Goal: Task Accomplishment & Management: Complete application form

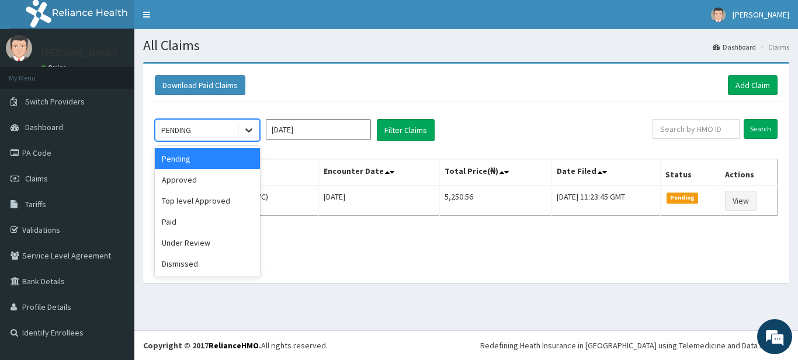
click at [240, 132] on div at bounding box center [248, 130] width 21 height 21
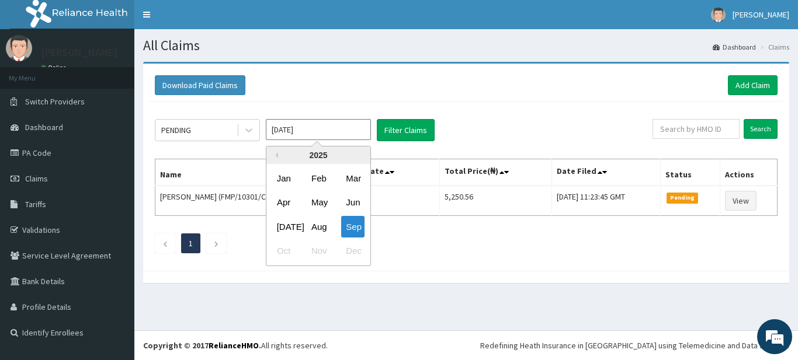
click at [273, 138] on input "Sep 2025" at bounding box center [318, 129] width 105 height 21
click at [326, 197] on div "May" at bounding box center [318, 203] width 23 height 22
type input "May 2025"
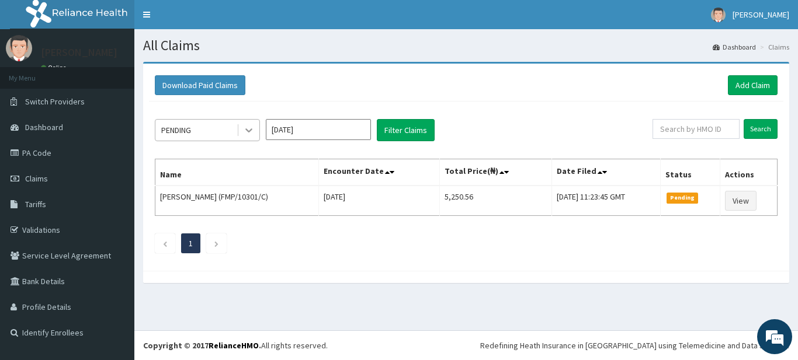
click at [249, 136] on icon at bounding box center [249, 130] width 12 height 12
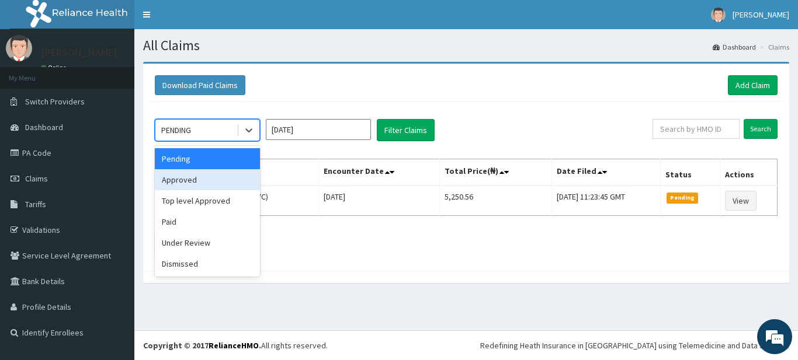
click at [281, 158] on div "option Approved focused, 2 of 6. 6 results available. Use Up and Down to choose…" at bounding box center [466, 184] width 634 height 164
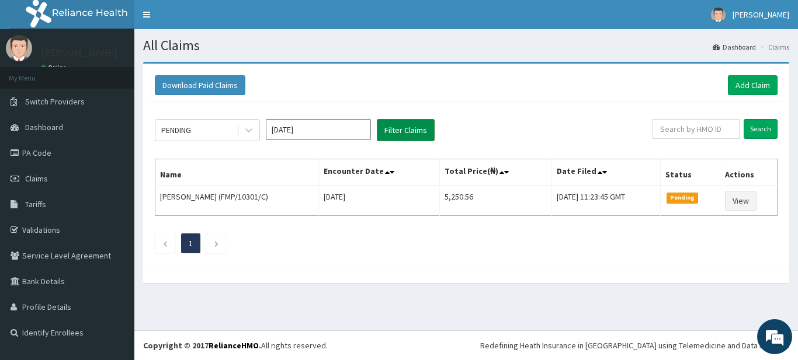
click at [388, 139] on button "Filter Claims" at bounding box center [406, 130] width 58 height 22
click at [47, 174] on span "Claims" at bounding box center [36, 178] width 23 height 11
click at [72, 179] on link "Claims" at bounding box center [67, 179] width 134 height 26
click at [734, 84] on link "Add Claim" at bounding box center [753, 85] width 50 height 20
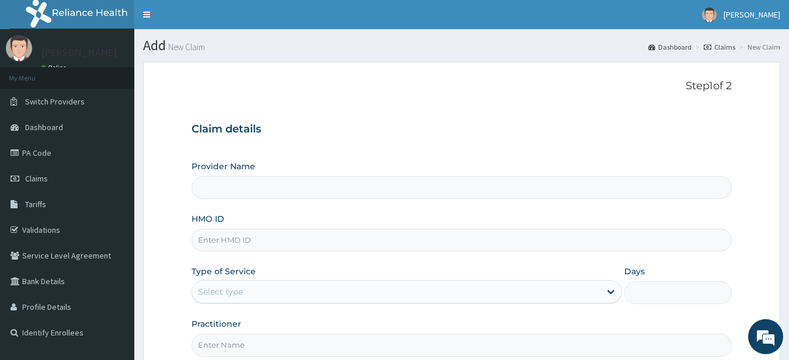
type input "Supreme Faith Hospital"
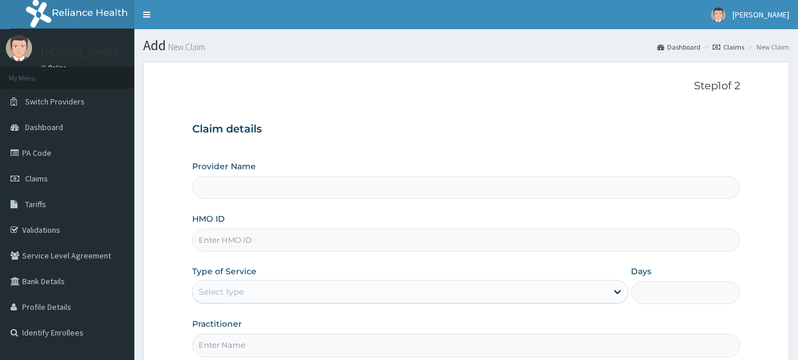
click at [280, 252] on input "HMO ID" at bounding box center [466, 240] width 548 height 23
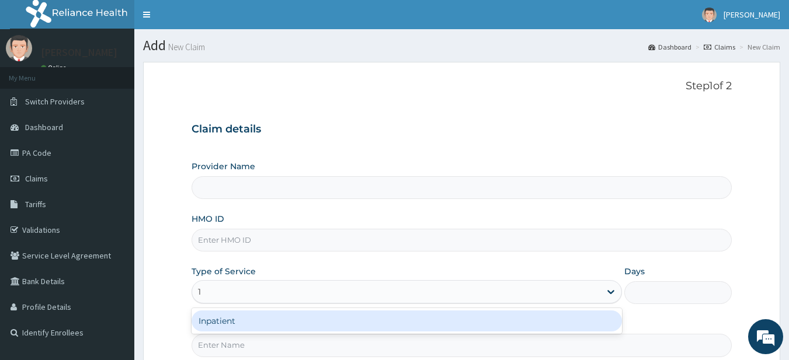
type input "12"
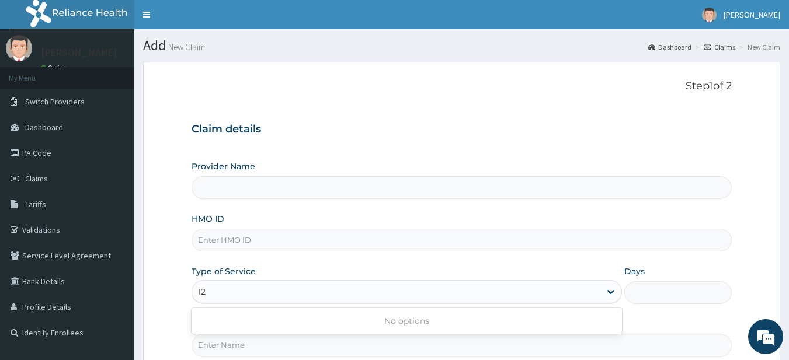
type input "Supreme Faith Hospital"
type input "1"
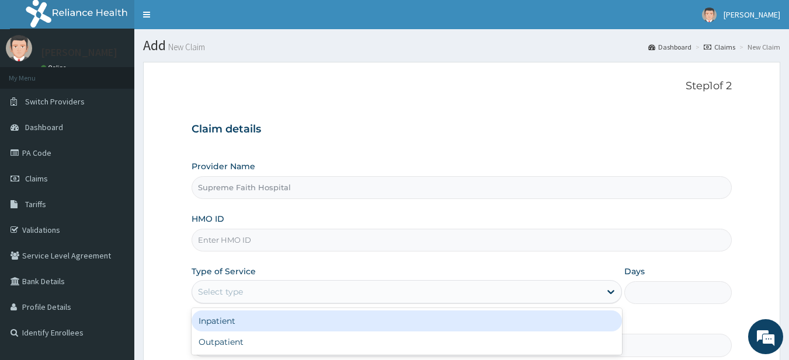
click at [283, 238] on input "HMO ID" at bounding box center [462, 240] width 541 height 23
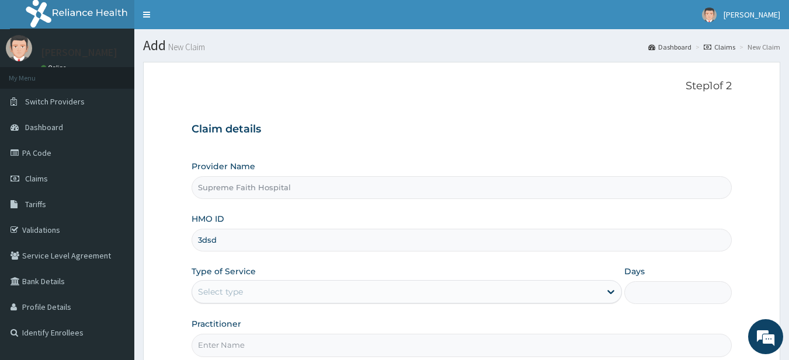
type input "3dsdd"
type input "Supreme Faith Hospital"
drag, startPoint x: 286, startPoint y: 265, endPoint x: 245, endPoint y: 216, distance: 63.4
click at [245, 216] on div "HMO ID" at bounding box center [462, 232] width 541 height 39
click at [247, 251] on input "HMO ID" at bounding box center [462, 240] width 541 height 23
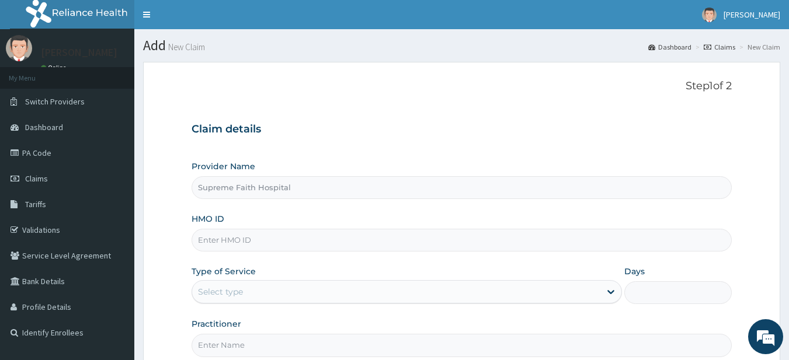
click at [334, 246] on input "HMO ID" at bounding box center [462, 240] width 541 height 23
click at [337, 252] on div "Provider Name Supreme Faith Hospital HMO ID Type of Service Select type Days Pr…" at bounding box center [462, 259] width 541 height 196
click at [343, 241] on input "HMO ID" at bounding box center [462, 240] width 541 height 23
type input "OHT/11913/A"
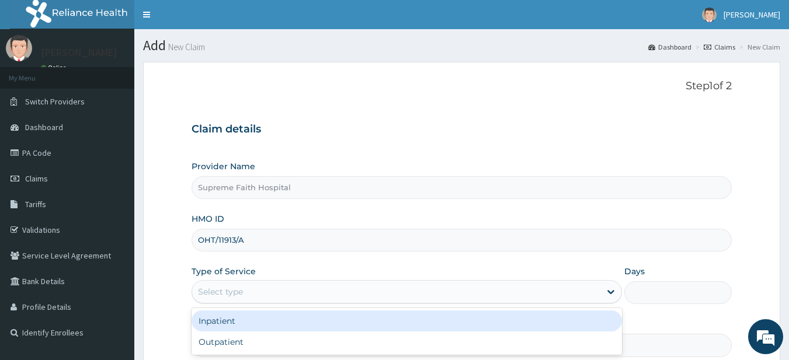
click at [361, 291] on div "Select type" at bounding box center [396, 292] width 408 height 19
click at [338, 321] on div "Inpatient" at bounding box center [407, 321] width 430 height 21
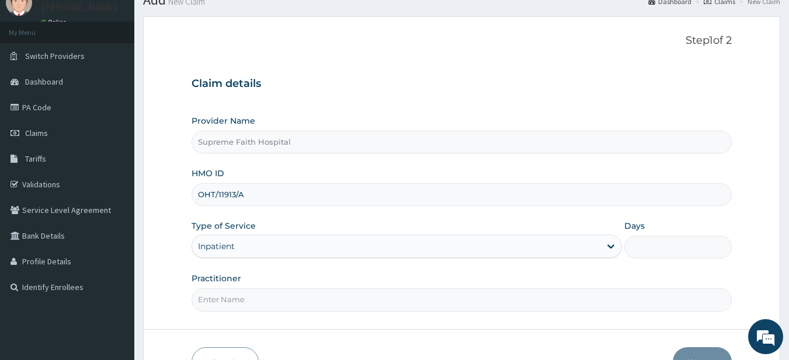
scroll to position [58, 0]
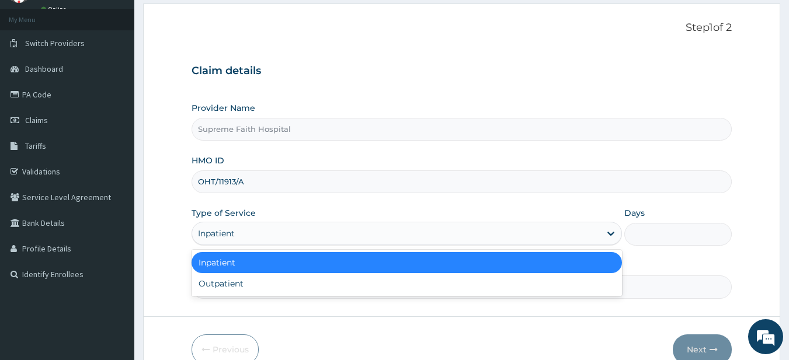
click at [513, 232] on div "Inpatient" at bounding box center [396, 233] width 408 height 19
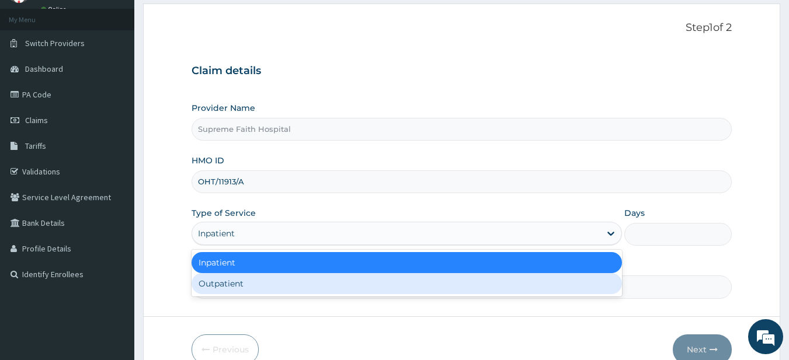
click at [491, 286] on div "Outpatient" at bounding box center [407, 283] width 430 height 21
type input "1"
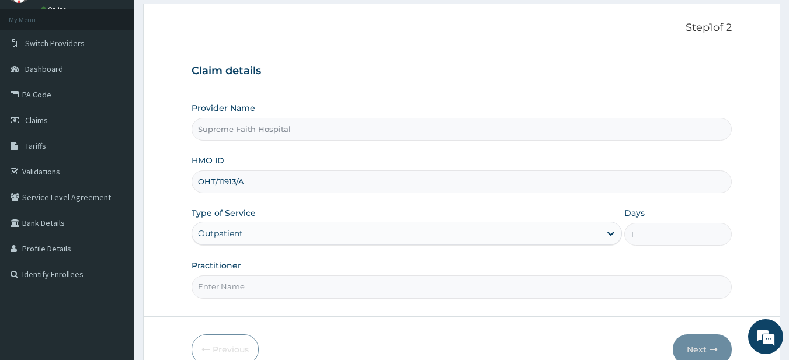
click at [324, 285] on input "Practitioner" at bounding box center [462, 287] width 541 height 23
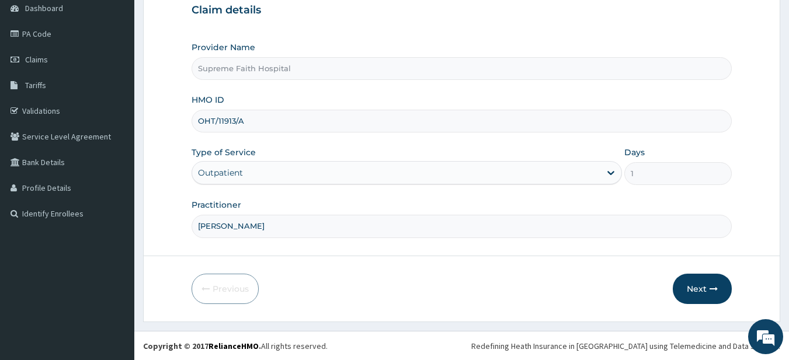
scroll to position [120, 0]
type input "[PERSON_NAME]"
click at [703, 271] on form "Step 1 of 2 Claim details Provider Name Supreme Faith Hospital HMO ID OHT/11913…" at bounding box center [461, 131] width 637 height 379
click at [702, 282] on button "Next" at bounding box center [702, 288] width 59 height 30
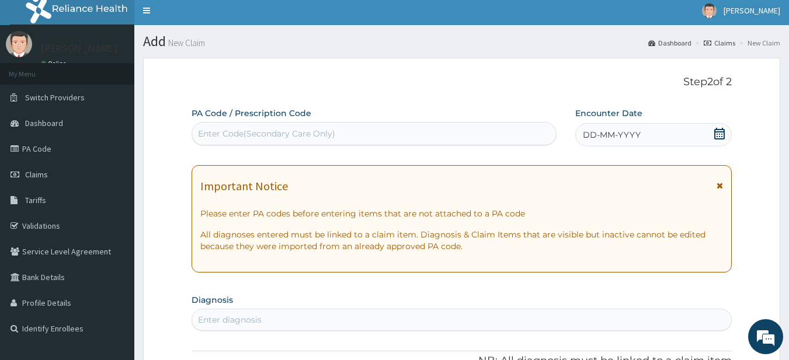
scroll to position [3, 0]
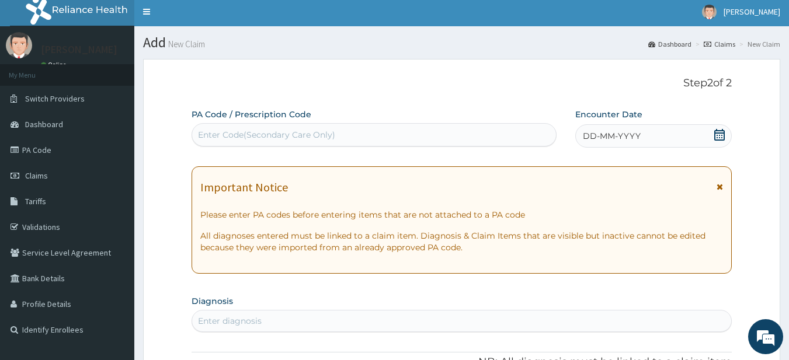
click at [715, 183] on div "Important Notice" at bounding box center [461, 190] width 523 height 19
click at [720, 186] on icon at bounding box center [720, 187] width 6 height 8
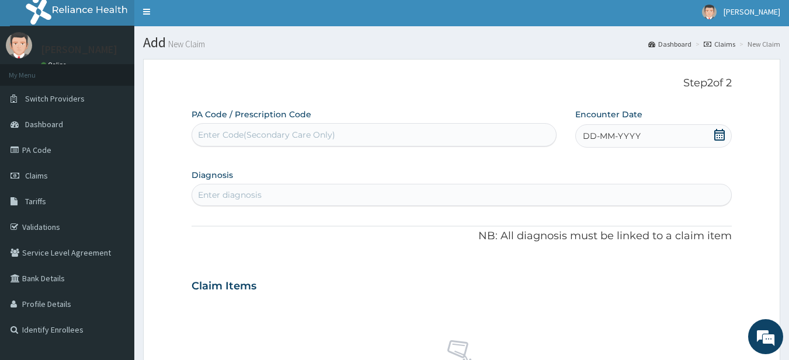
click at [685, 128] on div "DD-MM-YYYY" at bounding box center [653, 135] width 157 height 23
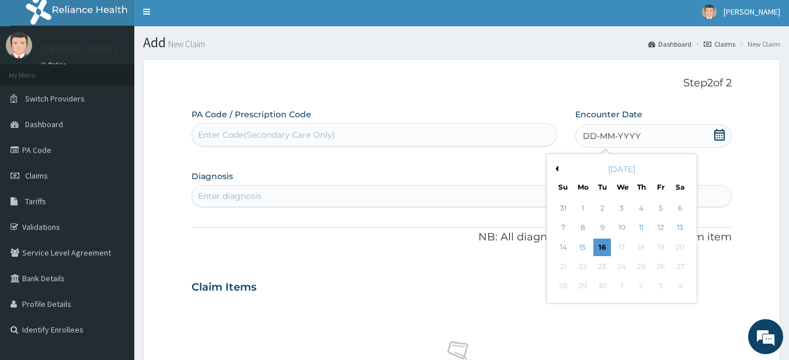
click at [679, 134] on div "DD-MM-YYYY" at bounding box center [653, 135] width 157 height 23
click at [550, 166] on div "Previous Month September 2025 Su Mo Tu We Th Fr Sa 31 1 2 3 4 5 6 7 8 9 10 11 1…" at bounding box center [621, 229] width 151 height 150
click at [555, 169] on button "Previous Month" at bounding box center [556, 169] width 6 height 6
click at [556, 169] on button "Previous Month" at bounding box center [556, 169] width 6 height 6
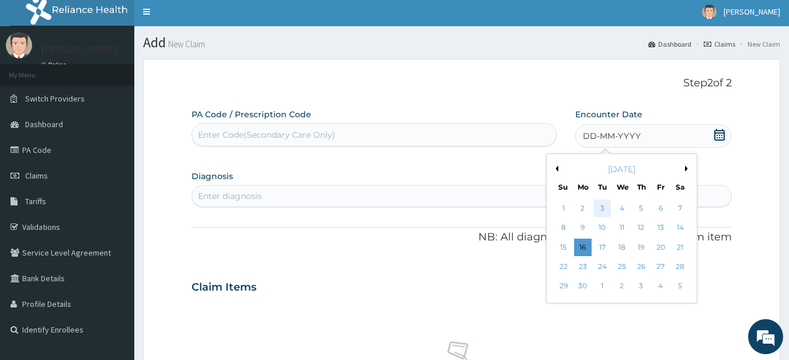
click at [599, 209] on div "3" at bounding box center [603, 209] width 18 height 18
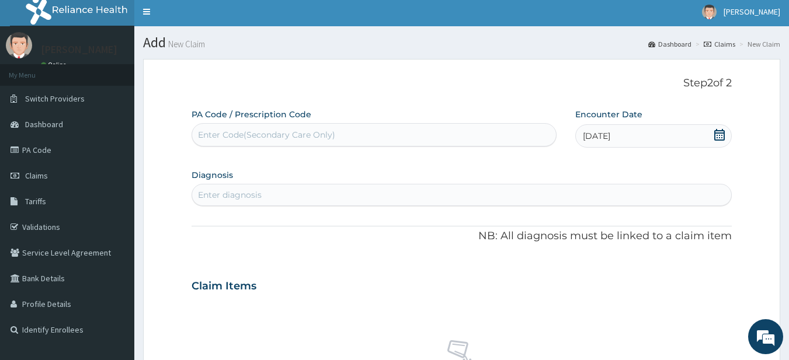
click at [262, 190] on div "Enter diagnosis" at bounding box center [462, 195] width 540 height 19
drag, startPoint x: 262, startPoint y: 190, endPoint x: 243, endPoint y: 190, distance: 19.3
click at [243, 190] on div "Enter diagnosis" at bounding box center [230, 195] width 64 height 12
click at [249, 197] on div "Enter diagnosis" at bounding box center [230, 195] width 64 height 12
click at [234, 192] on div "Enter diagnosis" at bounding box center [230, 195] width 64 height 12
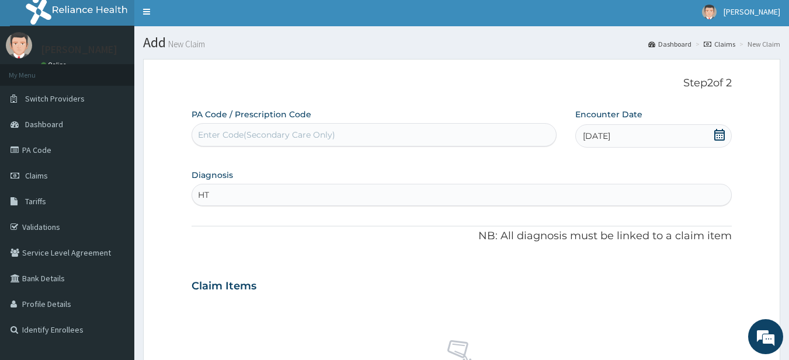
type input "HTN"
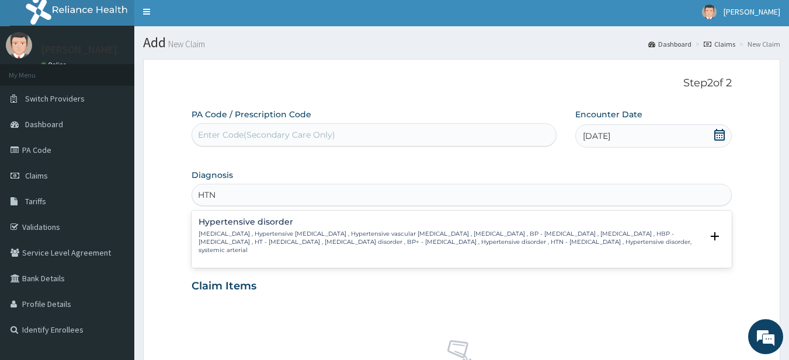
click at [340, 238] on p "High blood pressure , Hypertensive vascular disease , Hypertensive vascular deg…" at bounding box center [451, 242] width 504 height 25
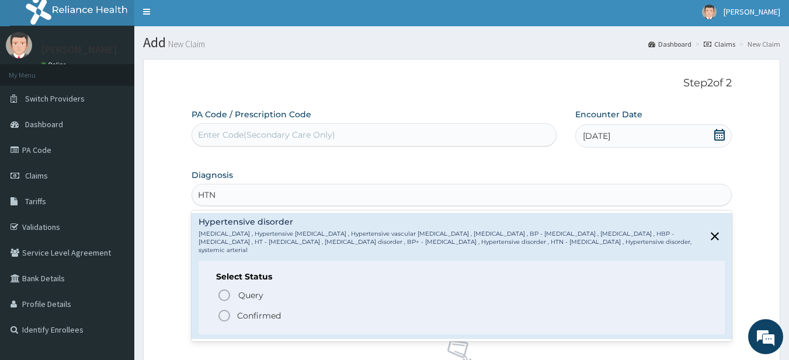
click at [243, 319] on p "Confirmed" at bounding box center [259, 316] width 44 height 12
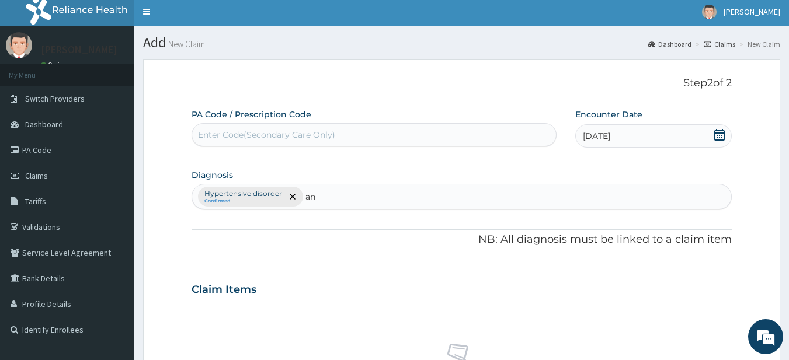
type input "an"
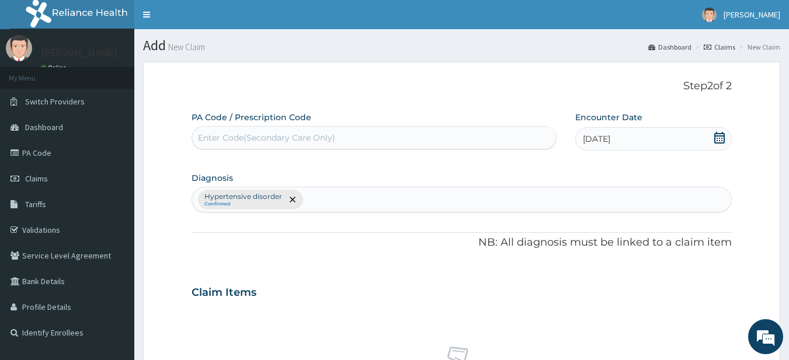
click at [320, 204] on div "Hypertensive disorder Confirmed" at bounding box center [462, 199] width 540 height 25
type input "anxiety"
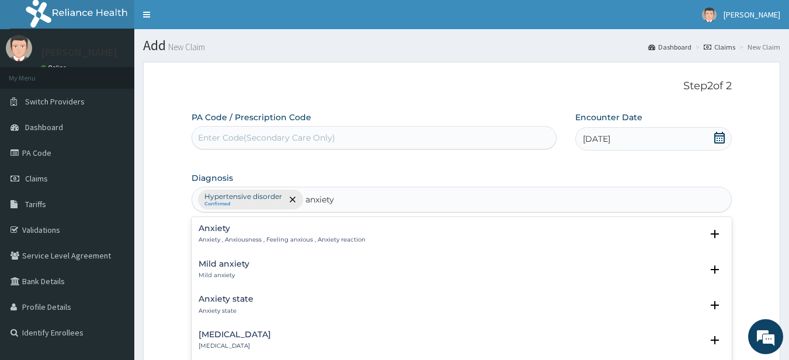
click at [415, 227] on div "Anxiety Anxiety , Anxiousness , Feeling anxious , Anxiety reaction" at bounding box center [462, 234] width 527 height 20
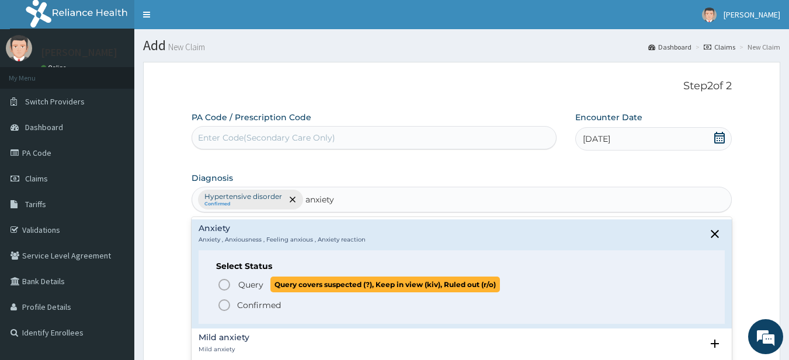
click at [255, 287] on span "Query" at bounding box center [250, 285] width 25 height 12
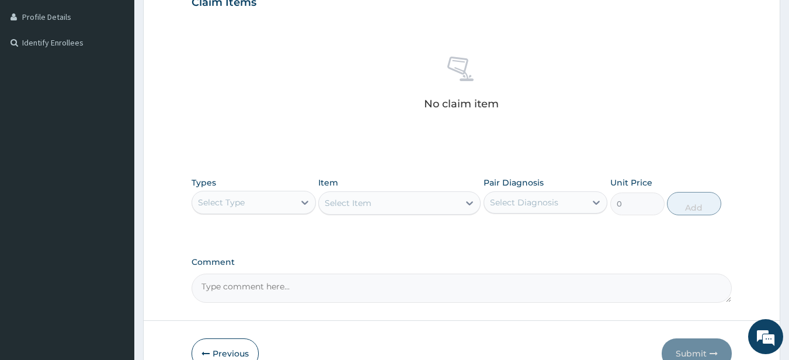
scroll to position [292, 0]
click at [289, 203] on div "Select Type" at bounding box center [243, 201] width 102 height 19
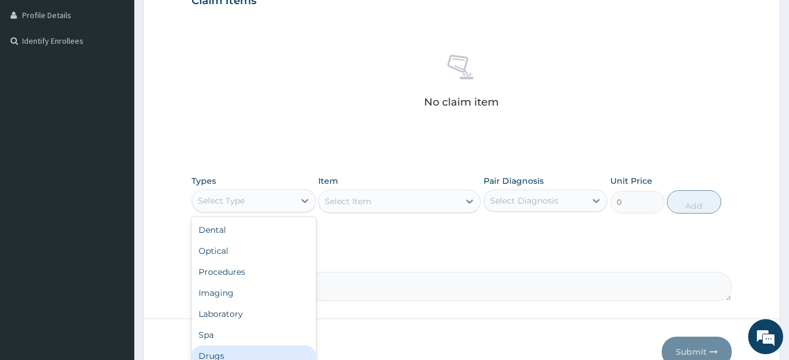
scroll to position [40, 0]
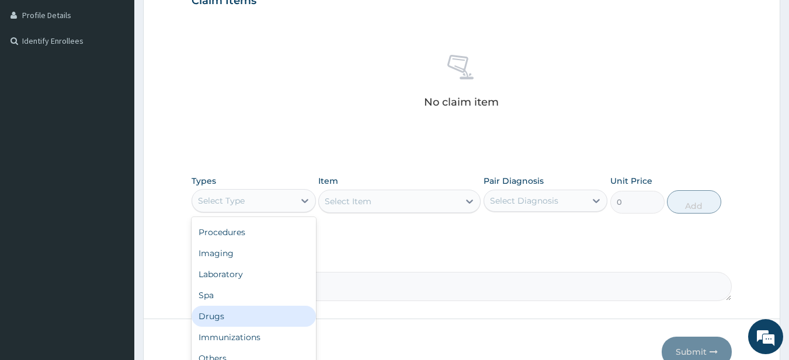
drag, startPoint x: 268, startPoint y: 316, endPoint x: 277, endPoint y: 307, distance: 13.2
click at [268, 315] on div "Drugs" at bounding box center [254, 316] width 124 height 21
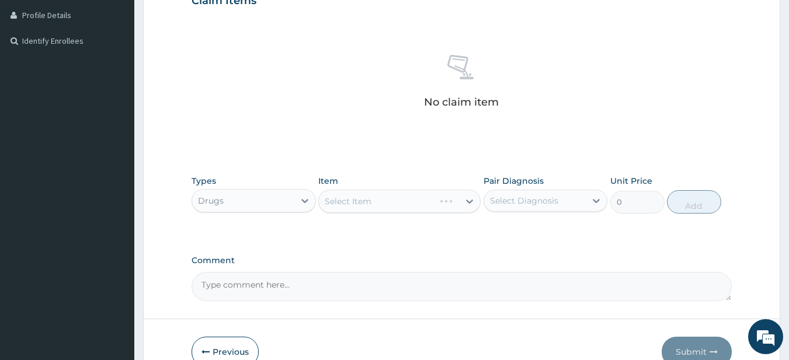
click at [369, 206] on div "Select Item" at bounding box center [399, 201] width 162 height 23
click at [383, 194] on div "Select Item" at bounding box center [399, 201] width 162 height 23
click at [381, 194] on div "Select Item" at bounding box center [399, 201] width 162 height 23
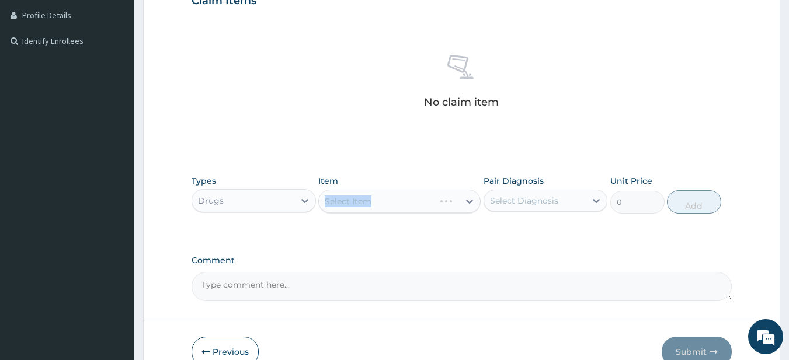
click at [381, 194] on div "Select Item" at bounding box center [399, 201] width 162 height 23
drag, startPoint x: 381, startPoint y: 194, endPoint x: 366, endPoint y: 196, distance: 15.2
click at [366, 196] on div "Select Item" at bounding box center [399, 201] width 162 height 23
click at [389, 206] on div "Select Item" at bounding box center [389, 201] width 140 height 19
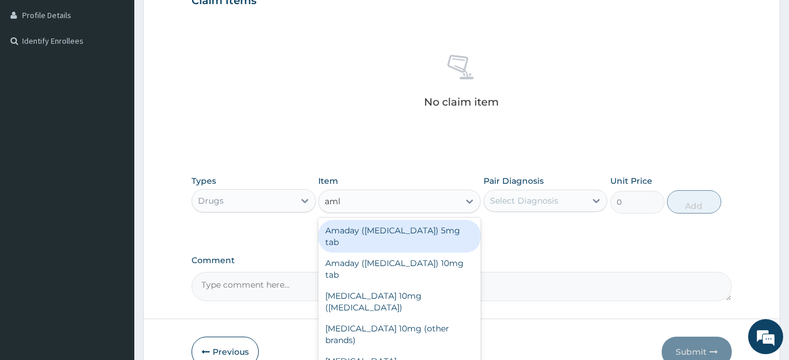
type input "amlo"
click at [456, 232] on div "Amaday (amlodipine) 5mg tab" at bounding box center [399, 236] width 162 height 33
type input "60"
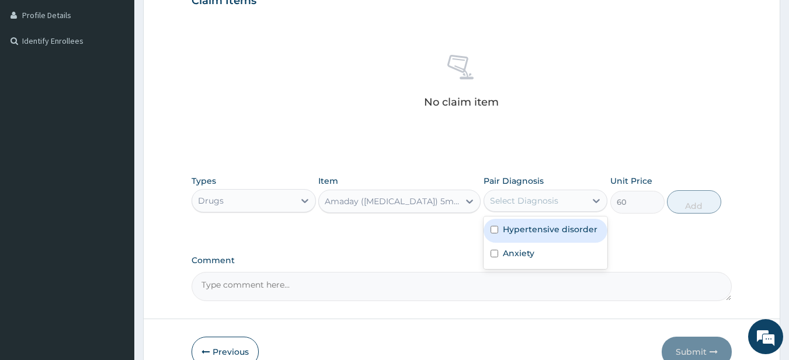
click at [546, 207] on div "Select Diagnosis" at bounding box center [535, 201] width 102 height 19
click at [540, 230] on label "Hypertensive disorder" at bounding box center [550, 230] width 95 height 12
checkbox input "true"
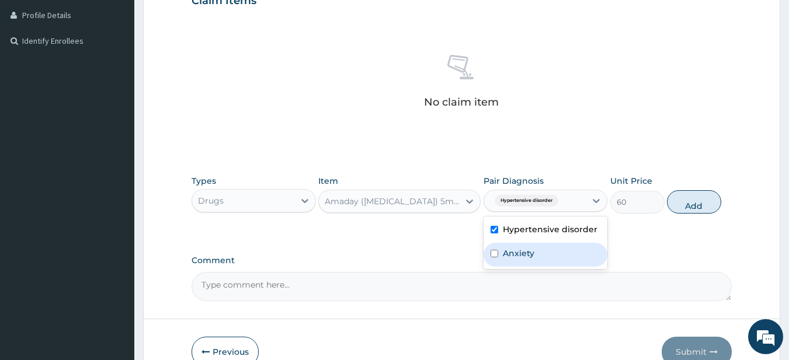
click at [515, 250] on label "Anxiety" at bounding box center [519, 254] width 32 height 12
checkbox input "true"
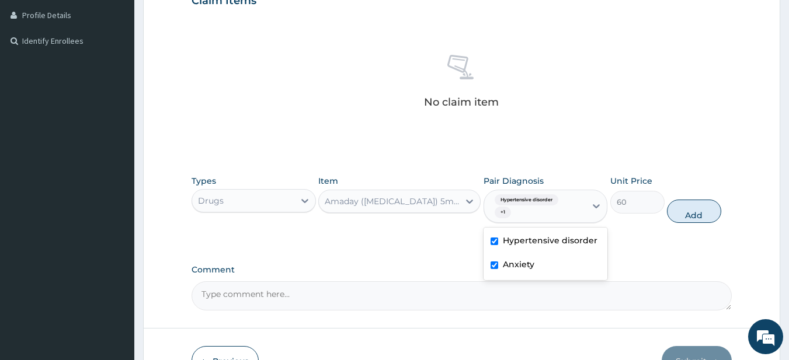
click at [640, 257] on div "PA Code / Prescription Code Enter Code(Secondary Care Only) Encounter Date 03-0…" at bounding box center [462, 65] width 541 height 491
click at [690, 210] on button "Add" at bounding box center [694, 211] width 54 height 23
type input "0"
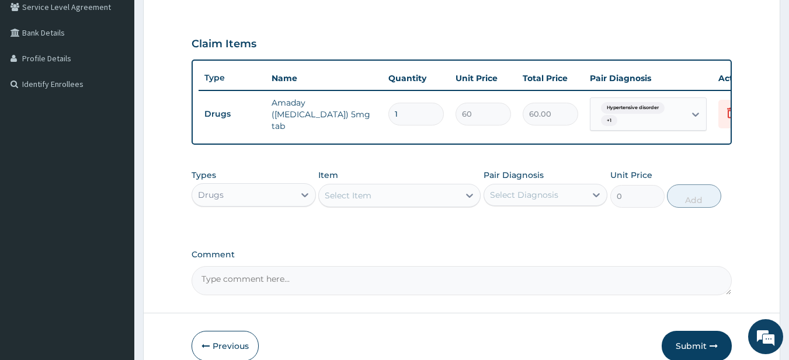
scroll to position [175, 0]
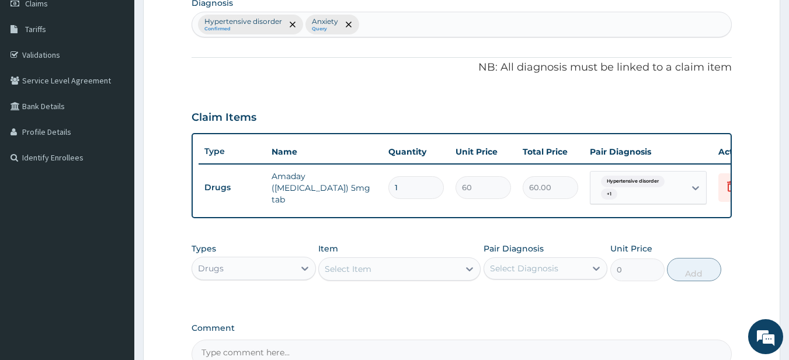
click at [485, 191] on input "60" at bounding box center [483, 187] width 55 height 23
click at [429, 183] on input "1" at bounding box center [415, 187] width 55 height 23
click at [463, 232] on div "PA Code / Prescription Code Enter Code(Secondary Care Only) Encounter Date 03-0…" at bounding box center [462, 152] width 541 height 433
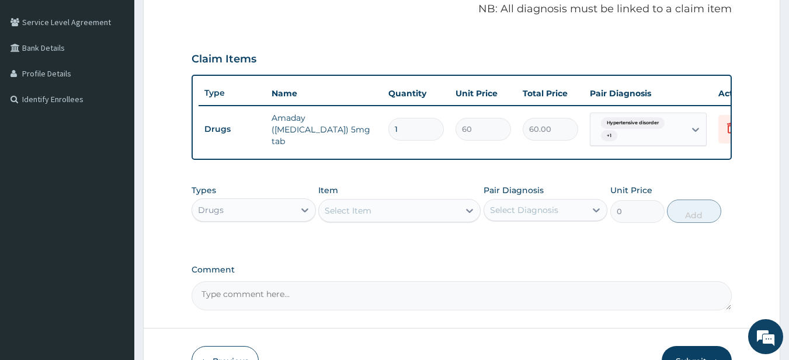
click at [395, 220] on div "Select Item" at bounding box center [389, 211] width 140 height 19
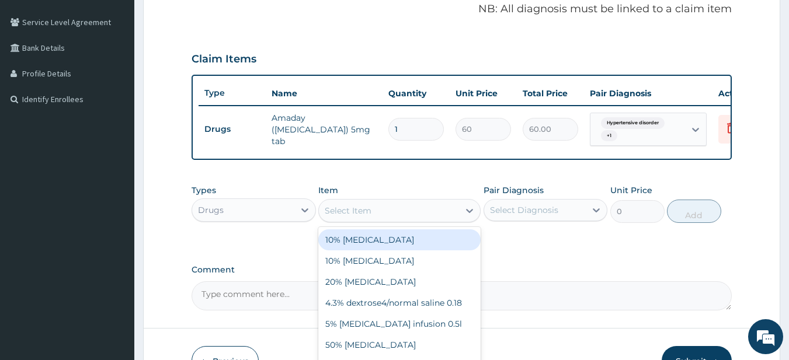
click at [388, 217] on div "Select Item" at bounding box center [389, 211] width 140 height 19
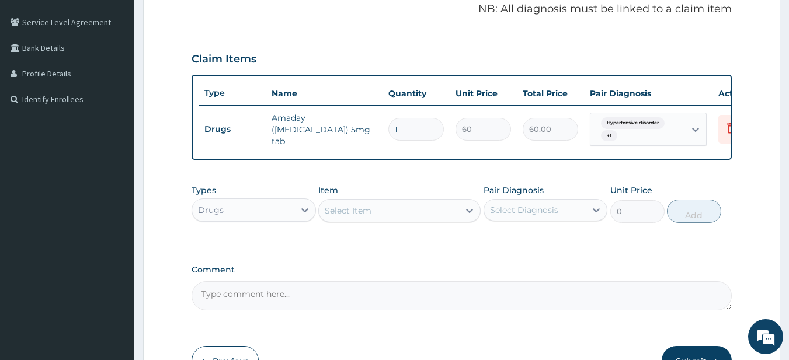
click at [387, 217] on div "Select Item" at bounding box center [389, 211] width 140 height 19
type input "F"
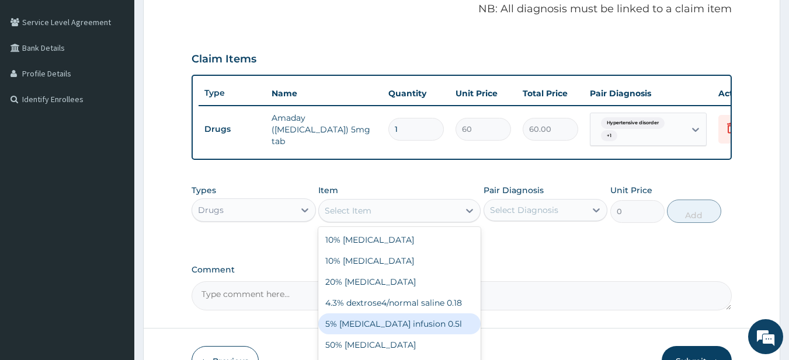
click at [239, 218] on div "Drugs" at bounding box center [243, 210] width 102 height 19
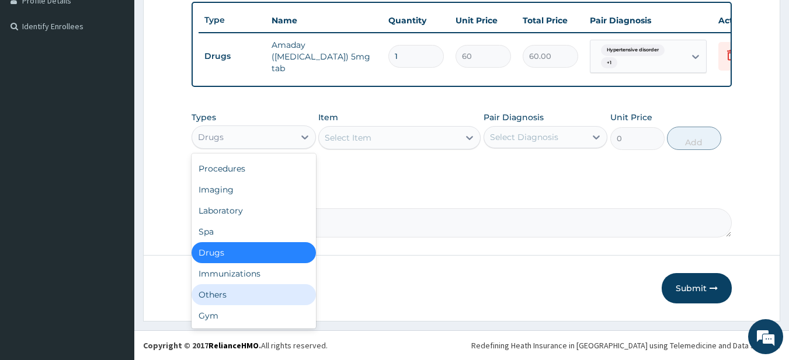
scroll to position [0, 0]
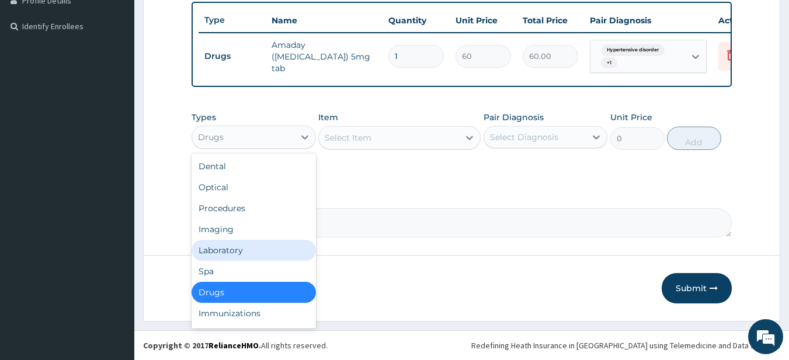
click at [272, 241] on div "Laboratory" at bounding box center [254, 250] width 124 height 21
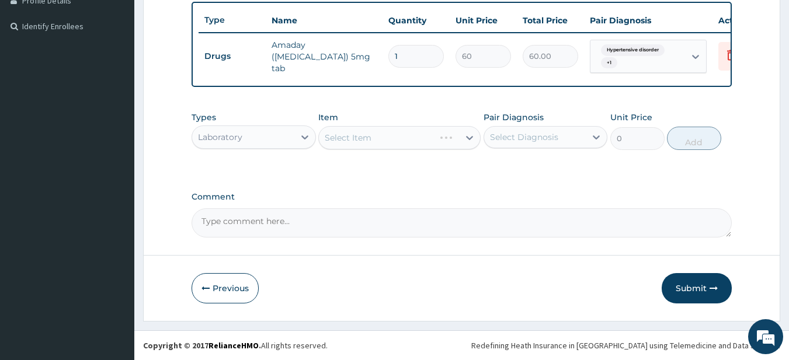
click at [367, 133] on div "Select Item" at bounding box center [399, 137] width 162 height 23
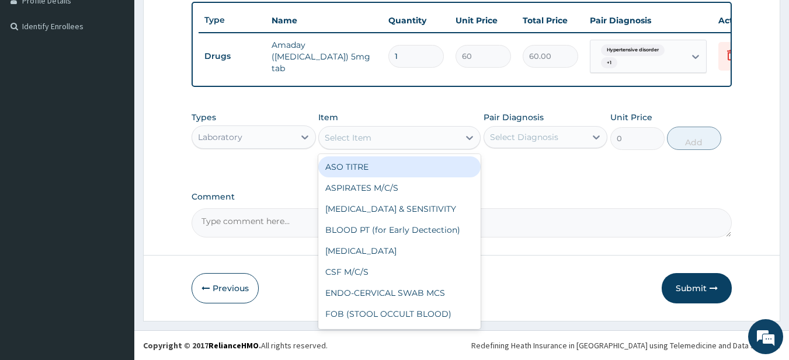
click at [371, 138] on div "Select Item" at bounding box center [389, 137] width 140 height 19
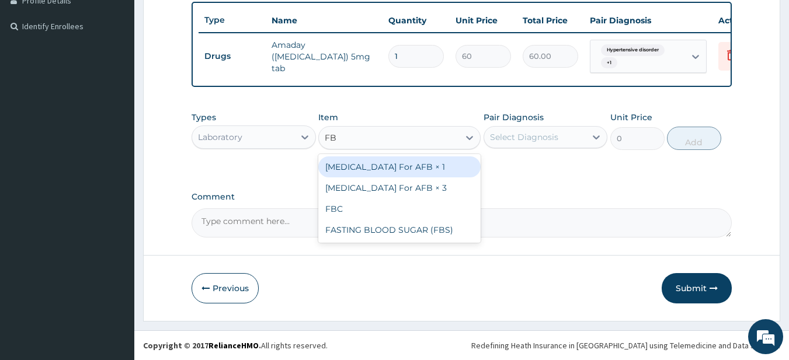
type input "FBC"
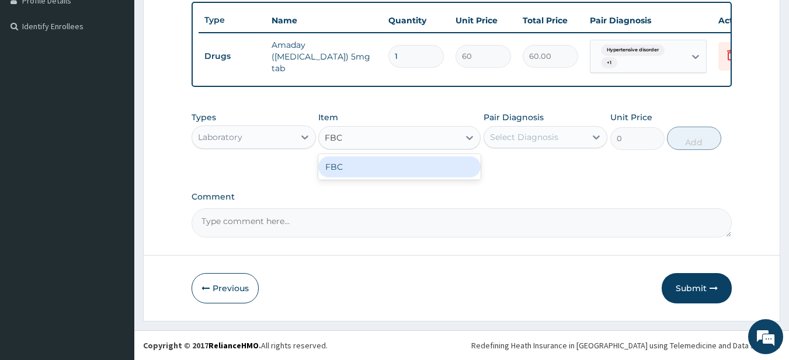
click at [387, 172] on div "FBC" at bounding box center [399, 167] width 162 height 21
type input "5200"
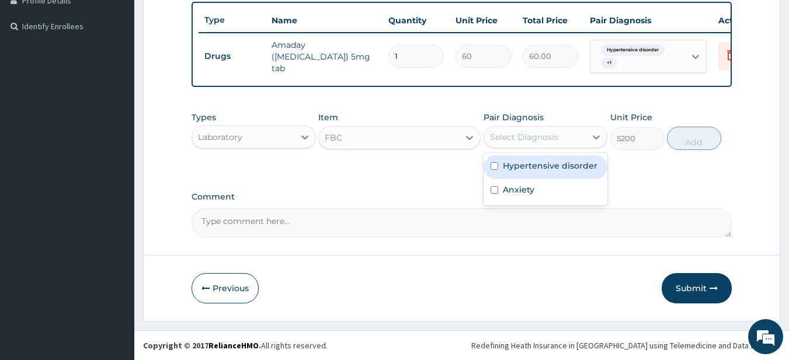
click at [571, 145] on div "Select Diagnosis" at bounding box center [535, 137] width 102 height 19
click at [537, 171] on label "Hypertensive disorder" at bounding box center [550, 166] width 95 height 12
checkbox input "true"
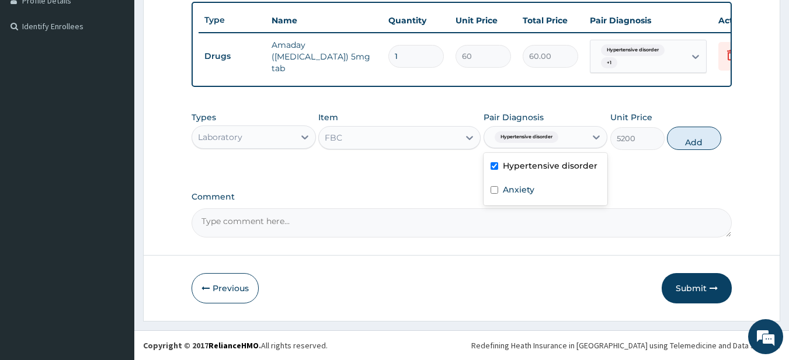
click at [536, 189] on div "Anxiety" at bounding box center [546, 191] width 124 height 24
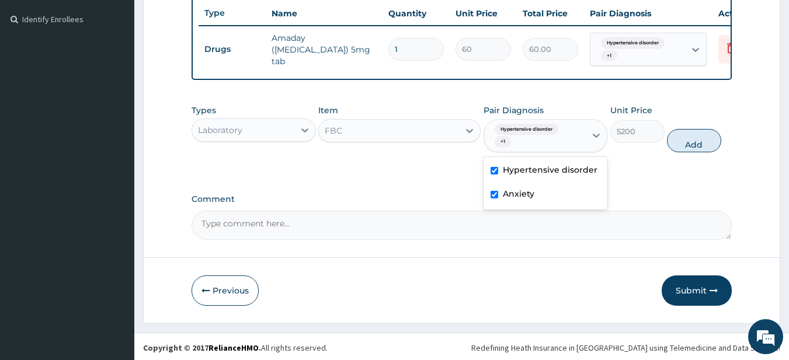
click at [557, 202] on div "Anxiety" at bounding box center [546, 195] width 124 height 24
checkbox input "false"
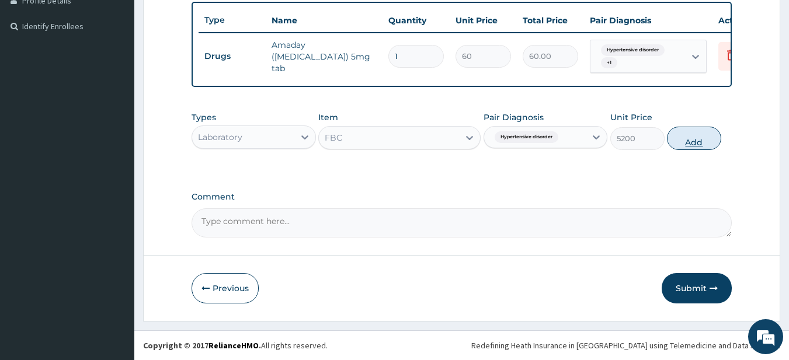
click at [696, 142] on button "Add" at bounding box center [694, 138] width 54 height 23
type input "0"
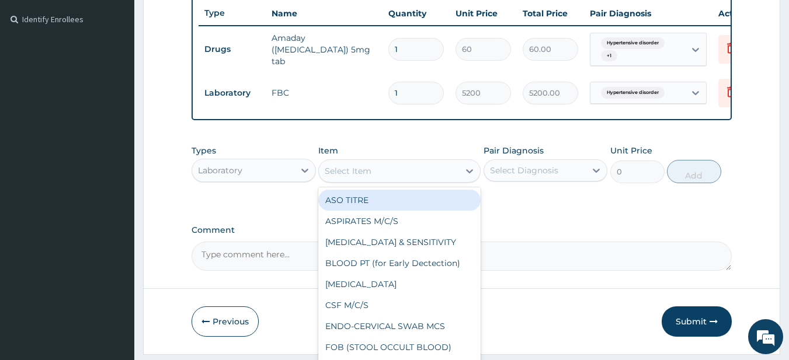
click at [377, 180] on div "Select Item" at bounding box center [389, 171] width 140 height 19
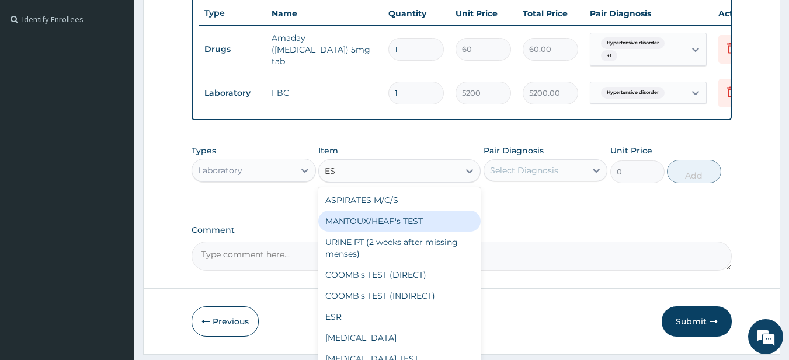
type input "ESR"
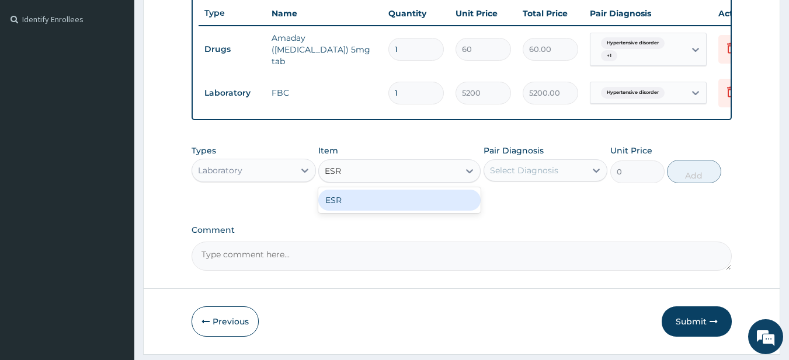
drag, startPoint x: 377, startPoint y: 206, endPoint x: 394, endPoint y: 206, distance: 17.5
click at [378, 206] on div "ESR" at bounding box center [399, 200] width 162 height 21
type input "2080"
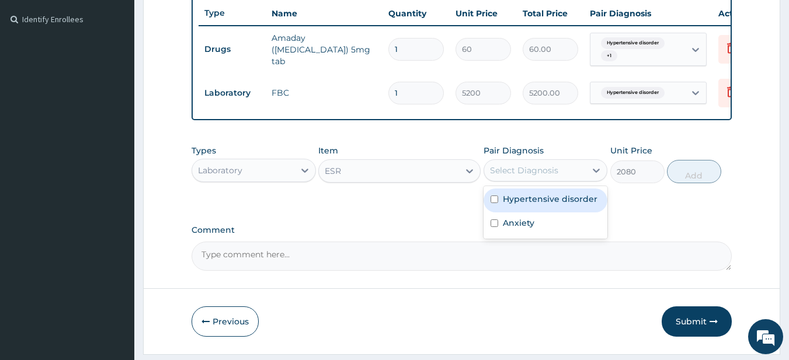
drag, startPoint x: 598, startPoint y: 175, endPoint x: 594, endPoint y: 189, distance: 14.0
click at [598, 175] on icon at bounding box center [596, 171] width 12 height 12
click at [585, 205] on label "Hypertensive disorder" at bounding box center [550, 199] width 95 height 12
checkbox input "true"
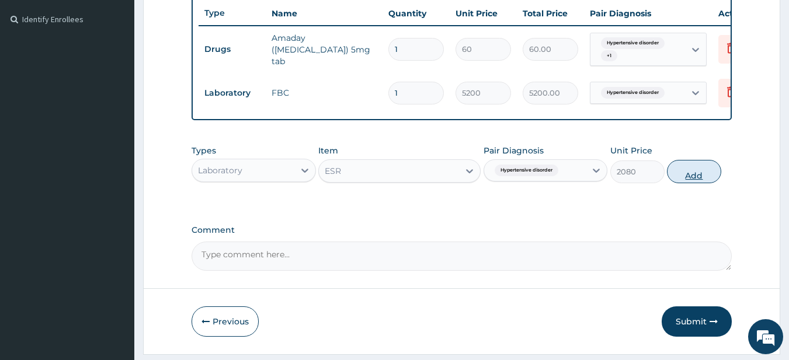
click at [682, 183] on button "Add" at bounding box center [694, 171] width 54 height 23
type input "0"
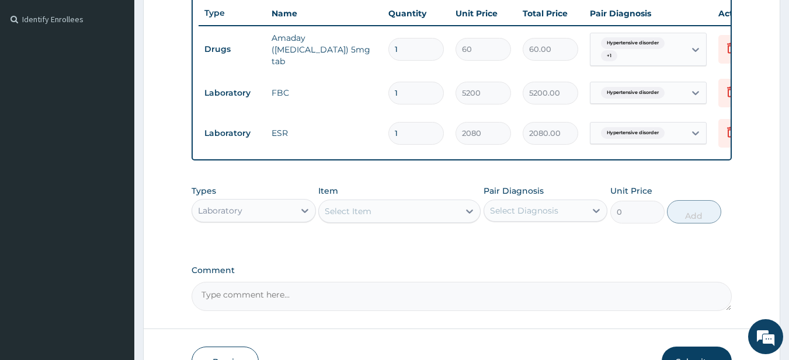
click at [395, 217] on div "Select Item" at bounding box center [389, 211] width 140 height 19
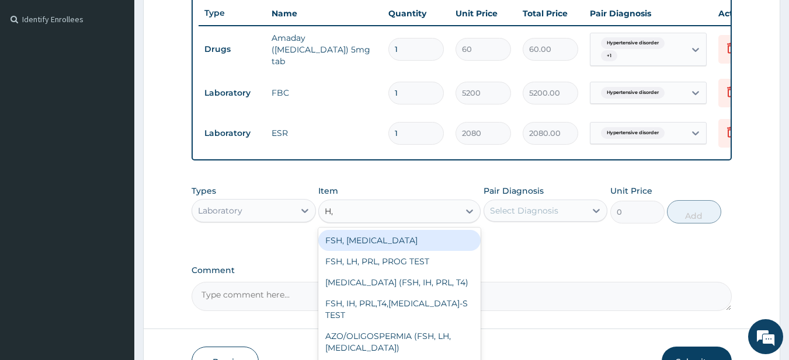
type input "H"
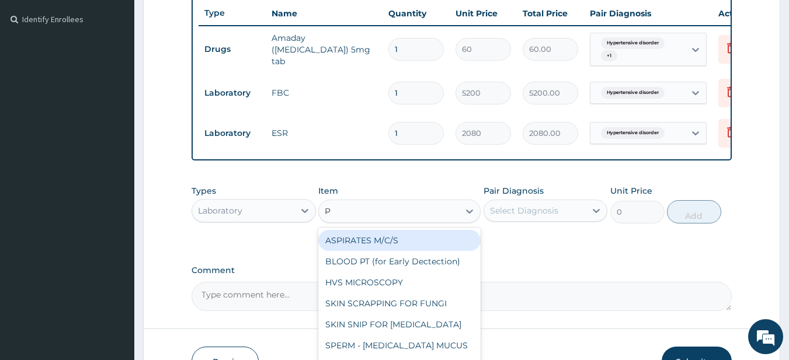
type input "PY"
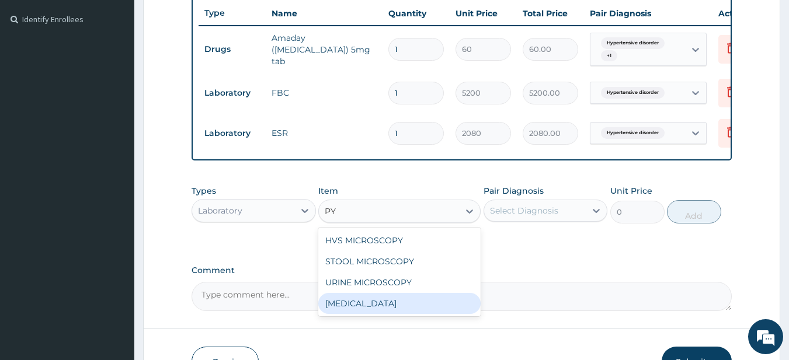
click at [455, 308] on div "HELICOBACTER PYLORI" at bounding box center [399, 303] width 162 height 21
type input "11050"
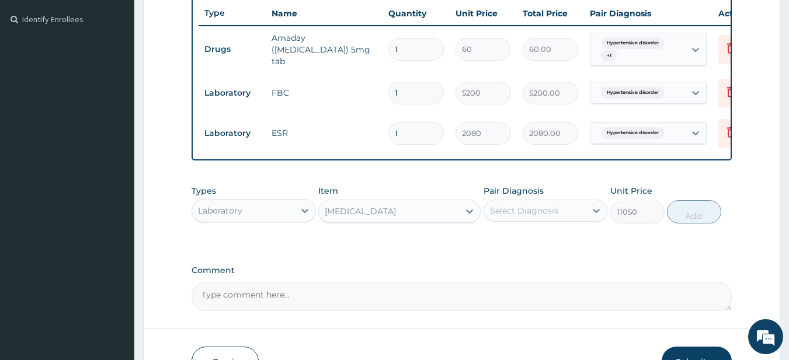
click at [550, 220] on div "Select Diagnosis" at bounding box center [535, 211] width 102 height 19
click at [545, 245] on label "Hypertensive disorder" at bounding box center [550, 240] width 95 height 12
checkbox input "true"
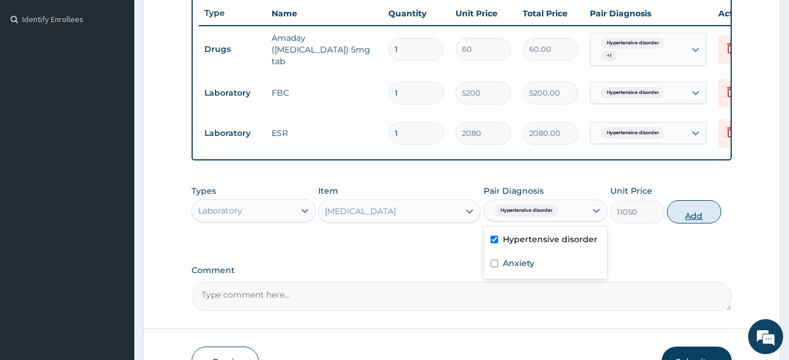
click at [704, 217] on button "Add" at bounding box center [694, 211] width 54 height 23
type input "0"
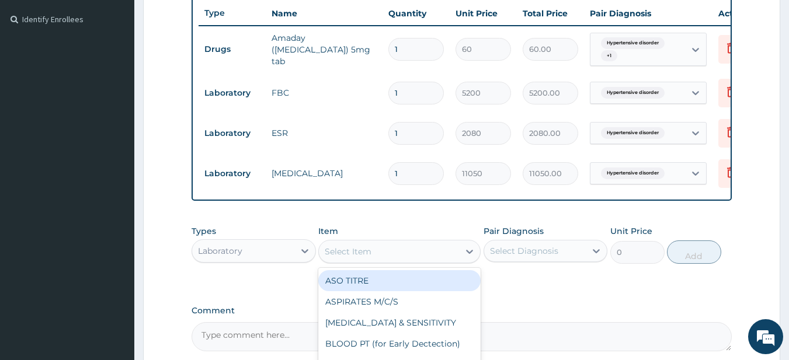
click at [356, 258] on div "Select Item" at bounding box center [348, 252] width 47 height 12
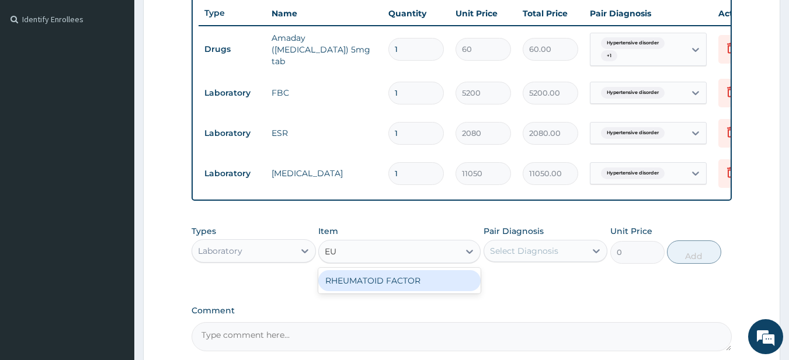
type input "E"
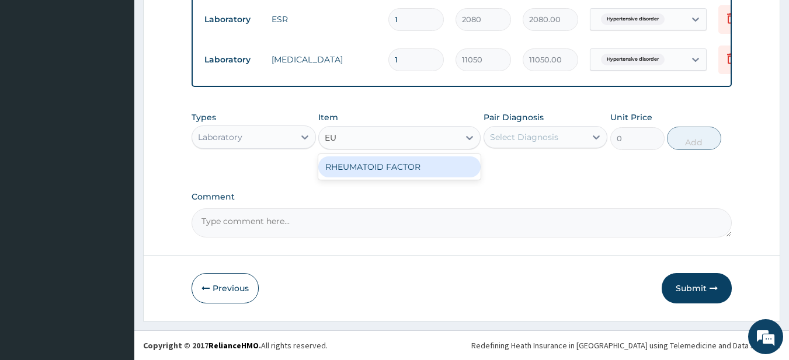
type input "E"
type input "K"
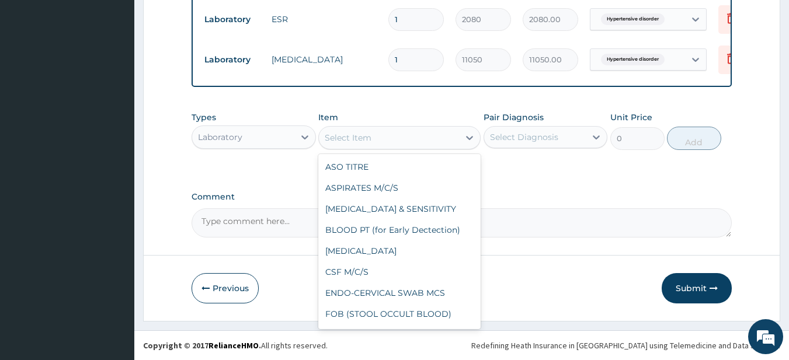
type input ";"
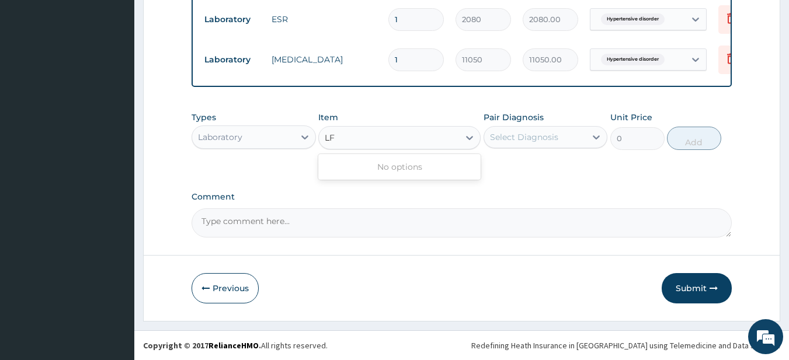
type input "L"
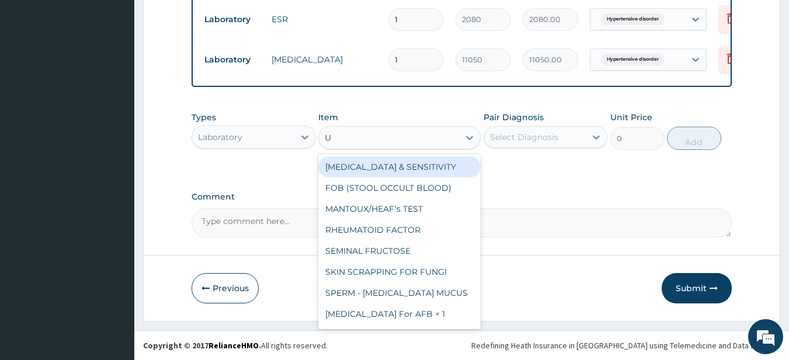
type input "UR"
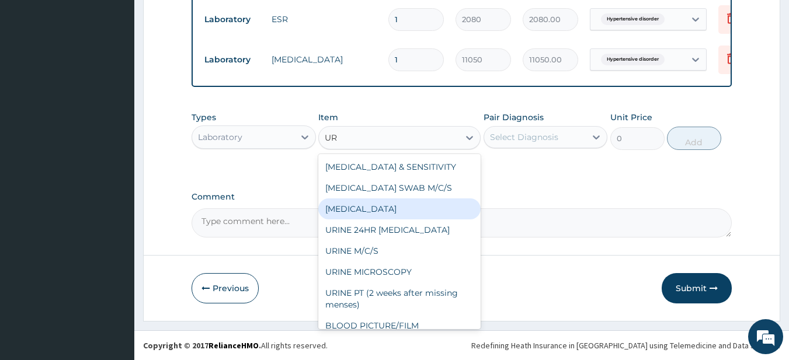
click at [417, 214] on div "URINALYSIS" at bounding box center [399, 209] width 162 height 21
type input "1500"
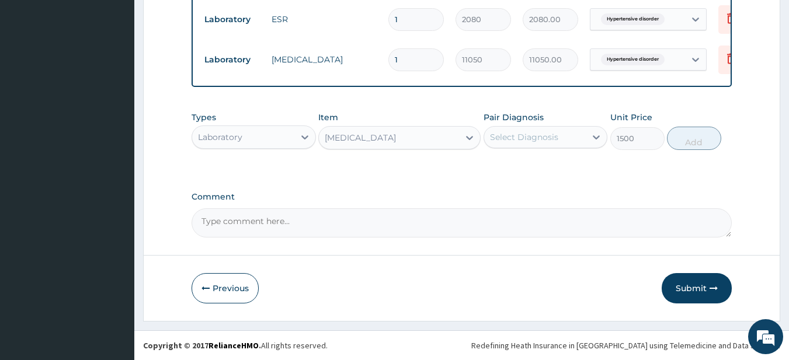
click at [560, 145] on div "Select Diagnosis" at bounding box center [535, 137] width 102 height 19
click at [564, 165] on label "Hypertensive disorder" at bounding box center [550, 166] width 95 height 12
checkbox input "true"
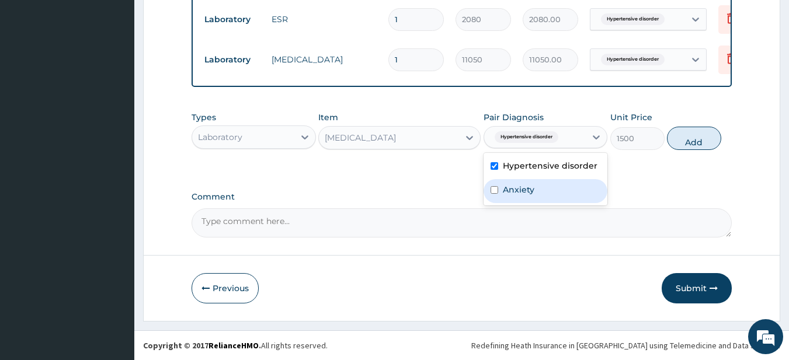
click at [565, 182] on div "Anxiety" at bounding box center [546, 191] width 124 height 24
checkbox input "true"
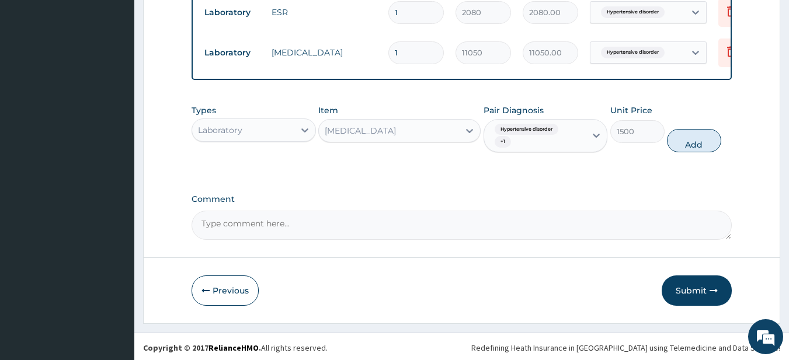
click at [632, 176] on div "Types Laboratory Item URINALYSIS Pair Diagnosis Hypertensive disorder + 1 Unit …" at bounding box center [462, 138] width 541 height 78
click at [704, 150] on button "Add" at bounding box center [694, 140] width 54 height 23
type input "0"
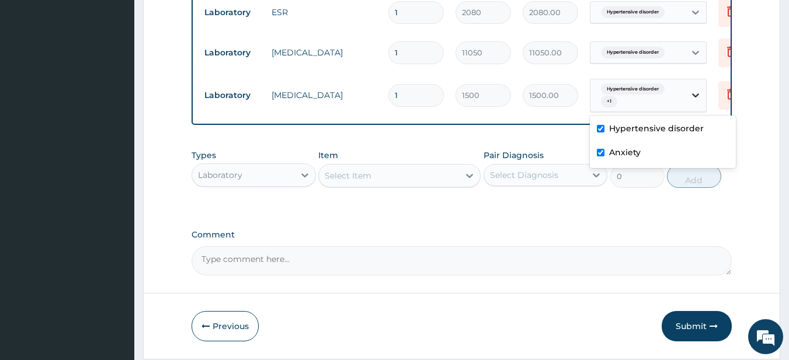
click at [687, 102] on div at bounding box center [695, 95] width 21 height 21
click at [627, 158] on div "Anxiety" at bounding box center [663, 154] width 146 height 24
checkbox input "false"
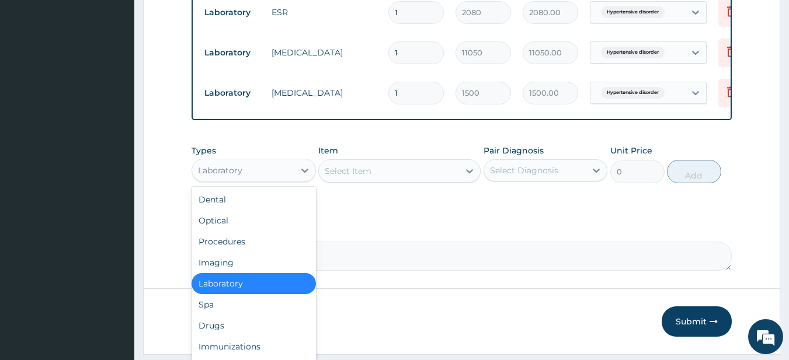
click at [258, 175] on div "Laboratory" at bounding box center [243, 170] width 102 height 19
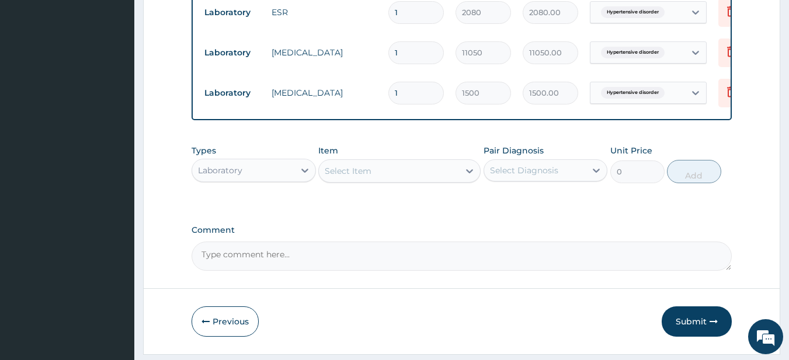
click at [283, 176] on div "Laboratory" at bounding box center [243, 170] width 102 height 19
click at [370, 176] on div "Select Item" at bounding box center [348, 171] width 47 height 12
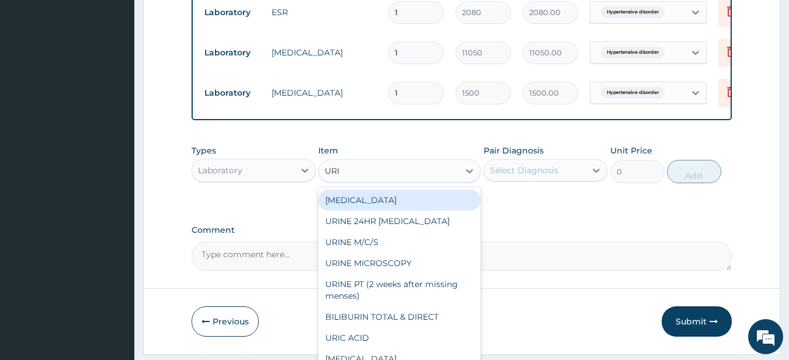
type input "URIN"
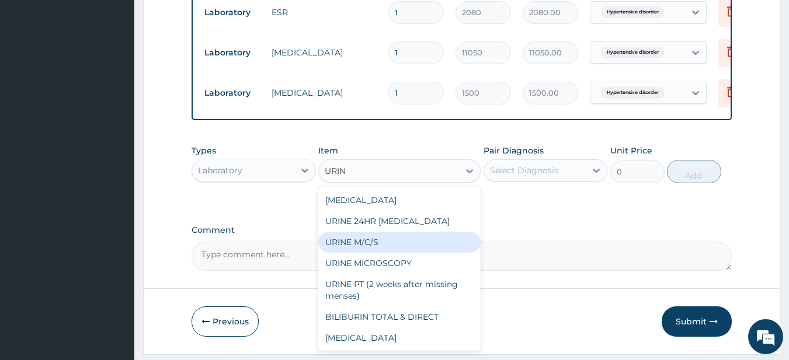
click at [376, 251] on div "URINE M/C/S" at bounding box center [399, 242] width 162 height 21
type input "3500"
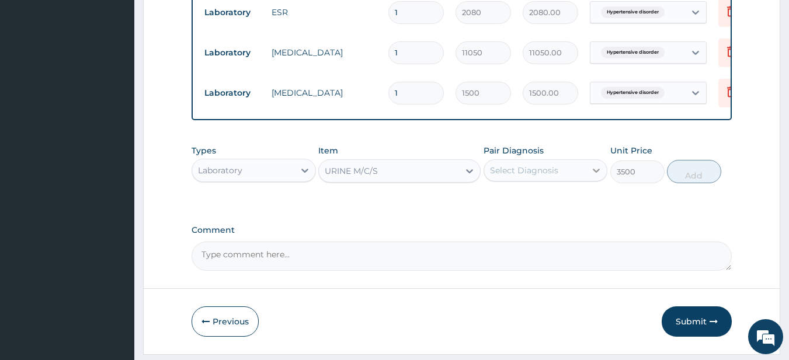
click at [592, 176] on icon at bounding box center [596, 171] width 12 height 12
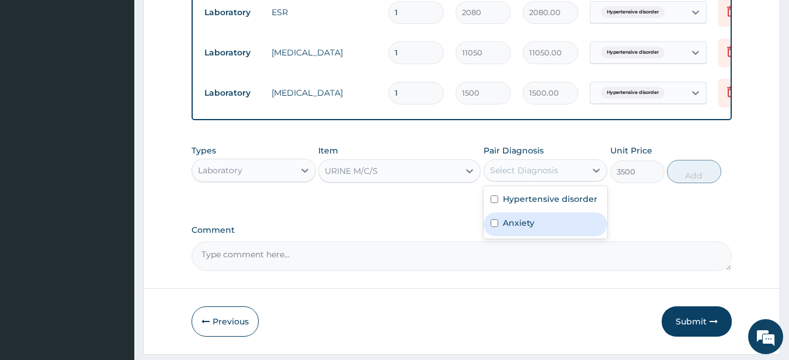
click at [573, 226] on div "Anxiety" at bounding box center [546, 225] width 124 height 24
checkbox input "true"
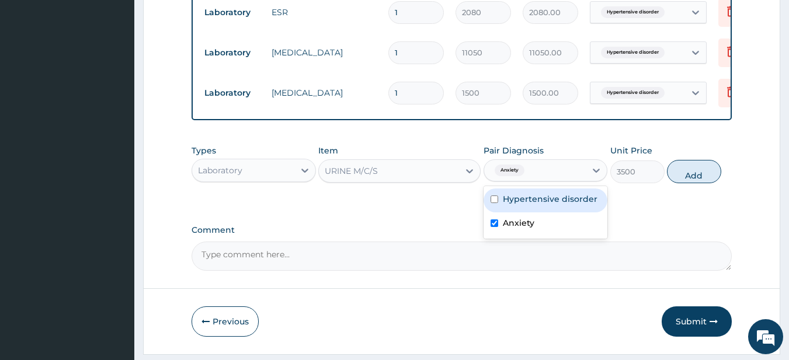
click at [573, 205] on label "Hypertensive disorder" at bounding box center [550, 199] width 95 height 12
checkbox input "true"
click at [564, 223] on div "Anxiety" at bounding box center [546, 225] width 124 height 24
checkbox input "false"
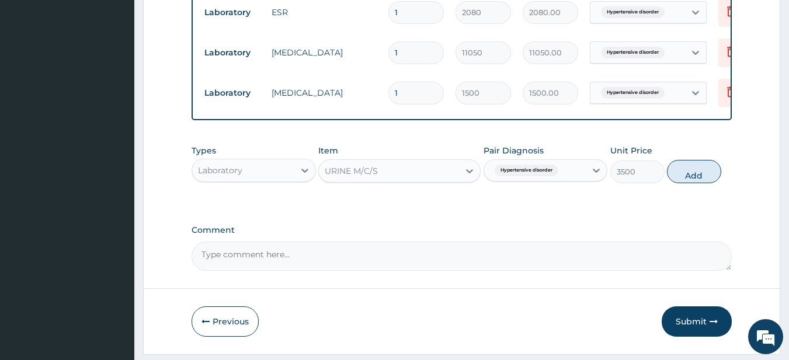
drag, startPoint x: 554, startPoint y: 223, endPoint x: 444, endPoint y: 233, distance: 110.3
click at [444, 233] on label "Comment" at bounding box center [462, 230] width 541 height 10
click at [444, 242] on textarea "Comment" at bounding box center [462, 256] width 541 height 29
click at [704, 175] on button "Add" at bounding box center [694, 171] width 54 height 23
type input "0"
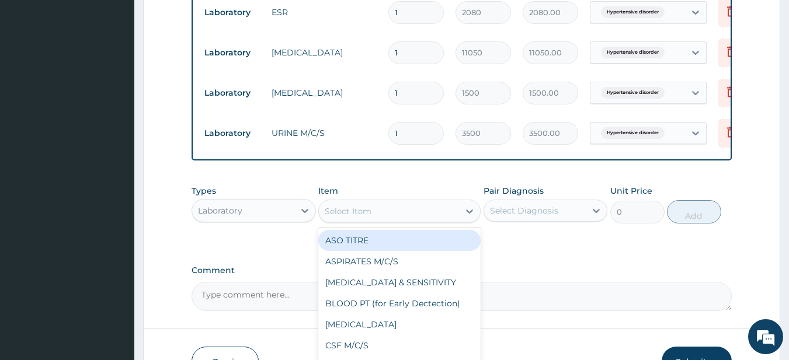
click at [347, 214] on div "Select Item" at bounding box center [348, 212] width 47 height 12
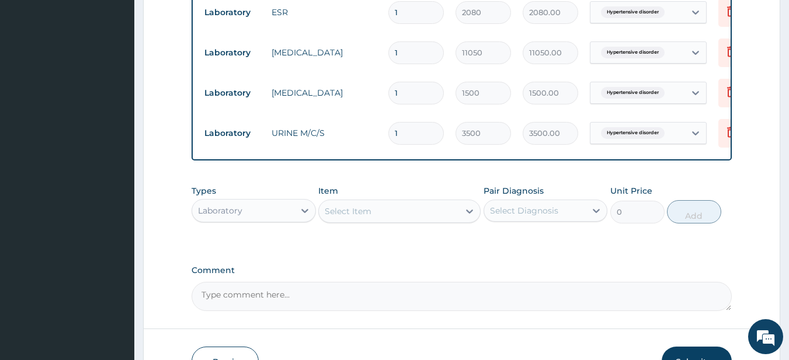
click at [347, 214] on div "Select Item" at bounding box center [348, 212] width 47 height 12
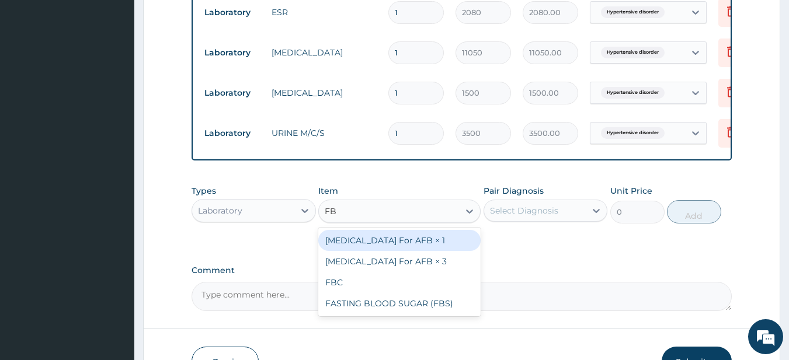
type input "FBS"
click at [387, 244] on div "FASTING BLOOD SUGAR (FBS)" at bounding box center [399, 240] width 162 height 21
type input "1500"
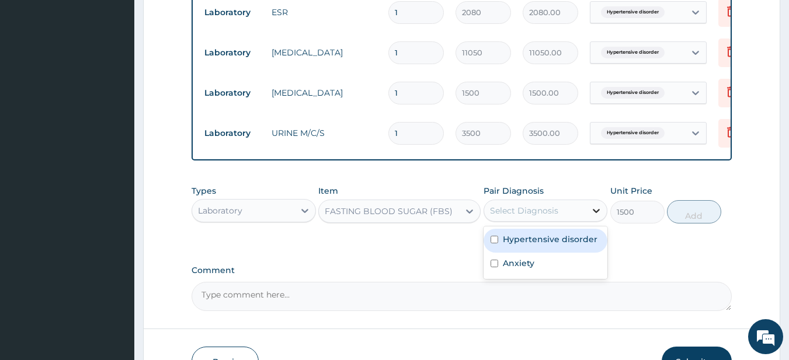
click at [592, 216] on icon at bounding box center [596, 211] width 12 height 12
click at [593, 245] on label "Hypertensive disorder" at bounding box center [550, 240] width 95 height 12
checkbox input "true"
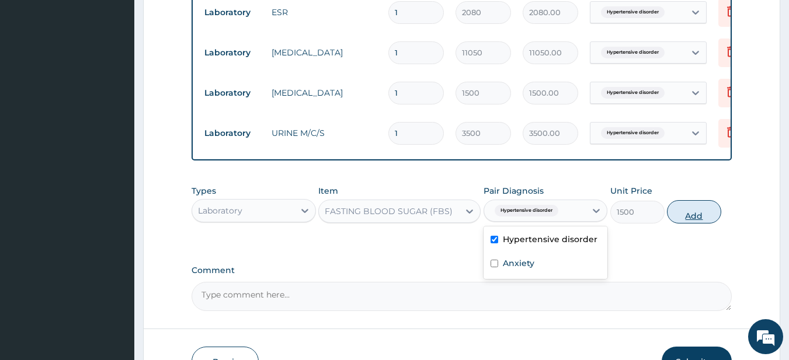
click at [681, 218] on button "Add" at bounding box center [694, 211] width 54 height 23
type input "0"
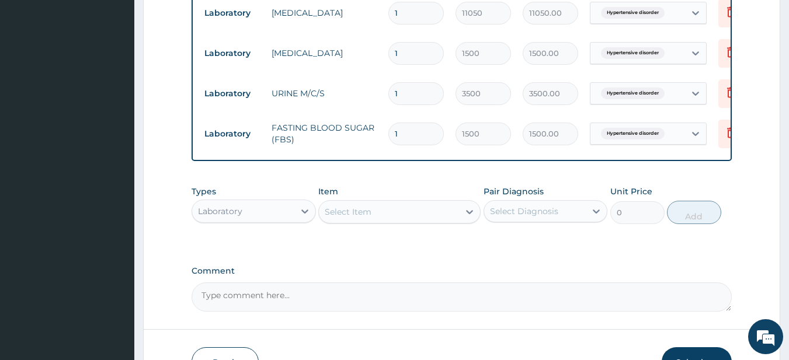
scroll to position [493, 0]
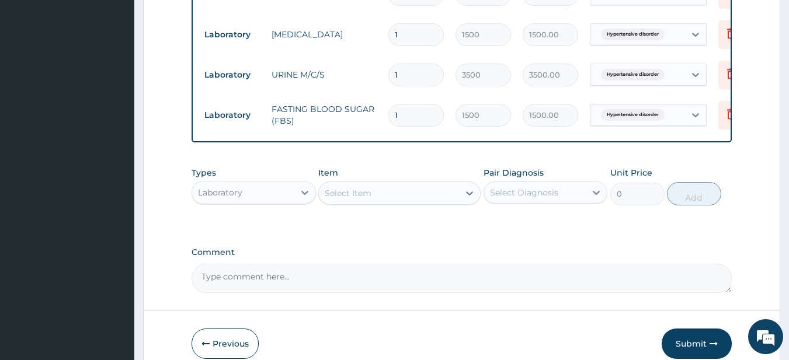
click at [371, 211] on div "Types Laboratory Item Select Item Pair Diagnosis Select Diagnosis Unit Price 0 …" at bounding box center [462, 186] width 541 height 50
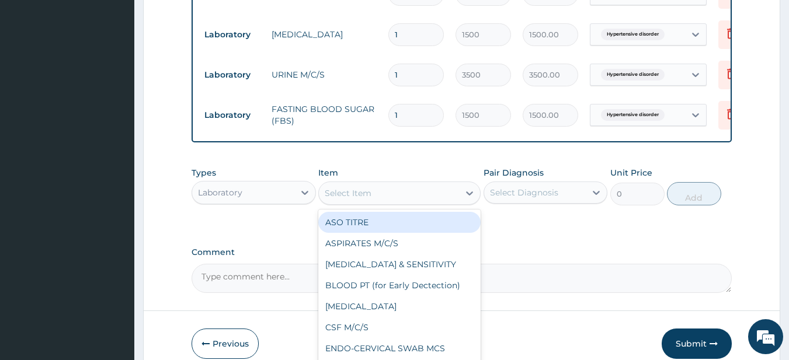
click at [374, 203] on div "Select Item" at bounding box center [389, 193] width 140 height 19
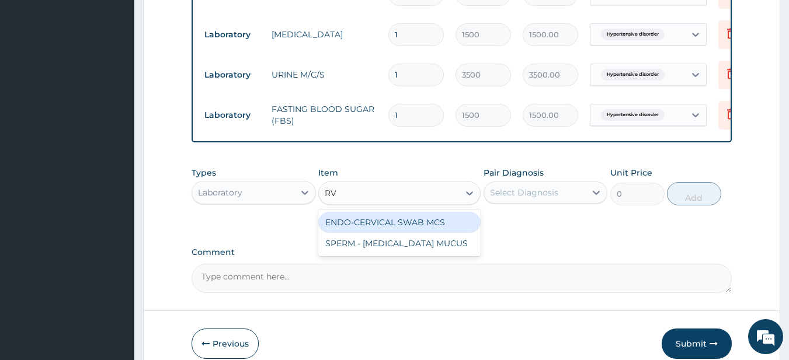
type input "R"
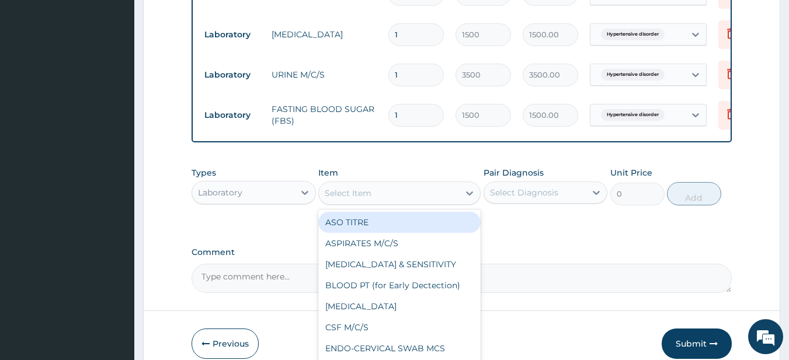
click at [500, 227] on div "Types Laboratory Item option FASTING BLOOD SUGAR (FBS), selected. option ASO TI…" at bounding box center [462, 195] width 541 height 68
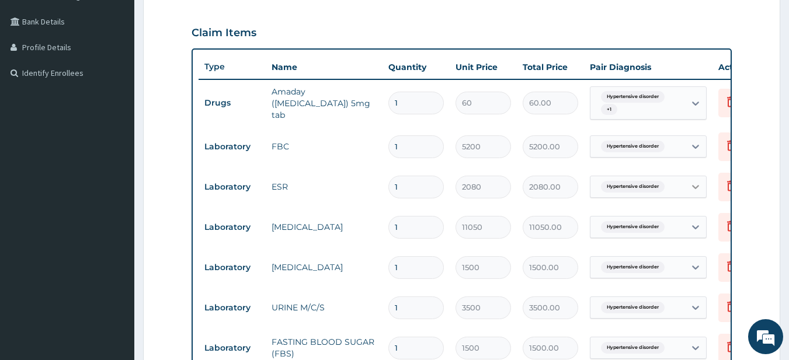
scroll to position [259, 0]
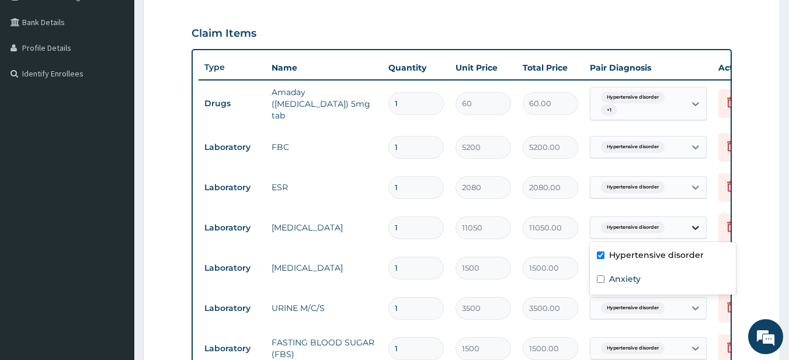
click at [695, 224] on icon at bounding box center [696, 228] width 12 height 12
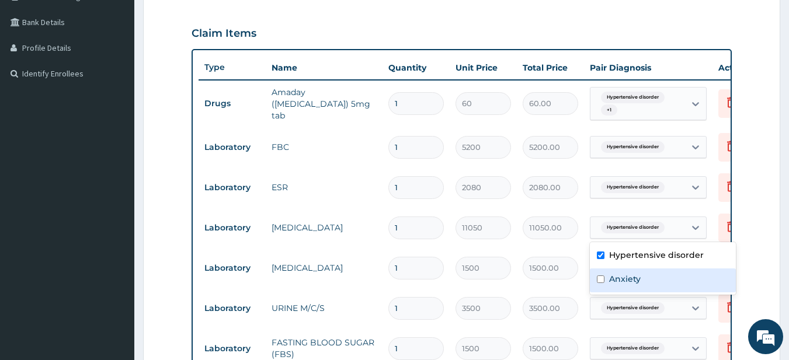
click at [693, 272] on div "Anxiety" at bounding box center [663, 281] width 146 height 24
checkbox input "true"
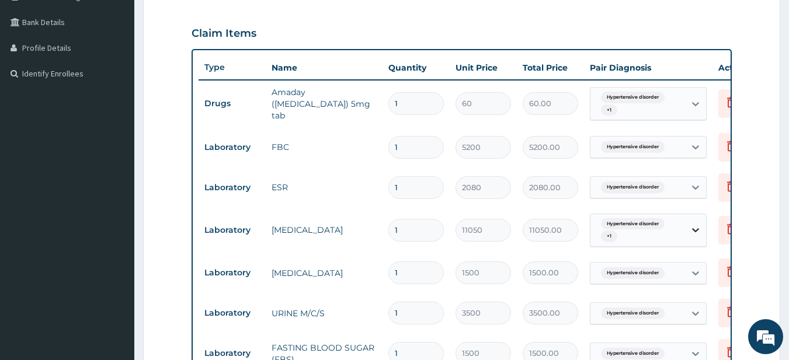
click at [694, 234] on icon at bounding box center [696, 230] width 12 height 12
click at [696, 222] on div at bounding box center [695, 230] width 21 height 21
click at [662, 277] on div "Anxiety" at bounding box center [663, 289] width 146 height 24
checkbox input "false"
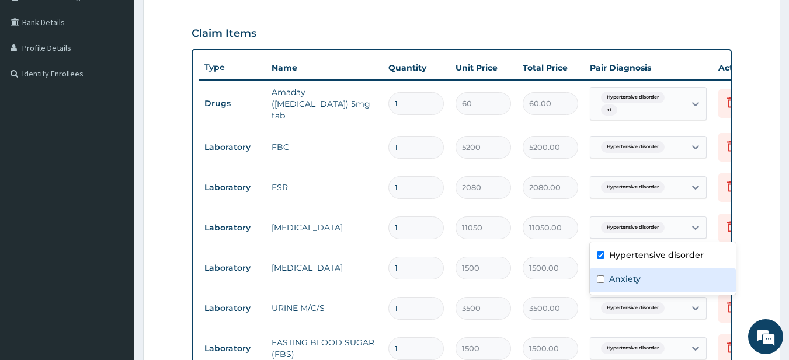
click at [534, 240] on td "11050.00" at bounding box center [550, 228] width 67 height 34
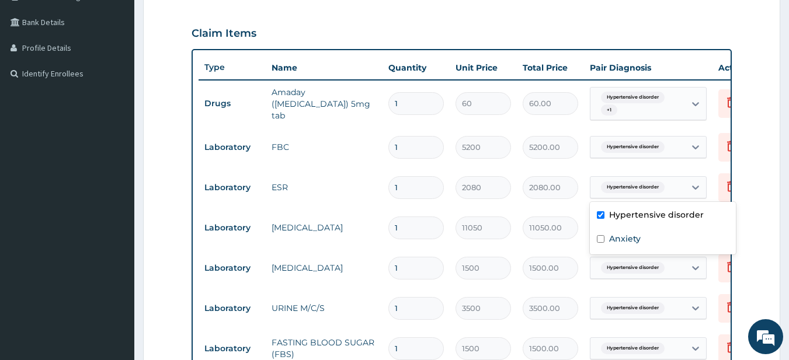
click at [640, 196] on div "Hypertensive disorder" at bounding box center [648, 187] width 117 height 22
click at [638, 196] on div "Hypertensive disorder" at bounding box center [648, 187] width 117 height 22
click at [651, 150] on span "Hypertensive disorder" at bounding box center [633, 147] width 64 height 12
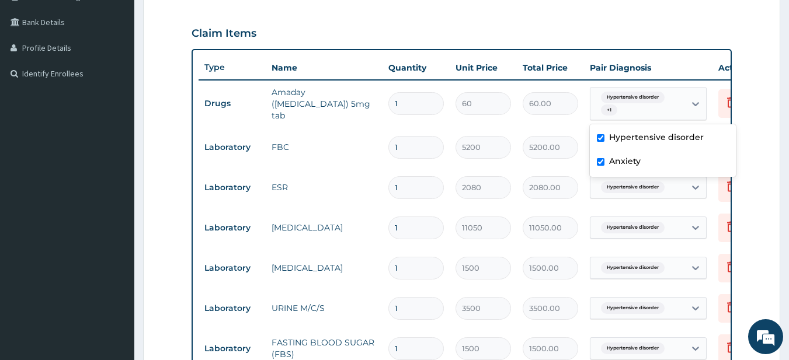
click at [652, 108] on div "Hypertensive disorder + 1" at bounding box center [635, 104] width 79 height 28
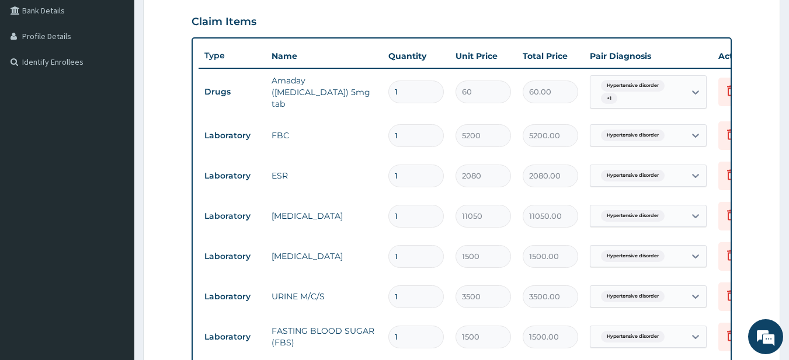
scroll to position [263, 0]
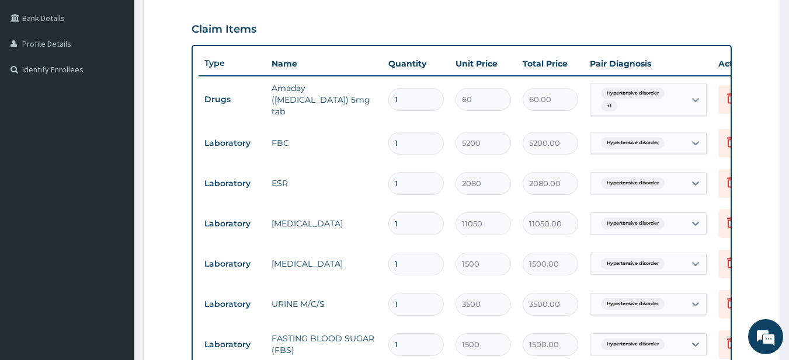
click at [593, 116] on div "Hypertensive disorder + 1" at bounding box center [648, 100] width 117 height 34
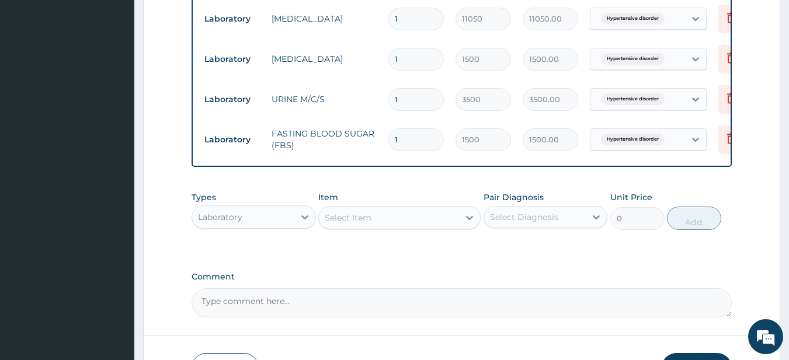
scroll to position [555, 0]
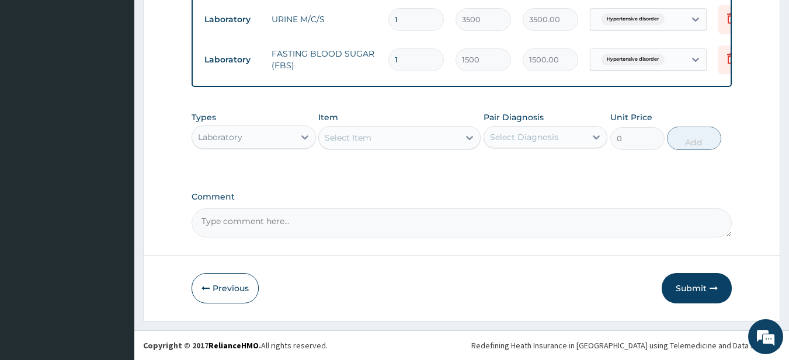
click at [720, 291] on button "Submit" at bounding box center [697, 288] width 70 height 30
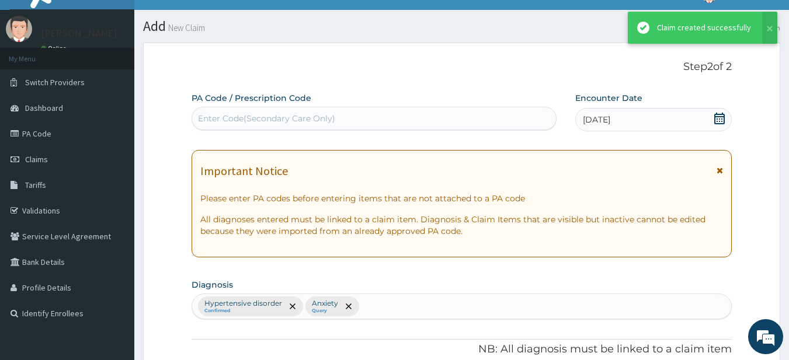
scroll to position [0, 0]
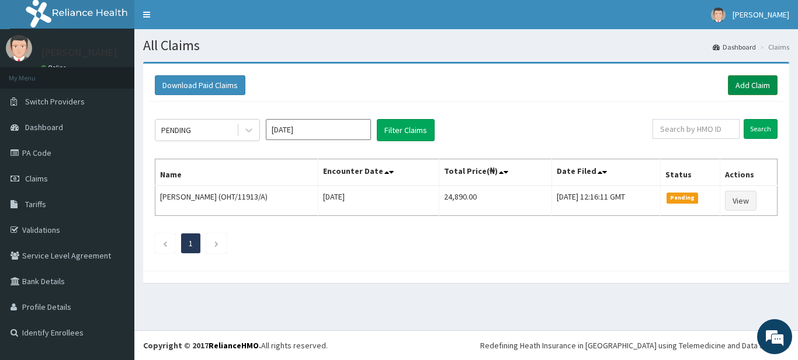
click at [742, 93] on link "Add Claim" at bounding box center [753, 85] width 50 height 20
click at [395, 138] on button "Filter Claims" at bounding box center [406, 130] width 58 height 22
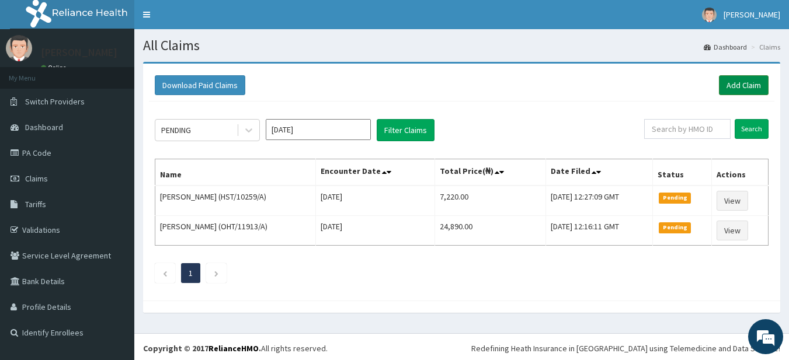
click at [755, 81] on link "Add Claim" at bounding box center [744, 85] width 50 height 20
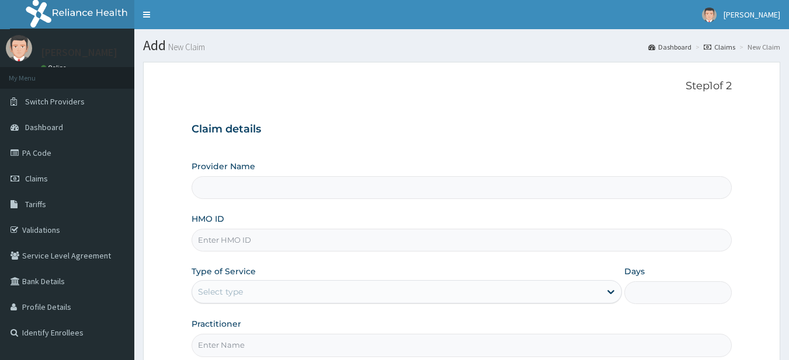
type input "Supreme Faith Hospital"
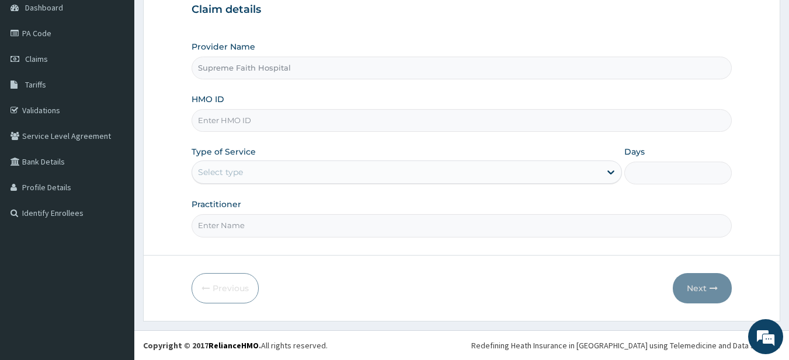
click at [548, 177] on div "Select type" at bounding box center [396, 172] width 408 height 19
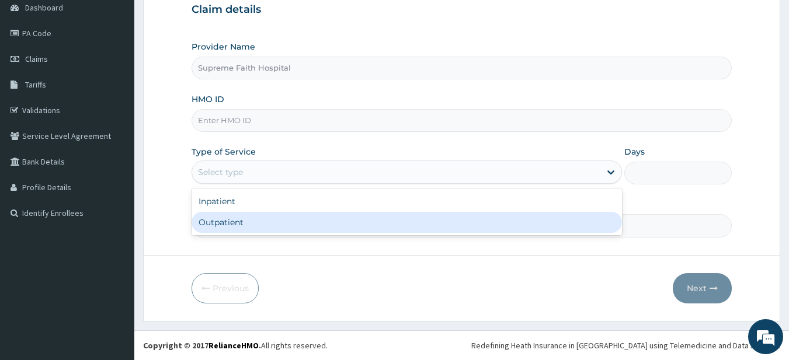
click at [467, 216] on div "Outpatient" at bounding box center [407, 222] width 430 height 21
type input "1"
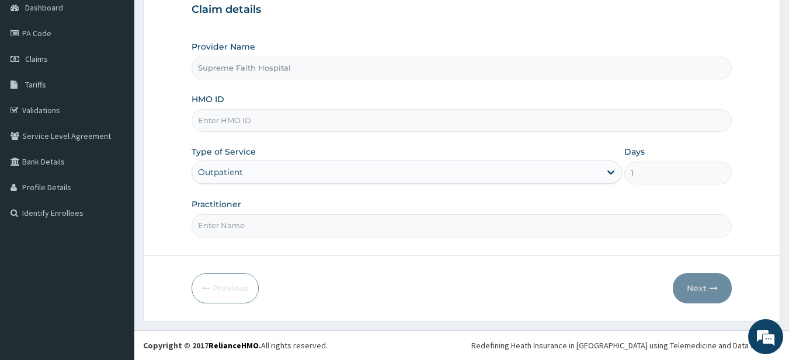
click at [485, 171] on div "Outpatient" at bounding box center [396, 172] width 408 height 19
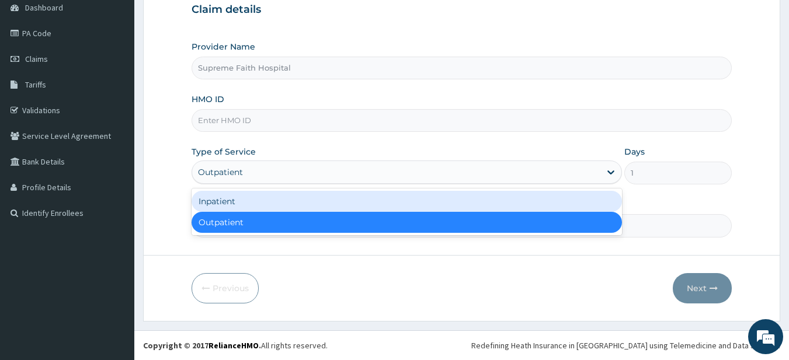
click at [463, 204] on div "Inpatient" at bounding box center [407, 201] width 430 height 21
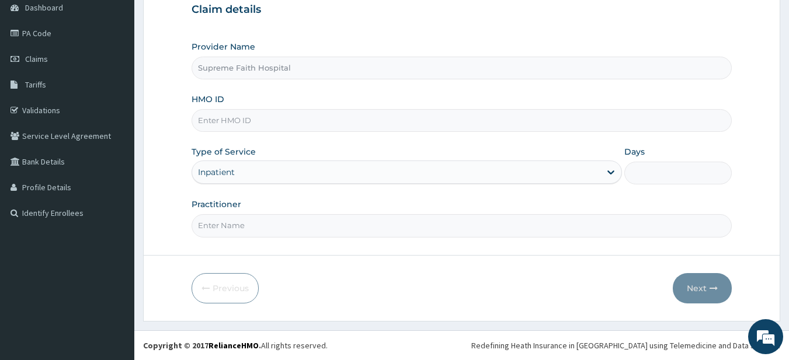
click at [440, 218] on input "Practitioner" at bounding box center [462, 225] width 541 height 23
type input "[PERSON_NAME]"
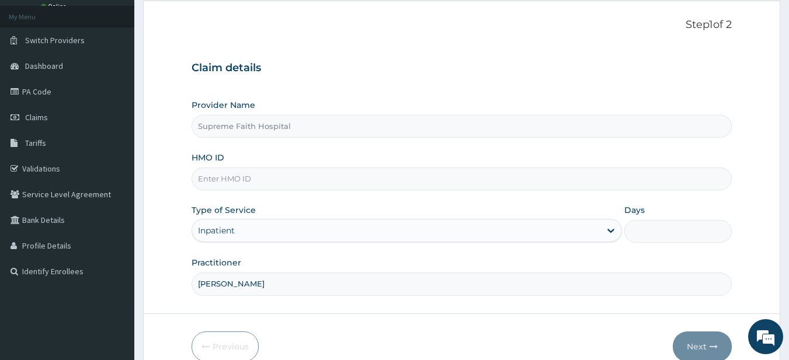
click at [645, 226] on input "Days" at bounding box center [677, 231] width 107 height 23
click at [647, 229] on input "Days" at bounding box center [677, 231] width 107 height 23
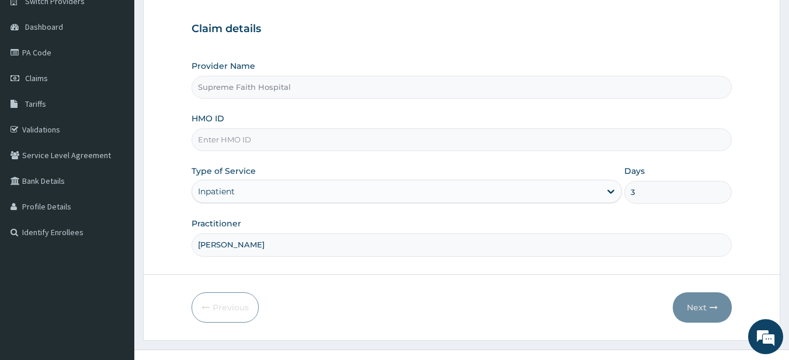
scroll to position [120, 0]
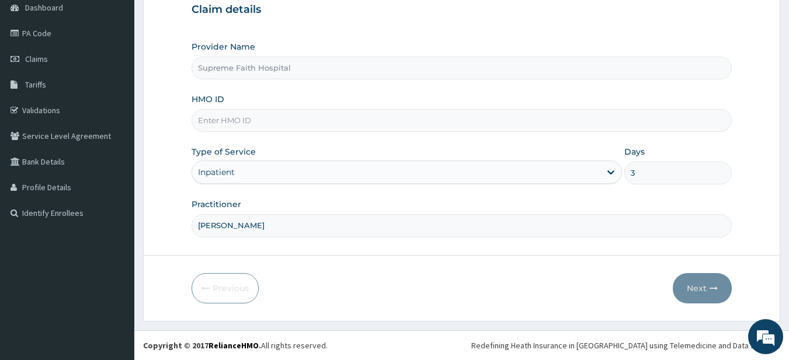
type input "3"
click at [652, 262] on form "Step 1 of 2 Claim details Provider Name Supreme Faith Hospital HMO ID Type of S…" at bounding box center [461, 131] width 637 height 379
click at [469, 126] on input "HMO ID" at bounding box center [462, 120] width 541 height 23
type input "EKI/10290/A"
click at [709, 276] on button "Next" at bounding box center [702, 288] width 59 height 30
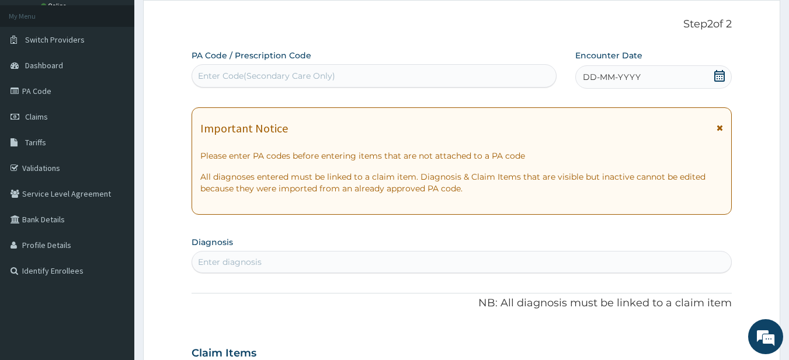
scroll to position [61, 0]
click at [407, 82] on div "Enter Code(Secondary Care Only)" at bounding box center [374, 76] width 364 height 19
click at [312, 76] on div "Enter Code(Secondary Care Only)" at bounding box center [266, 77] width 137 height 12
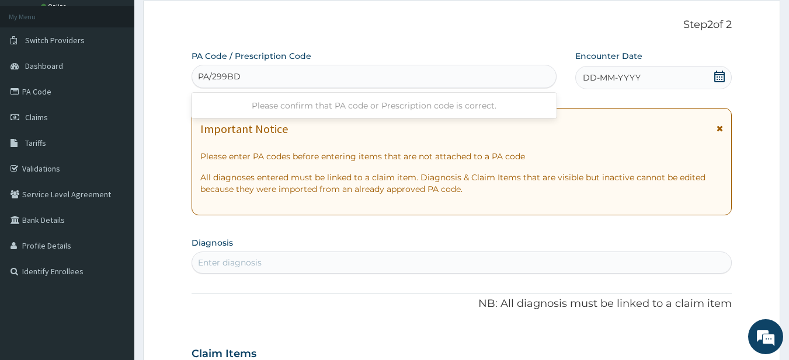
type input "PA/299BDE"
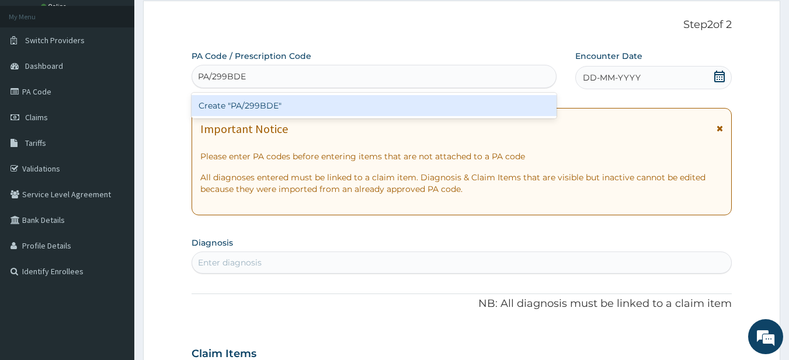
click at [385, 112] on div "Create "PA/299BDE"" at bounding box center [375, 105] width 366 height 21
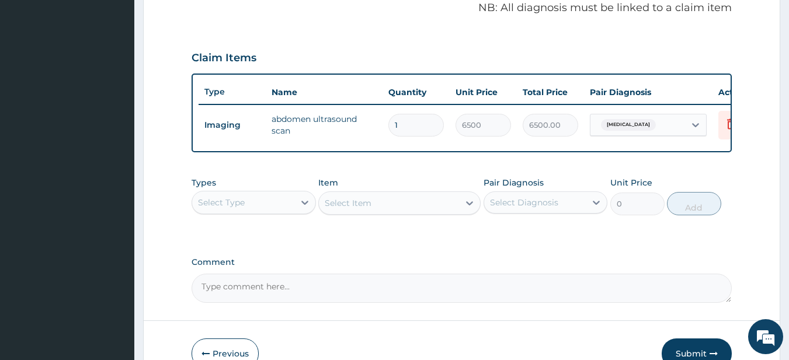
scroll to position [435, 0]
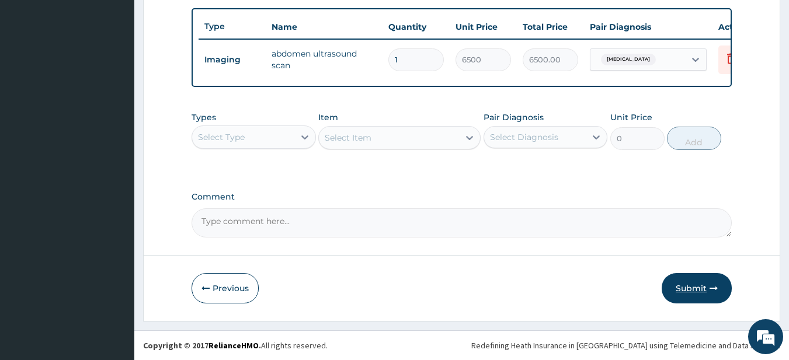
click at [716, 284] on icon "button" at bounding box center [714, 288] width 8 height 8
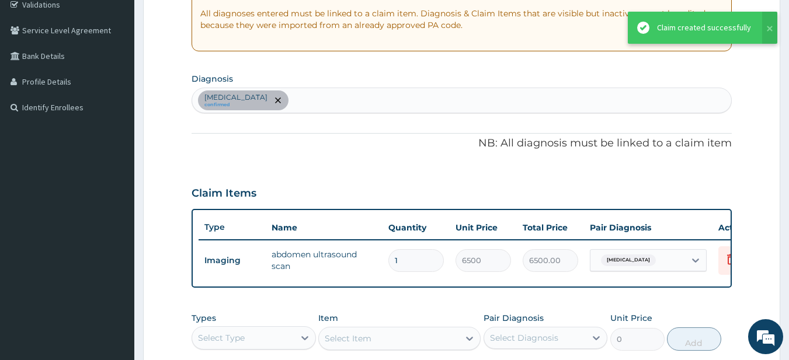
scroll to position [202, 0]
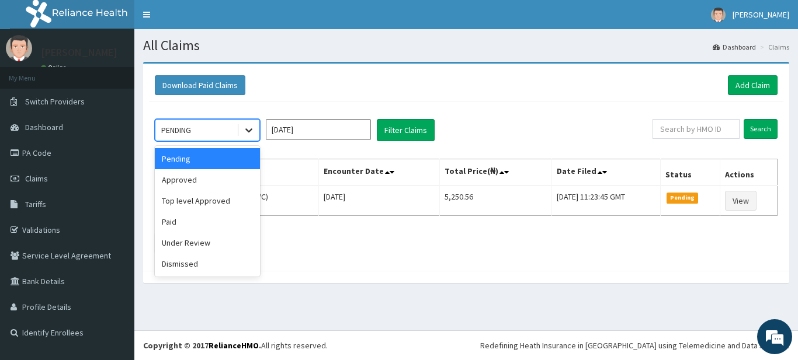
drag, startPoint x: 0, startPoint y: 0, endPoint x: 251, endPoint y: 132, distance: 283.7
click at [251, 132] on icon at bounding box center [249, 130] width 12 height 12
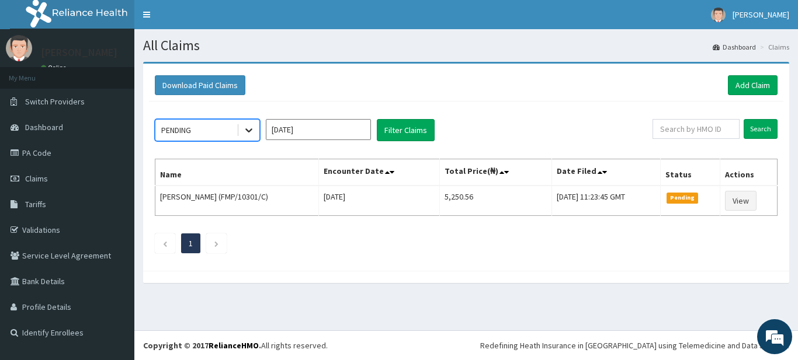
click at [252, 136] on icon at bounding box center [249, 130] width 12 height 12
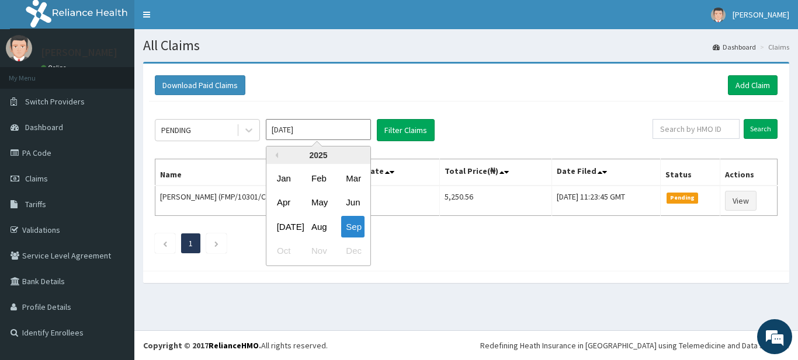
click at [310, 135] on input "Sep 2025" at bounding box center [318, 129] width 105 height 21
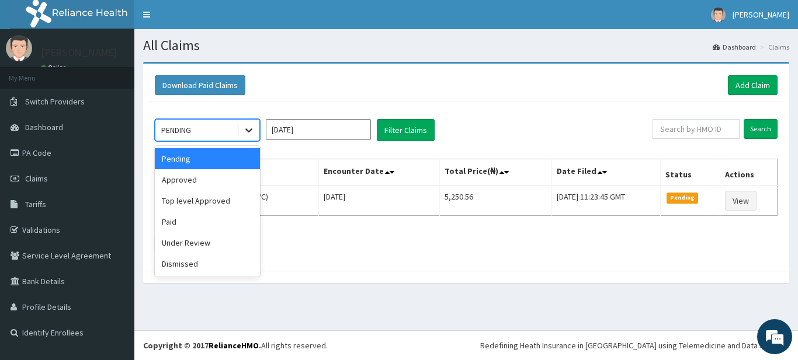
click at [254, 133] on icon at bounding box center [249, 130] width 12 height 12
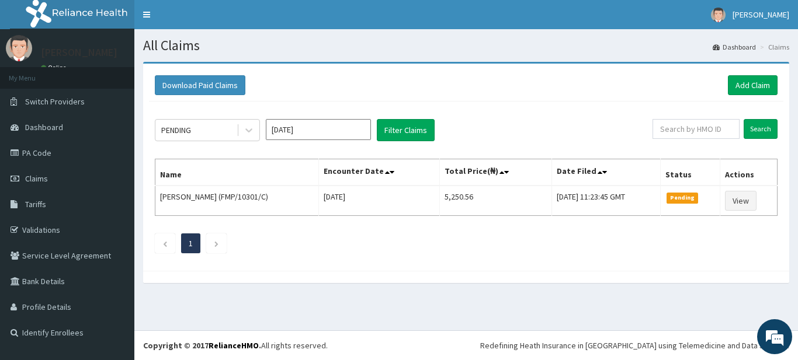
drag, startPoint x: 327, startPoint y: 166, endPoint x: 331, endPoint y: 159, distance: 7.8
click at [327, 165] on th "Encounter Date" at bounding box center [378, 172] width 121 height 27
click at [329, 139] on input "Sep 2025" at bounding box center [318, 129] width 105 height 21
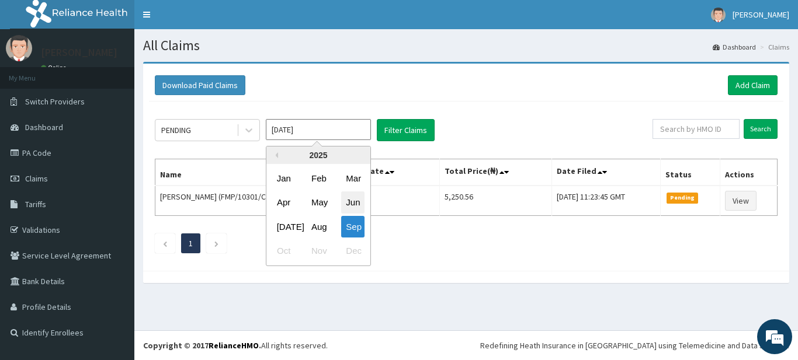
click at [352, 199] on div "Jun" at bounding box center [352, 203] width 23 height 22
type input "Jun 2025"
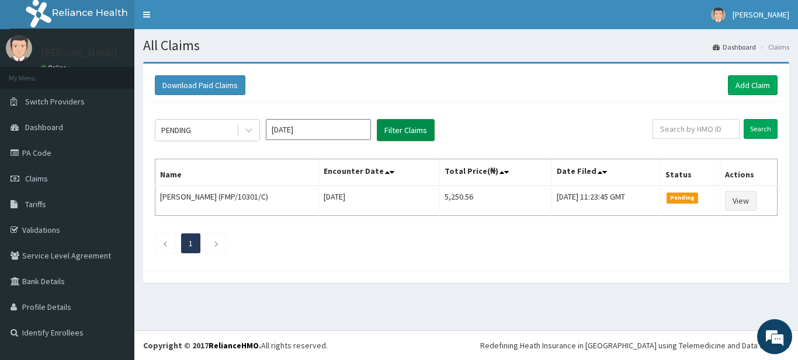
click at [399, 130] on button "Filter Claims" at bounding box center [406, 130] width 58 height 22
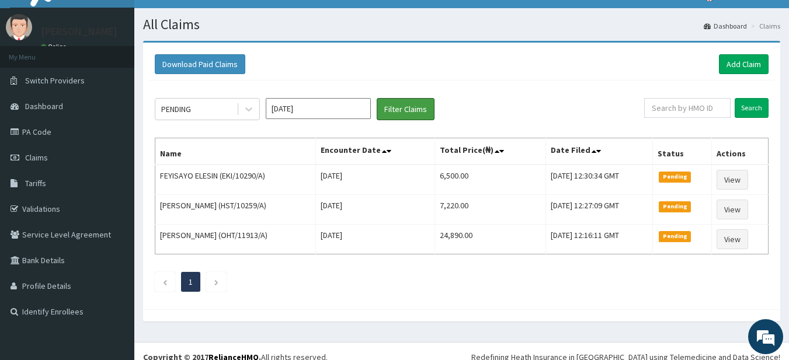
scroll to position [33, 0]
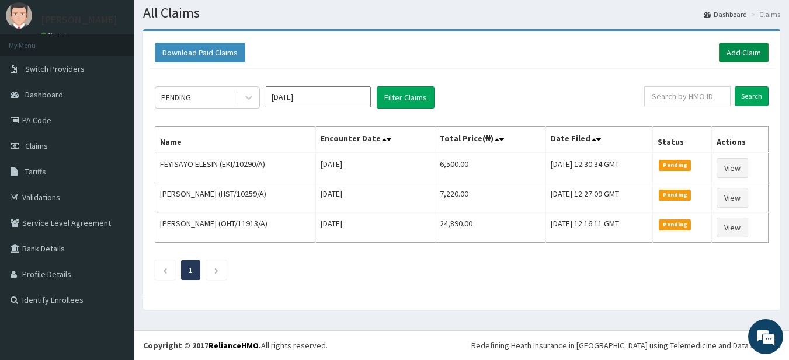
click at [750, 58] on link "Add Claim" at bounding box center [744, 53] width 50 height 20
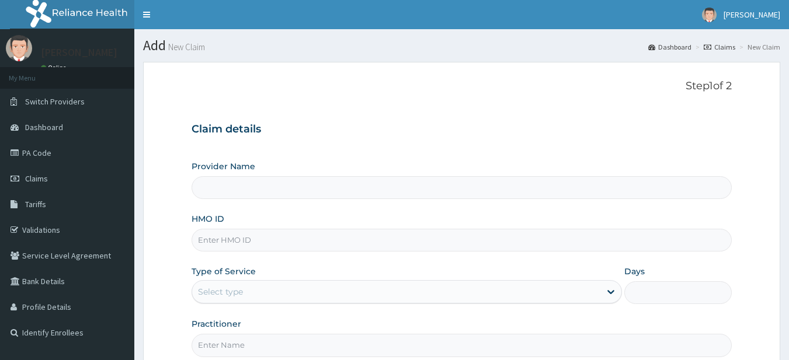
click at [357, 182] on input "Provider Name" at bounding box center [462, 187] width 541 height 23
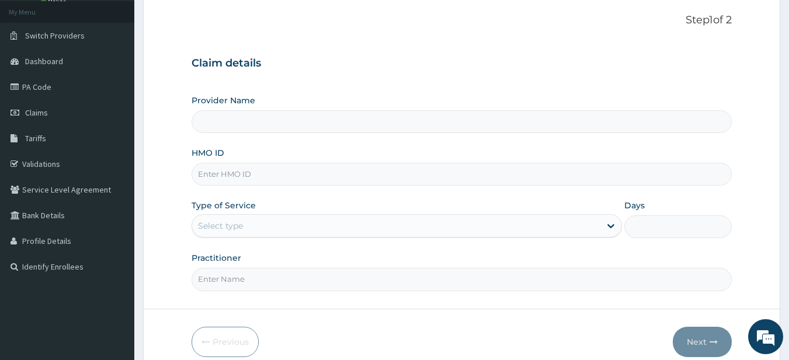
scroll to position [117, 0]
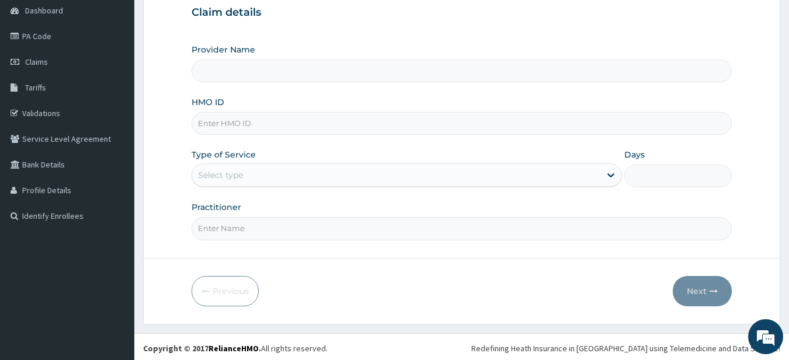
click at [321, 122] on input "HMO ID" at bounding box center [462, 123] width 541 height 23
type input "Supreme Faith Hospital"
type input "j"
type input "EKI/10318/A"
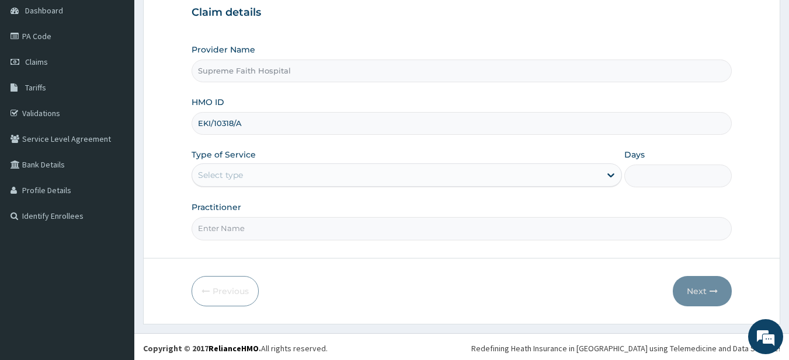
click at [290, 189] on div "Provider Name Supreme Faith Hospital HMO ID EKI/10318/A Type of Service Select …" at bounding box center [462, 142] width 541 height 196
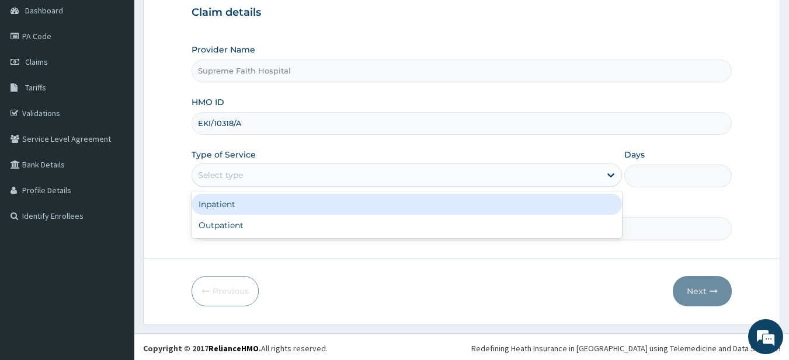
drag, startPoint x: 284, startPoint y: 175, endPoint x: 285, endPoint y: 182, distance: 7.1
click at [285, 176] on div "Select type" at bounding box center [396, 175] width 408 height 19
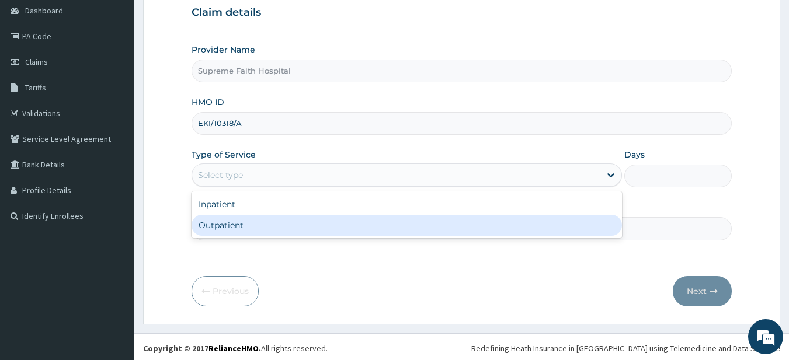
click at [286, 219] on div "Outpatient" at bounding box center [407, 225] width 430 height 21
type input "1"
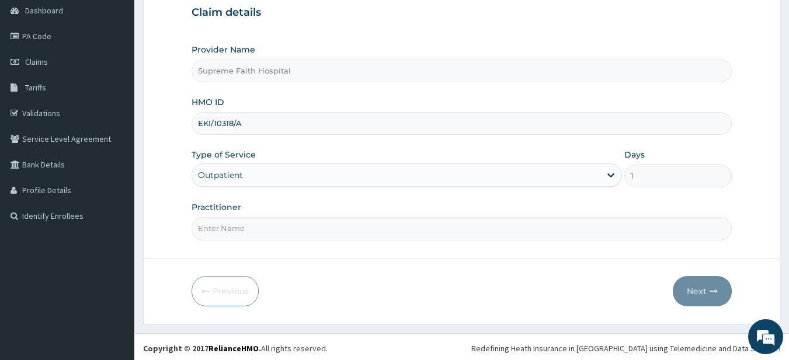
scroll to position [120, 0]
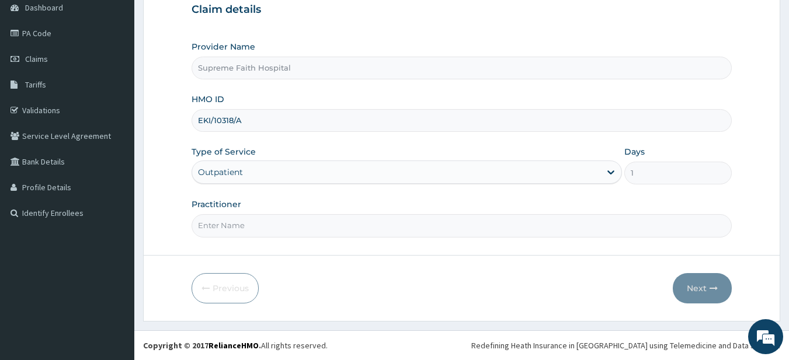
click at [602, 229] on input "Practitioner" at bounding box center [462, 225] width 541 height 23
type input "[PERSON_NAME]"
click at [682, 282] on button "Next" at bounding box center [702, 288] width 59 height 30
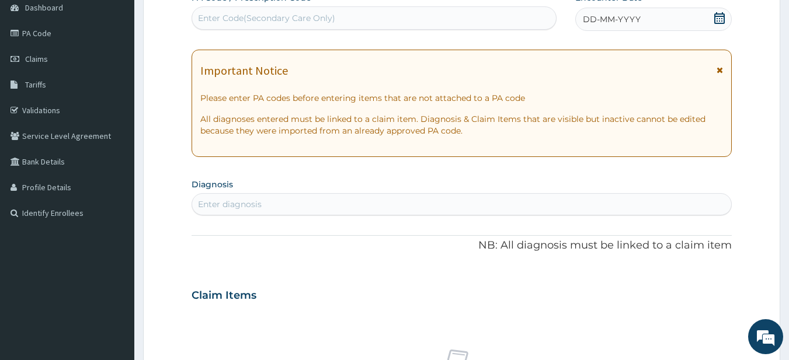
click at [717, 73] on icon at bounding box center [720, 70] width 6 height 8
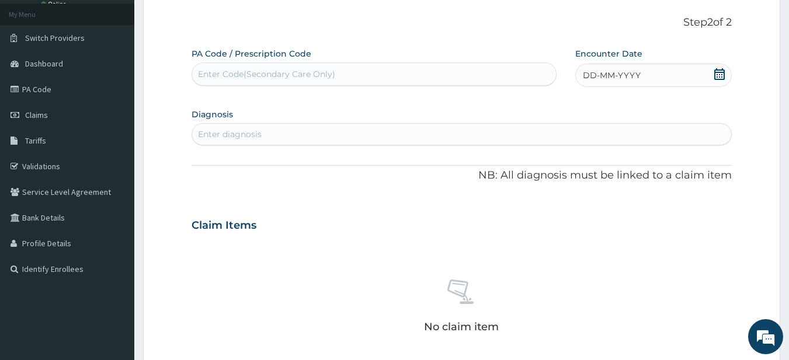
scroll to position [0, 0]
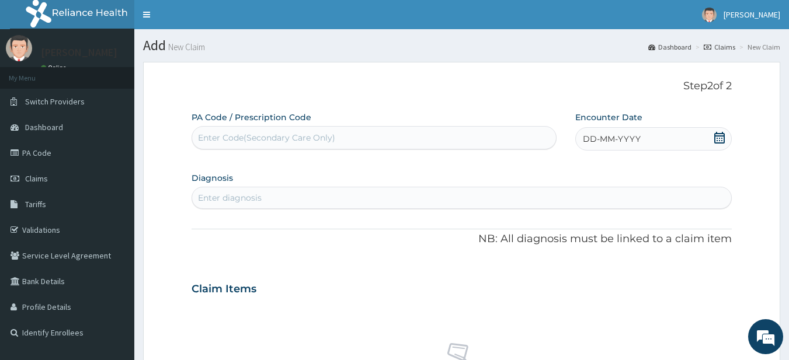
click at [717, 140] on icon at bounding box center [719, 138] width 11 height 12
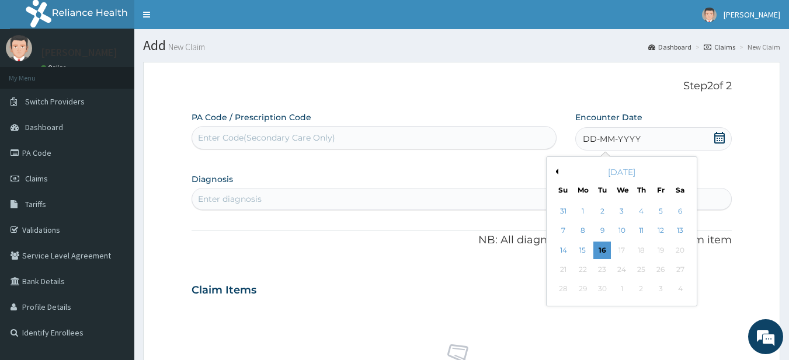
click at [564, 170] on div "[DATE]" at bounding box center [621, 172] width 141 height 12
click at [560, 169] on div "[DATE]" at bounding box center [621, 172] width 141 height 12
click at [556, 174] on button "Previous Month" at bounding box center [556, 172] width 6 height 6
click at [556, 173] on button "Previous Month" at bounding box center [556, 172] width 6 height 6
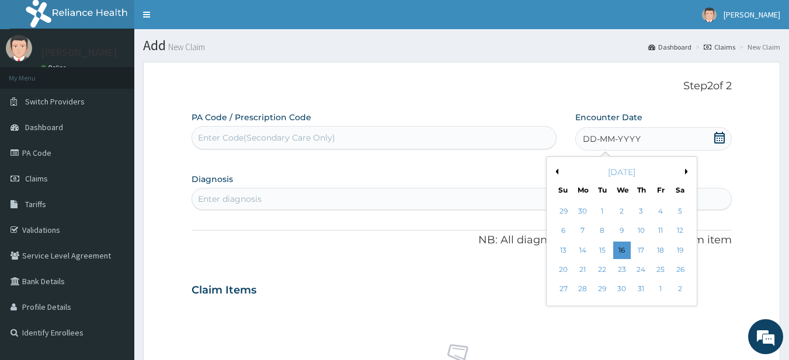
click at [556, 173] on button "Previous Month" at bounding box center [556, 172] width 6 height 6
click at [609, 231] on div "10" at bounding box center [603, 232] width 18 height 18
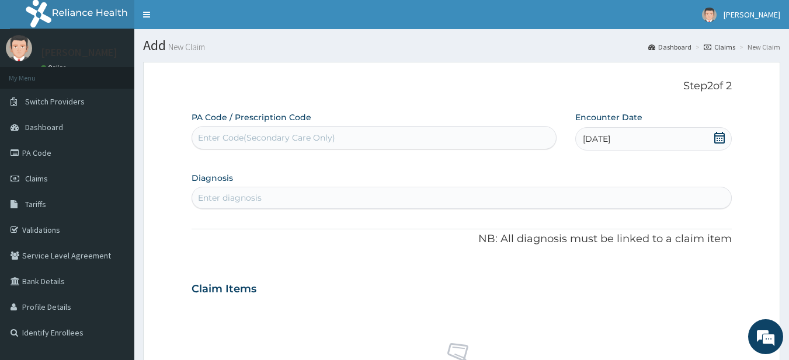
click at [280, 185] on section "Diagnosis Enter diagnosis" at bounding box center [462, 189] width 541 height 40
click at [279, 192] on div "Enter diagnosis" at bounding box center [462, 198] width 540 height 19
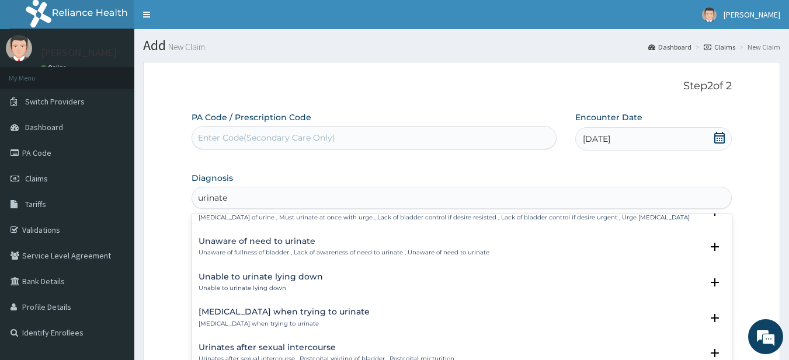
scroll to position [228, 0]
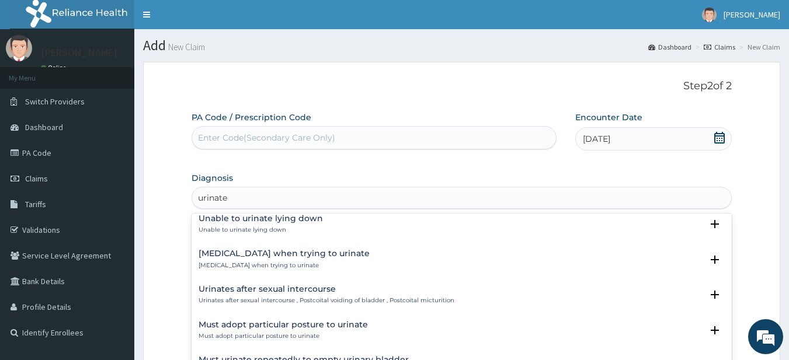
click at [198, 196] on input "urinate" at bounding box center [213, 198] width 30 height 12
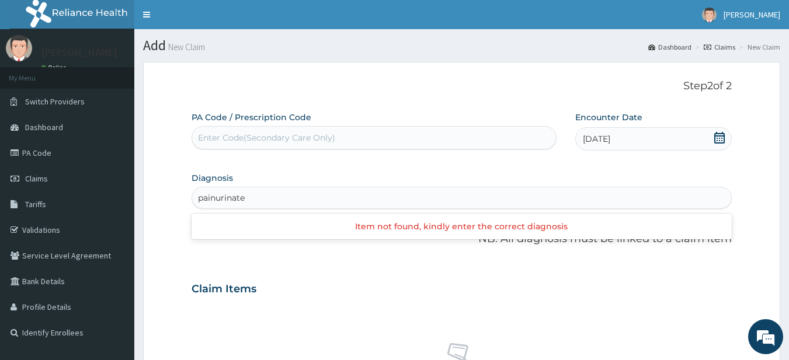
scroll to position [0, 0]
type input "painful urinate"
drag, startPoint x: 279, startPoint y: 196, endPoint x: 187, endPoint y: 187, distance: 92.1
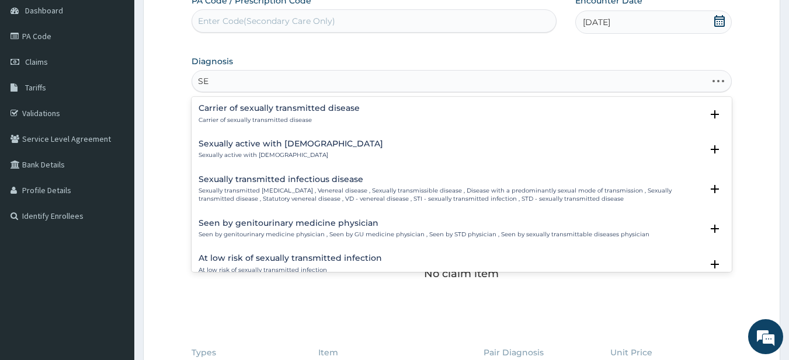
type input "S"
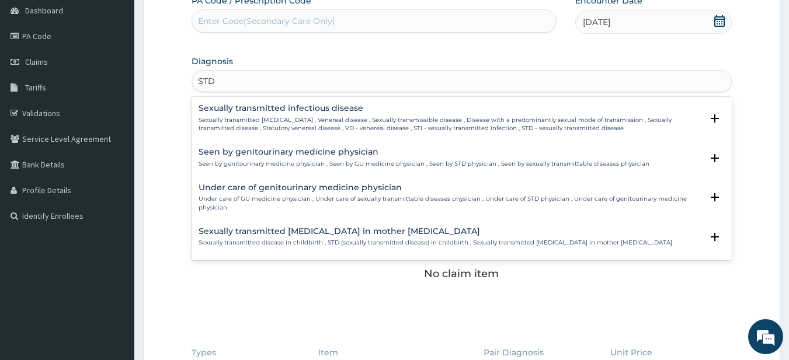
click at [470, 106] on h4 "Sexually transmitted infectious disease" at bounding box center [451, 108] width 504 height 9
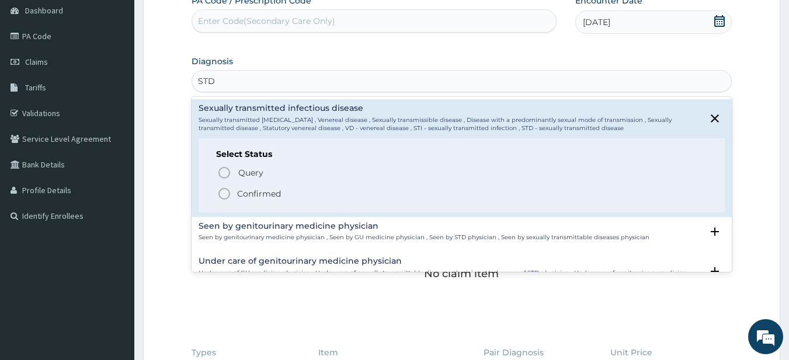
type input "STD"
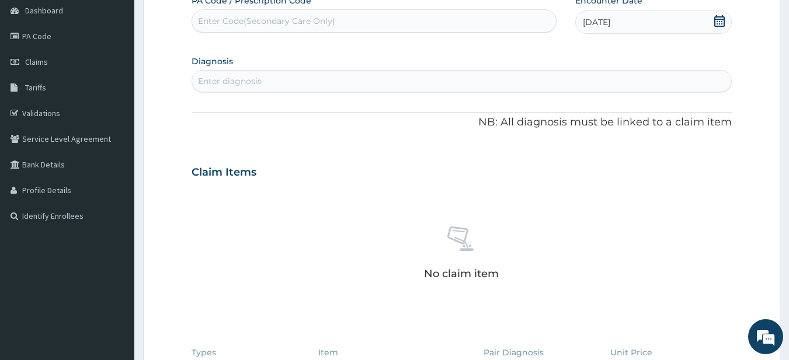
drag, startPoint x: 224, startPoint y: 198, endPoint x: 208, endPoint y: 194, distance: 16.7
click at [208, 194] on div "No claim item" at bounding box center [462, 255] width 541 height 134
click at [276, 93] on div "PA Code / Prescription Code Enter Code(Secondary Care Only) Encounter Date [DAT…" at bounding box center [462, 234] width 541 height 478
click at [277, 85] on div "Enter diagnosis" at bounding box center [462, 81] width 540 height 19
type input "STD"
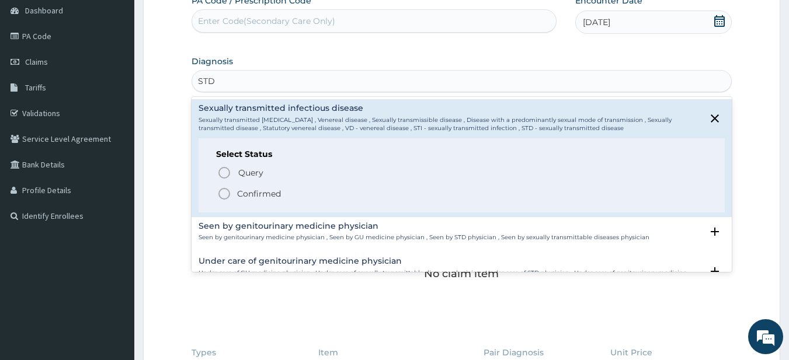
click at [266, 193] on p "Confirmed" at bounding box center [259, 194] width 44 height 12
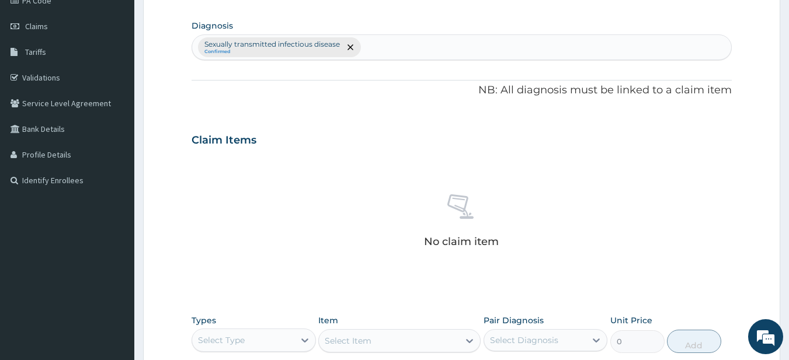
scroll to position [292, 0]
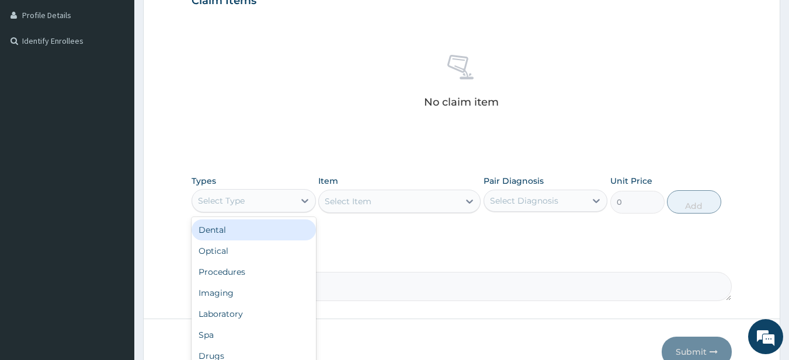
click at [270, 201] on div "Select Type" at bounding box center [243, 201] width 102 height 19
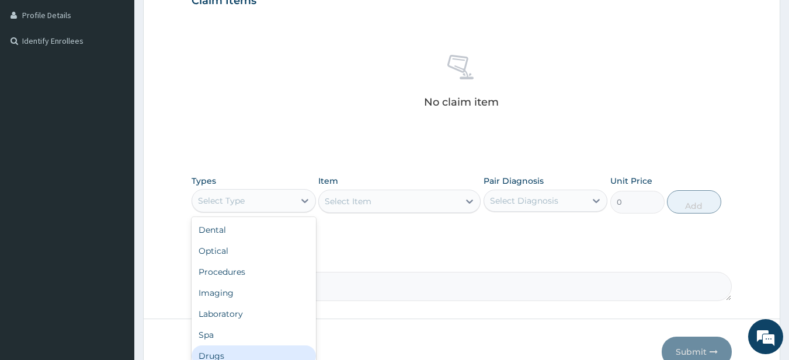
click at [283, 351] on div "Drugs" at bounding box center [254, 356] width 124 height 21
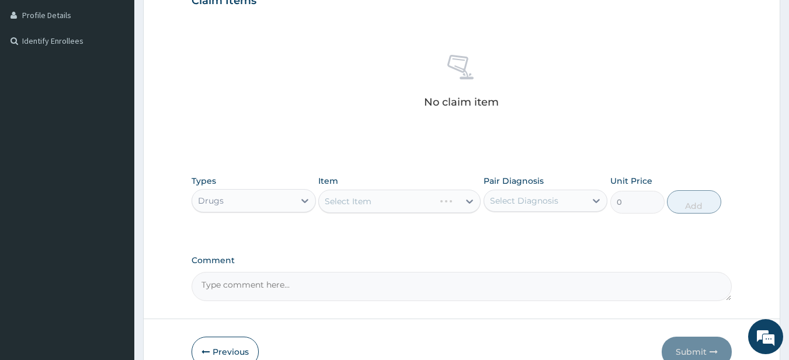
click at [342, 206] on div "Select Item" at bounding box center [399, 201] width 162 height 23
click at [343, 196] on div "Select Item" at bounding box center [348, 202] width 47 height 12
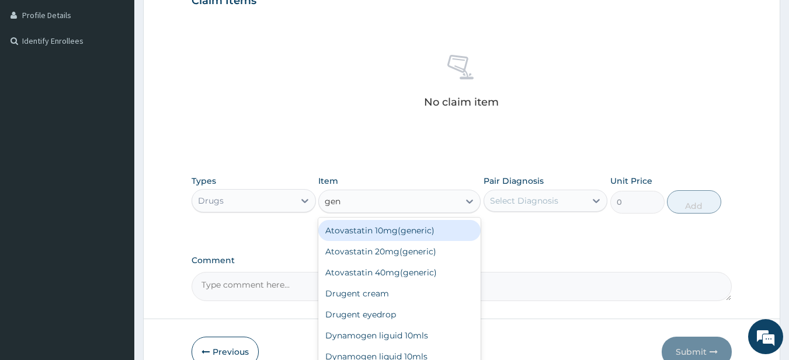
type input "gent"
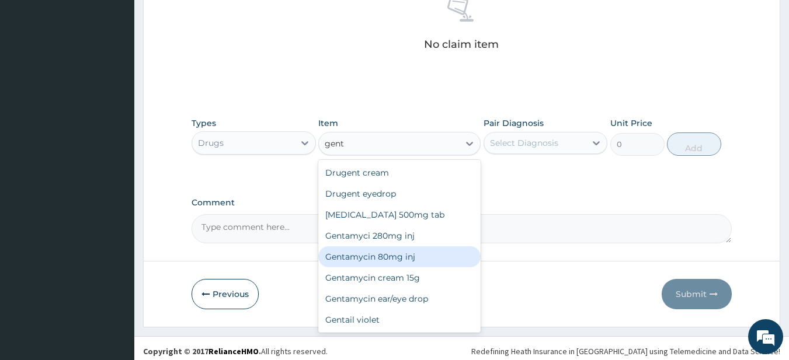
scroll to position [350, 0]
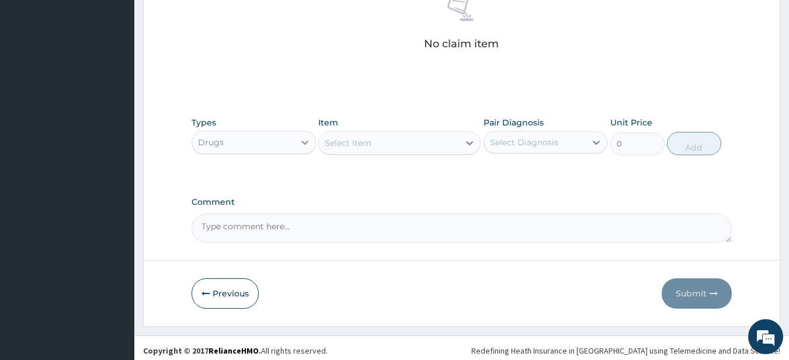
drag, startPoint x: 357, startPoint y: 147, endPoint x: 307, endPoint y: 140, distance: 50.6
click at [307, 140] on div "Types Drugs Item Select is focused ,type to refine list, press Down to open the…" at bounding box center [462, 136] width 541 height 50
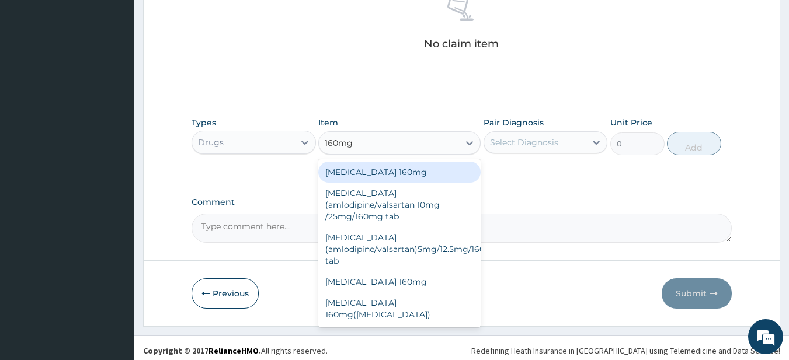
type input "160mg"
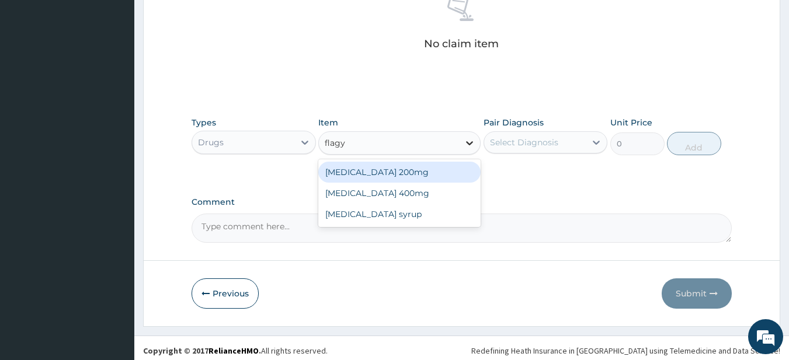
type input "[MEDICAL_DATA]"
click at [467, 169] on div "[MEDICAL_DATA] 200mg" at bounding box center [399, 172] width 162 height 21
type input "28.8"
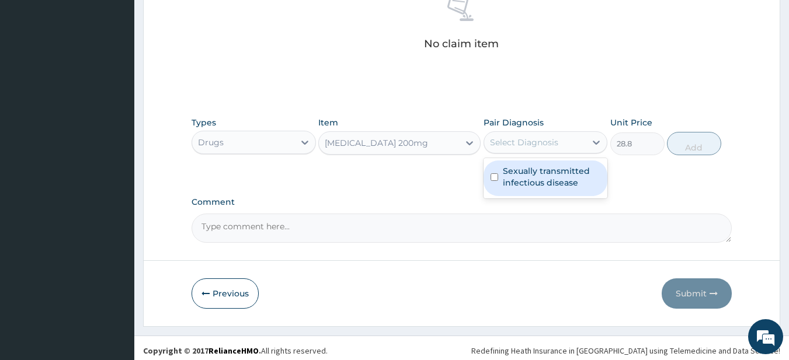
click at [571, 144] on div "Select Diagnosis" at bounding box center [535, 142] width 102 height 19
click at [577, 177] on label "Sexually transmitted infectious disease" at bounding box center [552, 176] width 98 height 23
checkbox input "true"
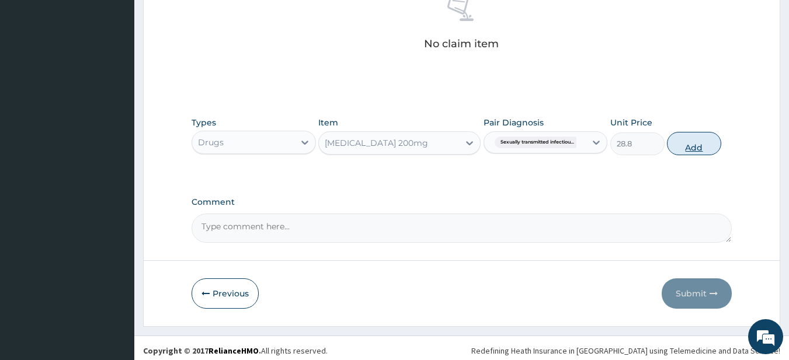
click at [700, 149] on button "Add" at bounding box center [694, 143] width 54 height 23
type input "0"
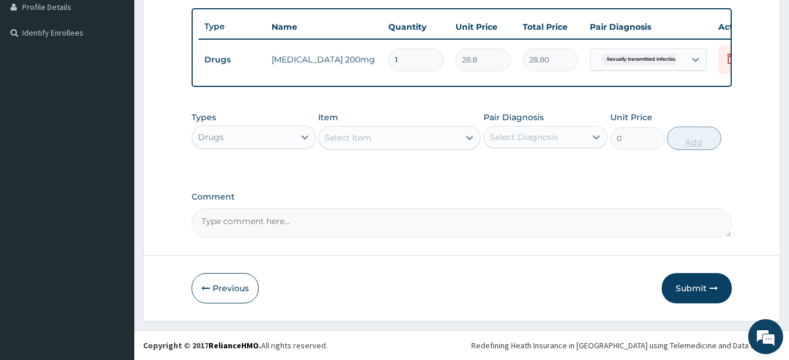
scroll to position [309, 0]
click at [403, 137] on div "Select Item" at bounding box center [389, 137] width 140 height 19
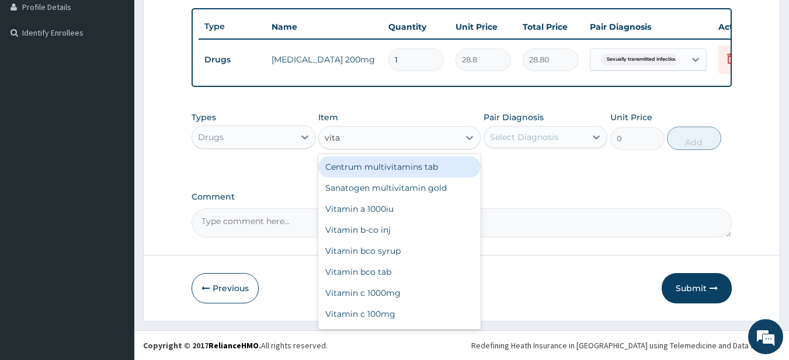
type input "vitam"
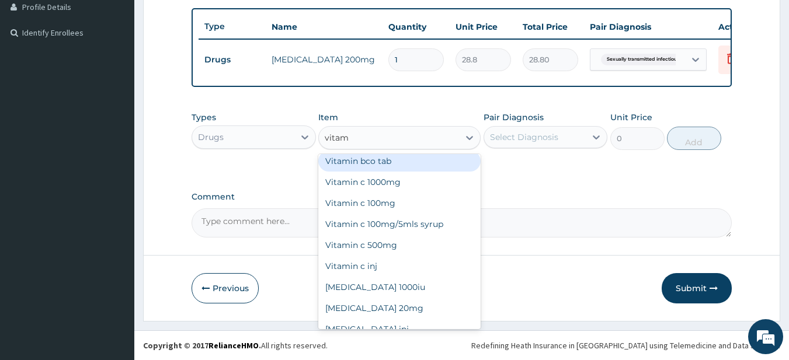
scroll to position [117, 0]
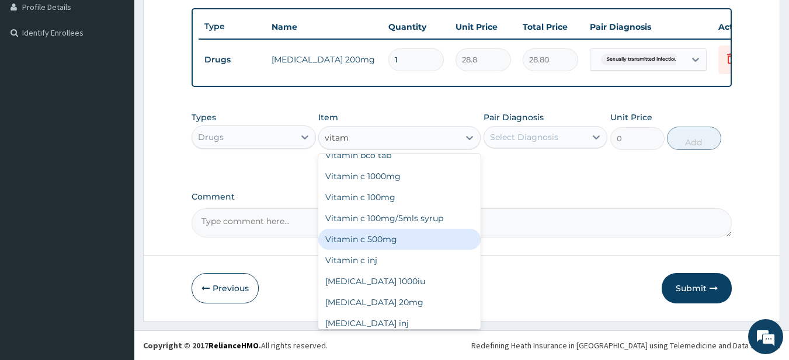
click at [377, 245] on div "Vitamin c 500mg" at bounding box center [399, 239] width 162 height 21
type input "60"
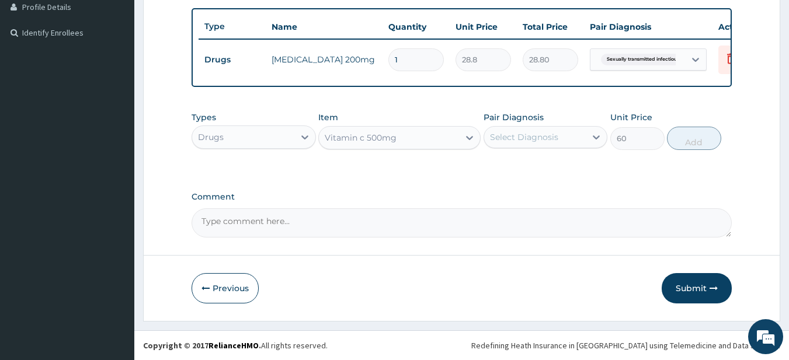
click at [520, 136] on div "Select Diagnosis" at bounding box center [524, 137] width 68 height 12
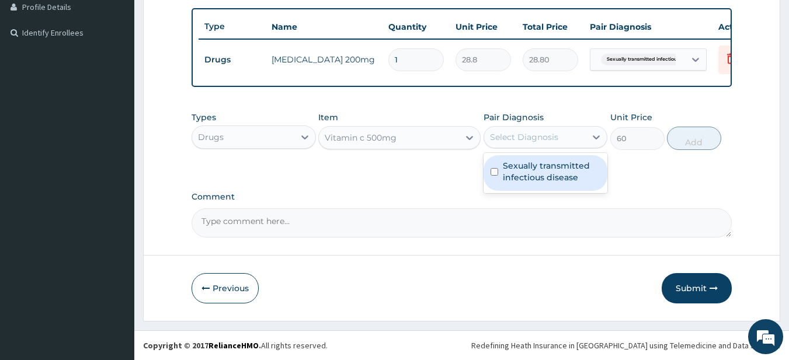
click at [544, 174] on label "Sexually transmitted infectious disease" at bounding box center [552, 171] width 98 height 23
checkbox input "true"
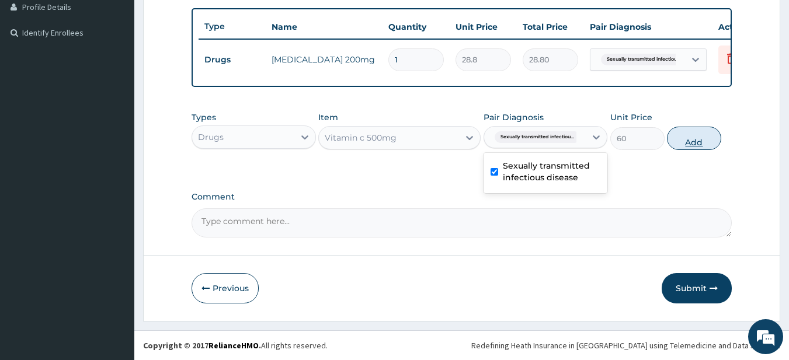
click at [713, 138] on button "Add" at bounding box center [694, 138] width 54 height 23
type input "0"
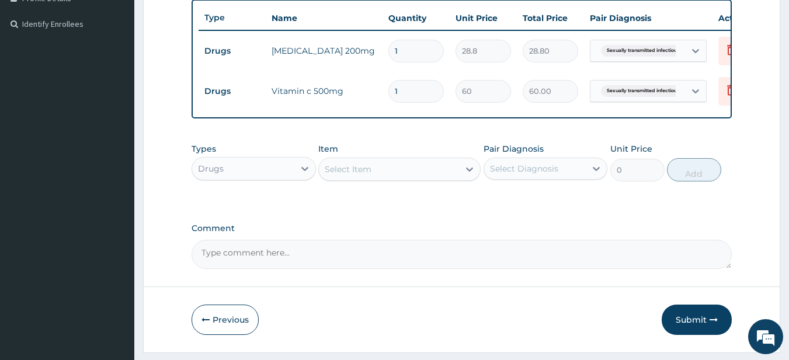
click at [403, 179] on div "Select Item" at bounding box center [389, 169] width 140 height 19
type input "G"
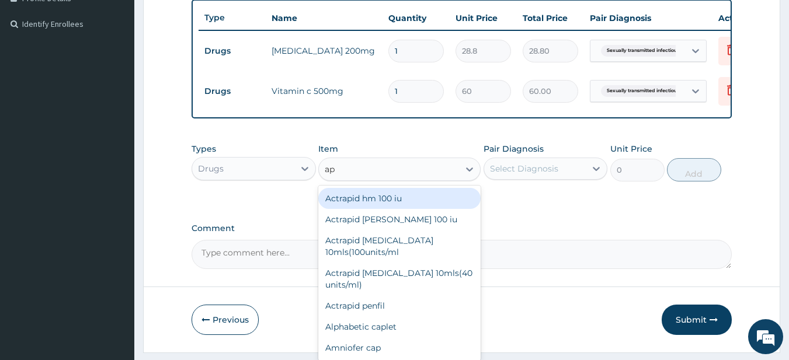
type input "a"
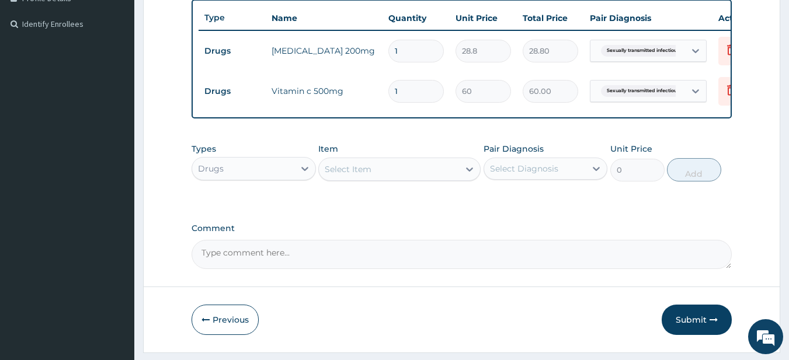
click at [395, 94] on input "1" at bounding box center [415, 91] width 55 height 23
click at [399, 95] on input "1" at bounding box center [415, 91] width 55 height 23
type input "15"
type input "900.00"
type input "15"
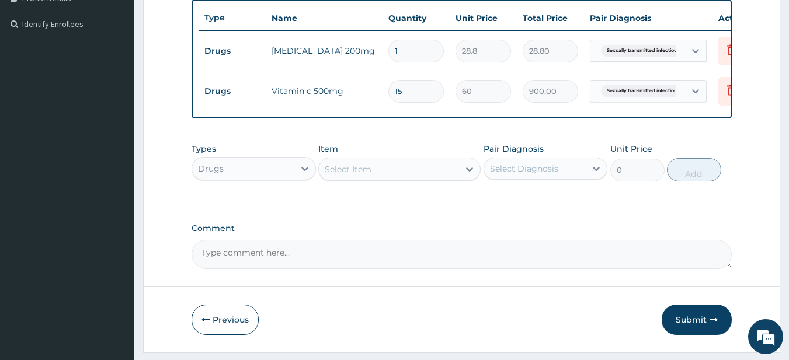
click at [412, 58] on input "1" at bounding box center [415, 51] width 55 height 23
type input "15"
type input "432.00"
type input "15"
click at [383, 179] on div "Select Item" at bounding box center [389, 169] width 140 height 19
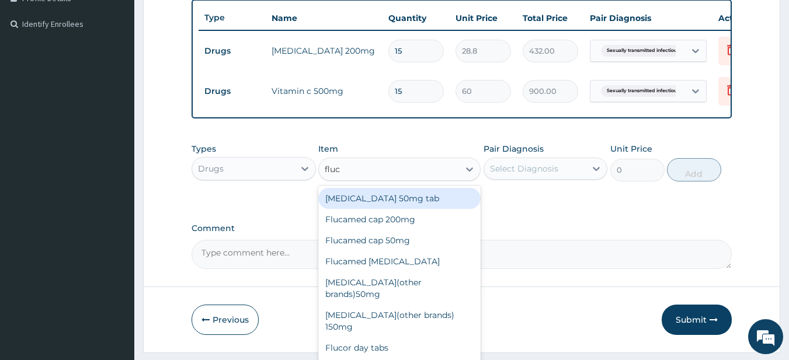
type input "fluco"
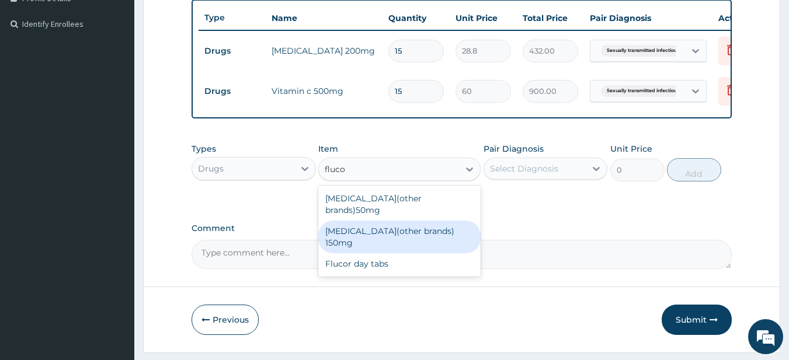
click at [466, 224] on div "Fluconazole(other brands) 150mg" at bounding box center [399, 237] width 162 height 33
type input "1296"
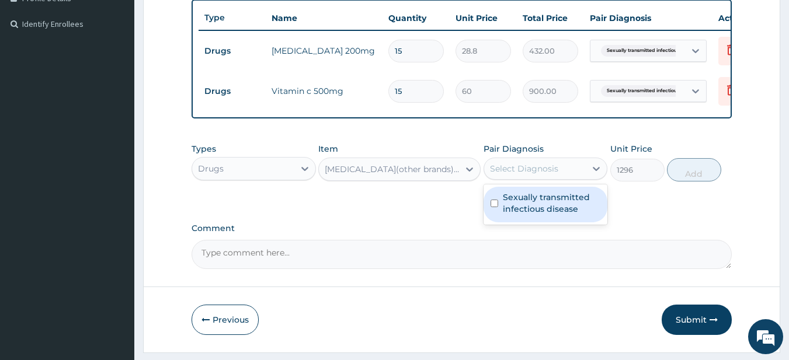
click at [552, 175] on div "Select Diagnosis" at bounding box center [524, 169] width 68 height 12
click at [558, 207] on label "Sexually transmitted infectious disease" at bounding box center [552, 203] width 98 height 23
checkbox input "true"
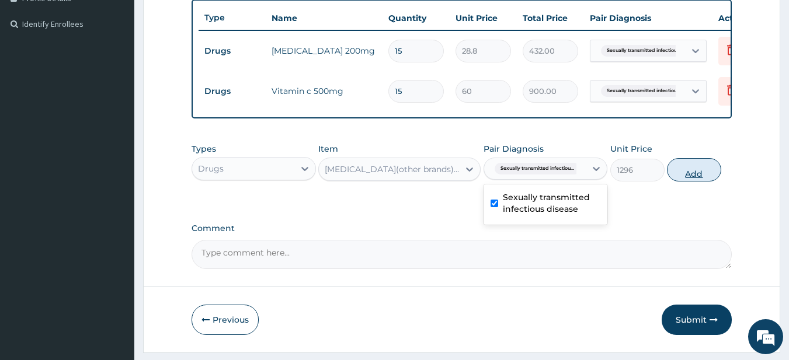
click at [685, 178] on button "Add" at bounding box center [694, 169] width 54 height 23
type input "0"
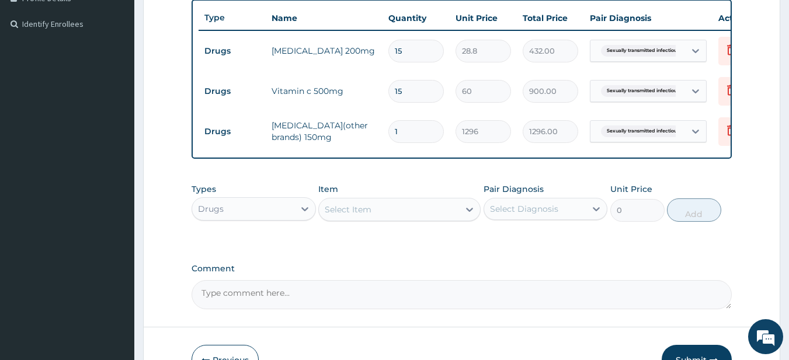
drag, startPoint x: 418, startPoint y: 130, endPoint x: 390, endPoint y: 132, distance: 28.1
click at [390, 132] on input "1" at bounding box center [415, 131] width 55 height 23
type input "3"
type input "3888.00"
type input "3"
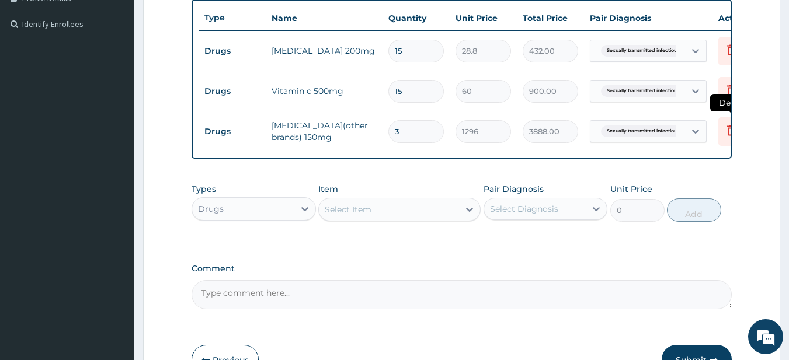
click at [725, 128] on icon at bounding box center [731, 130] width 14 height 14
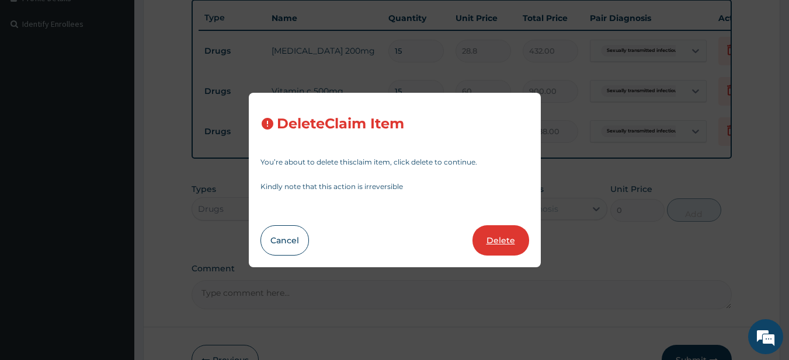
click at [489, 234] on button "Delete" at bounding box center [501, 240] width 57 height 30
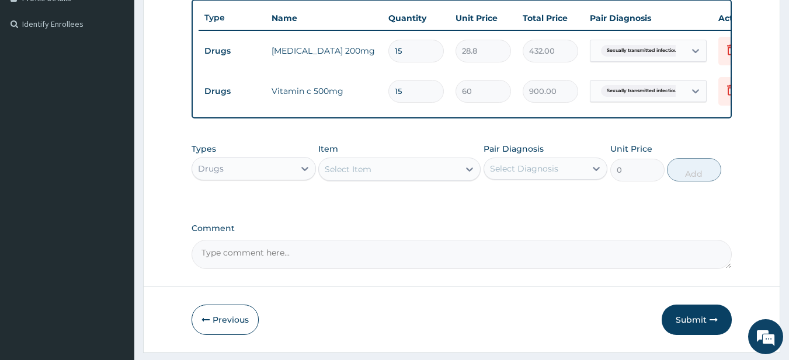
click at [408, 175] on div "Select Item" at bounding box center [389, 169] width 140 height 19
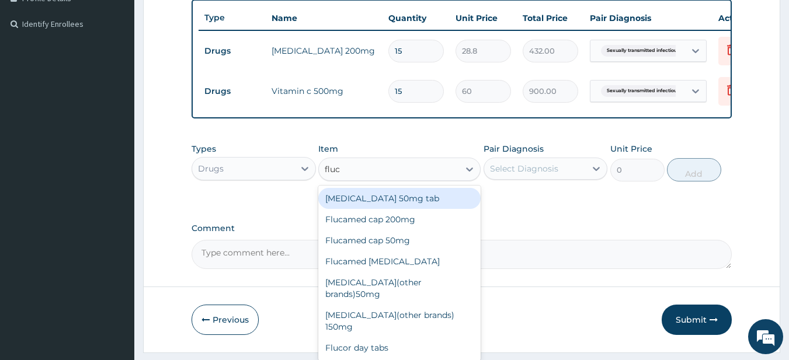
type input "fluco"
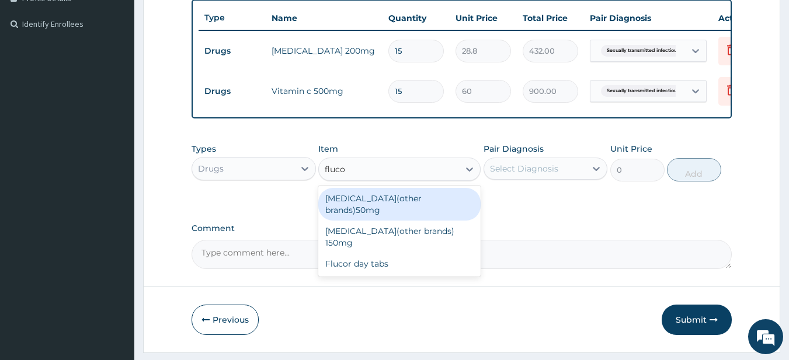
click at [443, 202] on div "Fluconazole(other brands)50mg" at bounding box center [399, 204] width 162 height 33
type input "432"
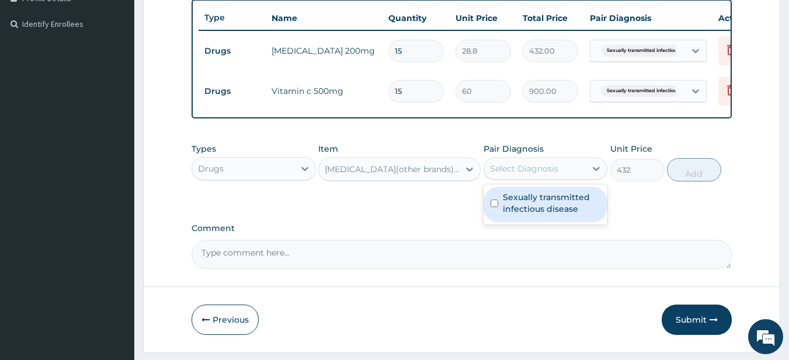
click at [568, 178] on div "Select Diagnosis" at bounding box center [535, 168] width 102 height 19
click at [562, 208] on label "Sexually transmitted infectious disease" at bounding box center [552, 203] width 98 height 23
checkbox input "true"
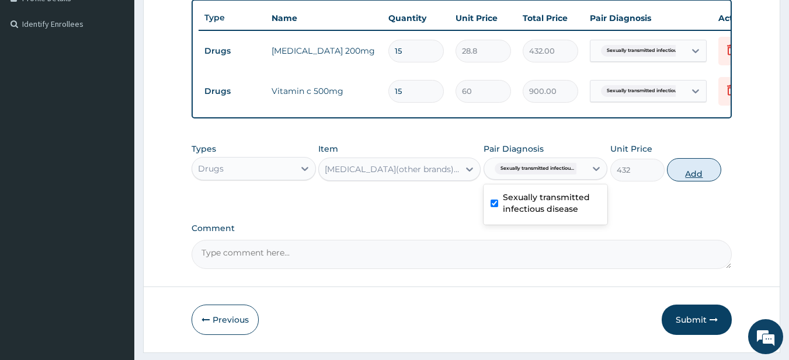
click at [686, 182] on button "Add" at bounding box center [694, 169] width 54 height 23
type input "0"
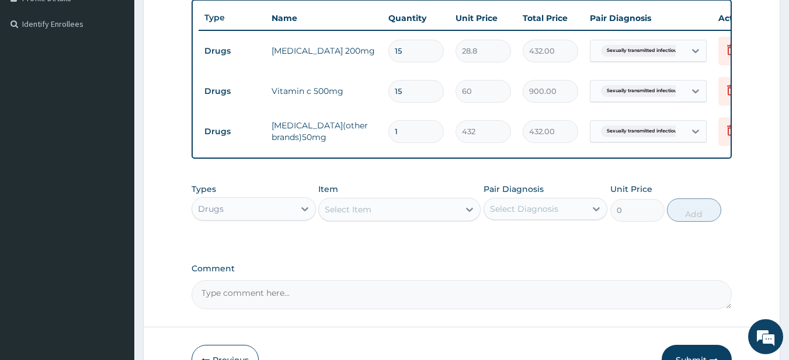
type input "0.00"
type input "3"
type input "1296.00"
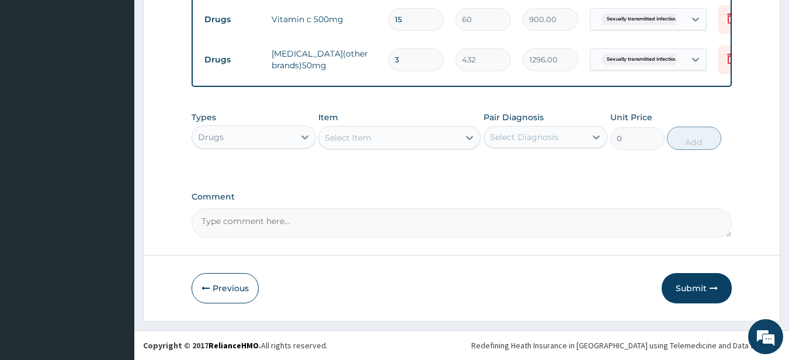
scroll to position [331, 0]
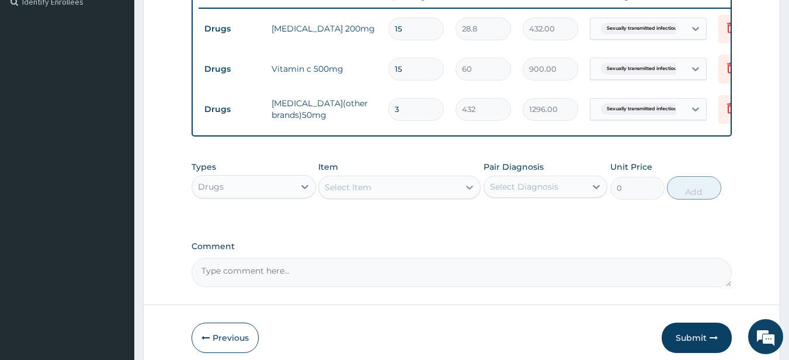
type input "3"
drag, startPoint x: 477, startPoint y: 193, endPoint x: 467, endPoint y: 189, distance: 10.2
click at [467, 187] on div at bounding box center [469, 187] width 21 height 21
click at [441, 197] on div "Select Item" at bounding box center [389, 187] width 140 height 19
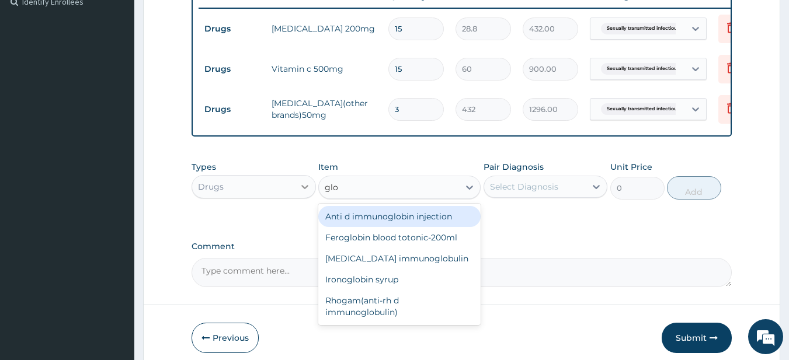
scroll to position [0, 0]
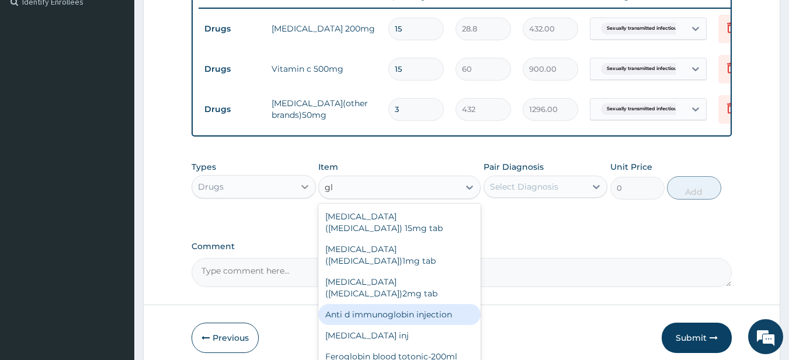
type input "g"
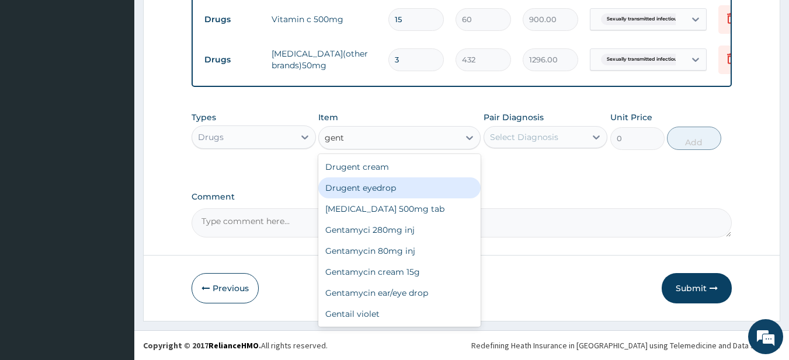
scroll to position [390, 0]
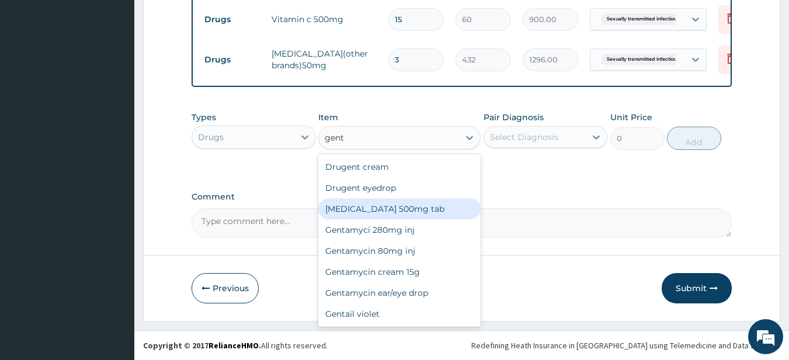
type input "gent"
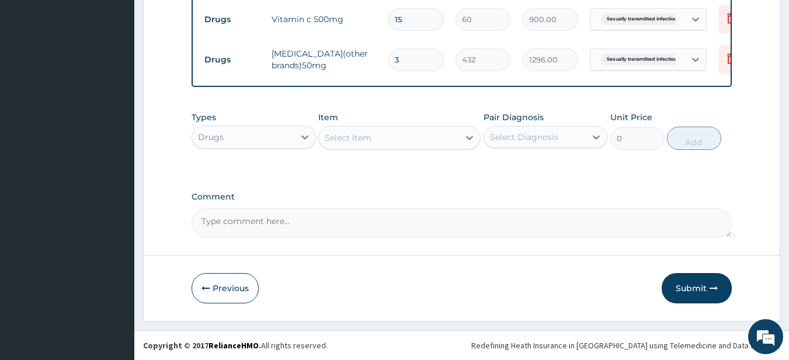
click at [680, 222] on textarea "Comment" at bounding box center [462, 223] width 541 height 29
click at [696, 288] on button "Submit" at bounding box center [697, 288] width 70 height 30
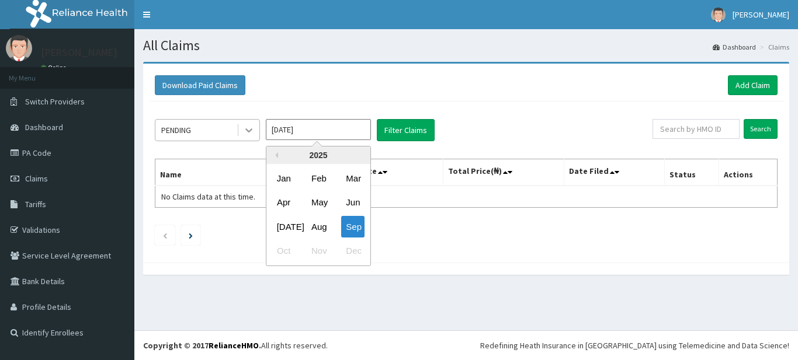
click at [259, 126] on div at bounding box center [248, 130] width 21 height 21
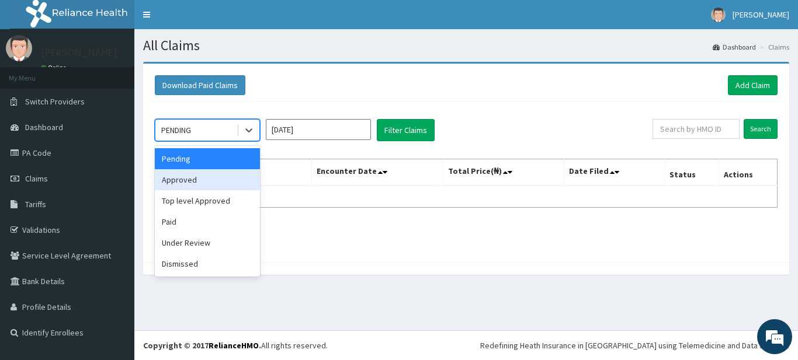
click at [242, 176] on div "Approved" at bounding box center [207, 179] width 105 height 21
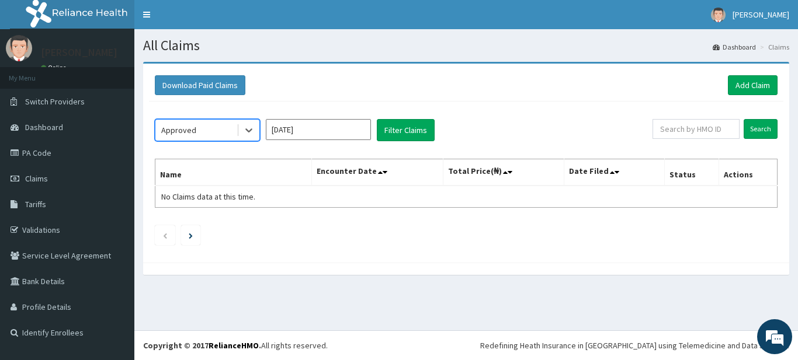
click at [432, 143] on div "option Approved, selected. Select is focused ,type to refine list, press Down t…" at bounding box center [466, 179] width 634 height 155
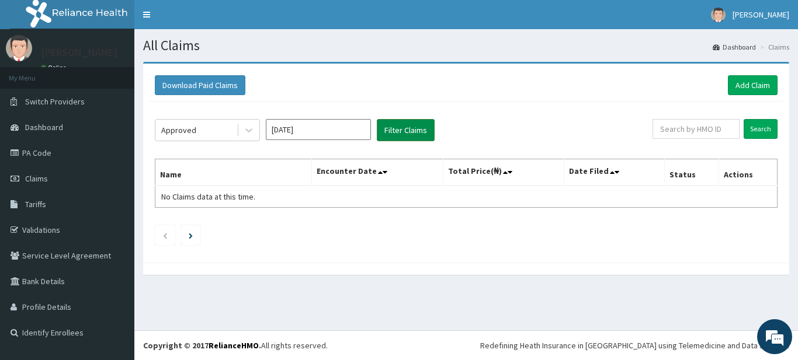
click at [428, 137] on button "Filter Claims" at bounding box center [406, 130] width 58 height 22
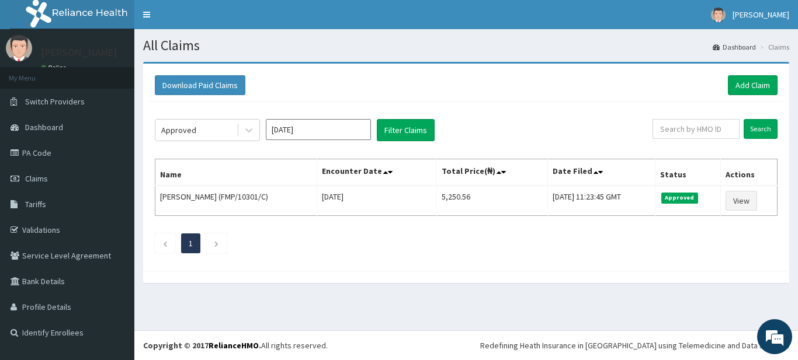
click at [260, 138] on div "Approved Sep 2025 Filter Claims" at bounding box center [404, 130] width 498 height 22
click at [254, 136] on icon at bounding box center [249, 130] width 12 height 12
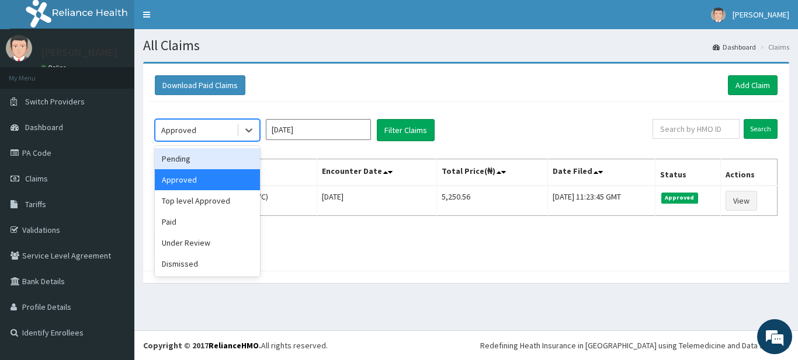
click at [307, 131] on input "Sep 2025" at bounding box center [318, 129] width 105 height 21
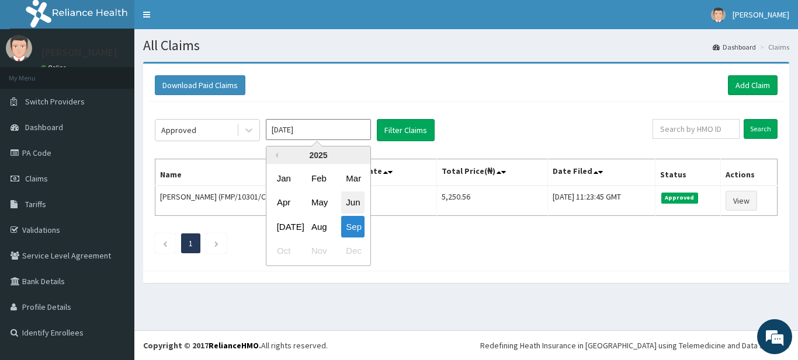
click at [359, 194] on div "Jun" at bounding box center [352, 203] width 23 height 22
type input "Jun 2025"
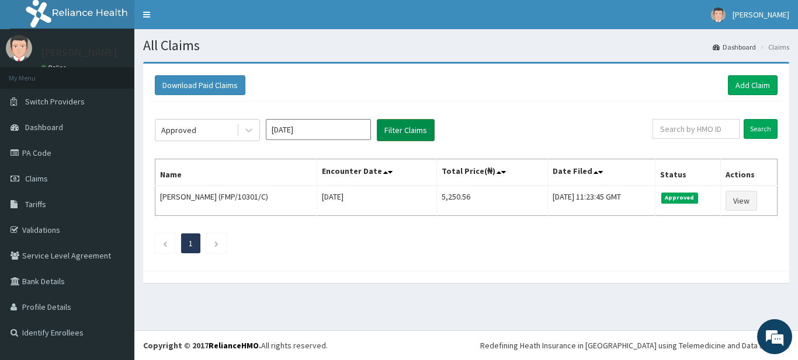
click at [398, 128] on button "Filter Claims" at bounding box center [406, 130] width 58 height 22
click at [394, 128] on button "Filter Claims" at bounding box center [406, 130] width 58 height 22
click at [249, 136] on icon at bounding box center [249, 130] width 12 height 12
drag, startPoint x: 234, startPoint y: 211, endPoint x: 228, endPoint y: 184, distance: 28.1
click at [228, 184] on th "Name" at bounding box center [239, 172] width 169 height 27
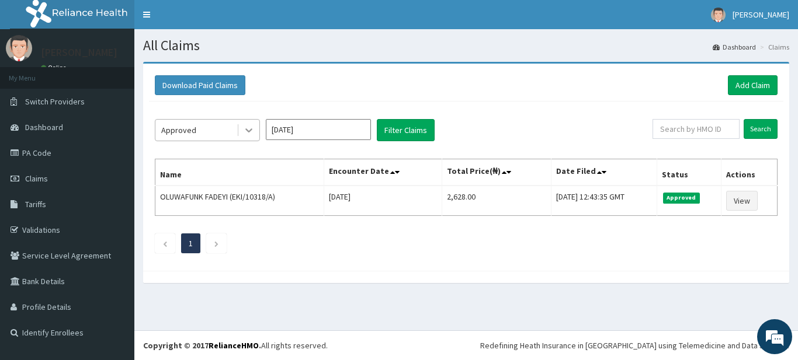
click at [255, 138] on div at bounding box center [248, 130] width 21 height 21
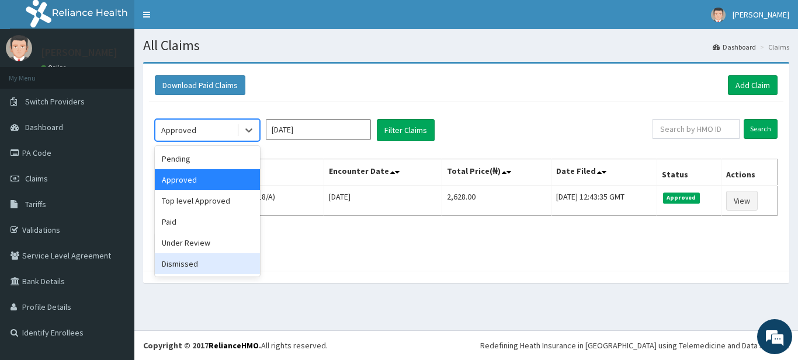
click at [220, 256] on div "Dismissed" at bounding box center [207, 263] width 105 height 21
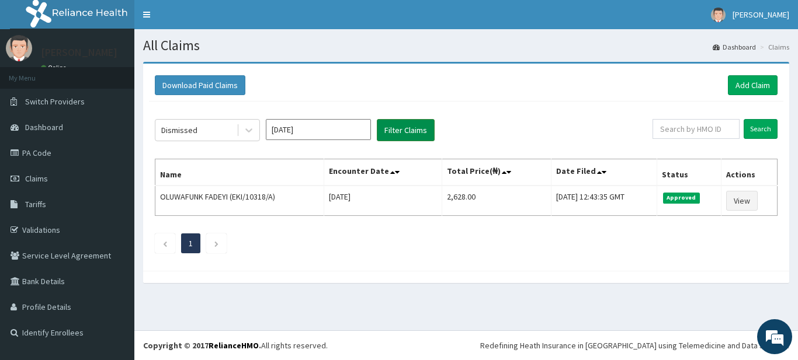
click at [393, 130] on button "Filter Claims" at bounding box center [406, 130] width 58 height 22
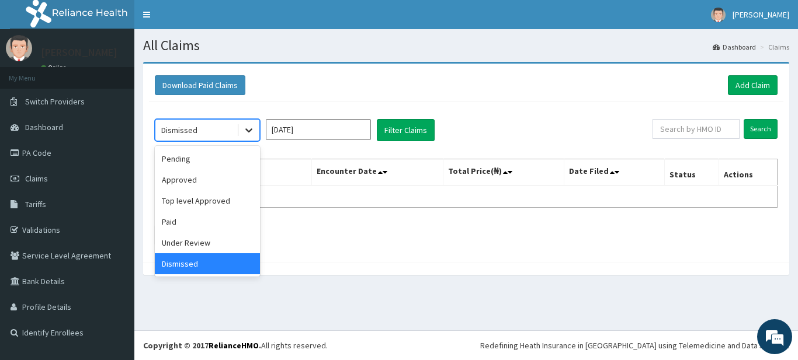
click at [243, 131] on div at bounding box center [248, 130] width 21 height 21
click at [228, 158] on div "Pending" at bounding box center [207, 158] width 105 height 21
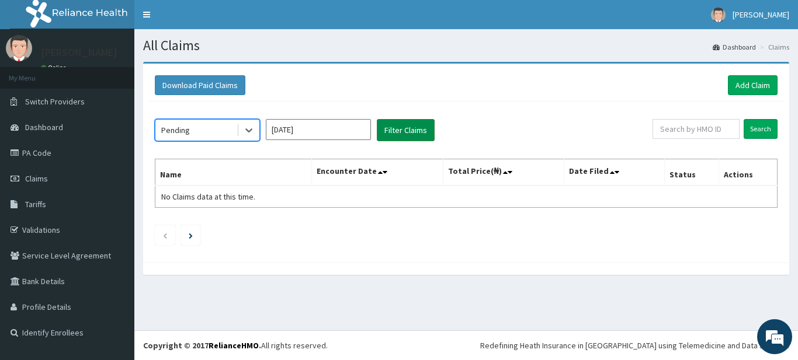
click at [384, 132] on button "Filter Claims" at bounding box center [406, 130] width 58 height 22
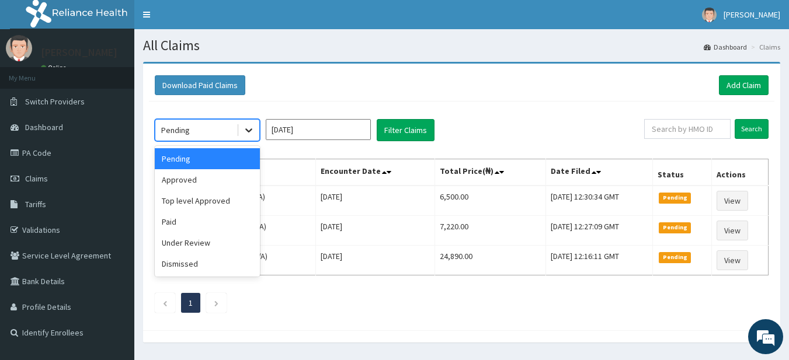
click at [255, 128] on div at bounding box center [248, 130] width 21 height 21
click at [229, 185] on div "Approved" at bounding box center [207, 179] width 105 height 21
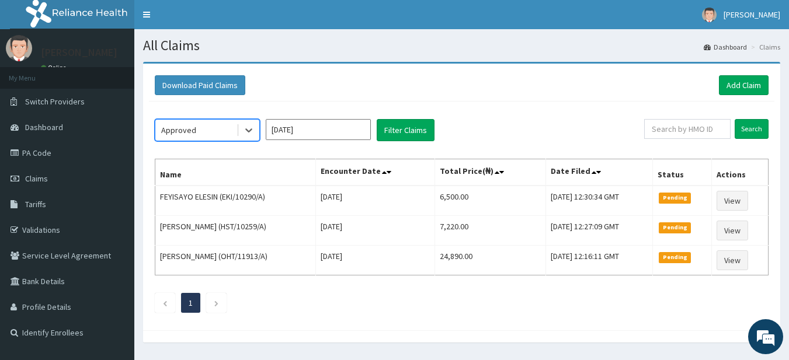
click at [388, 143] on div "option Approved, selected. Select is focused ,type to refine list, press Down t…" at bounding box center [462, 213] width 626 height 223
click at [388, 138] on button "Filter Claims" at bounding box center [406, 130] width 58 height 22
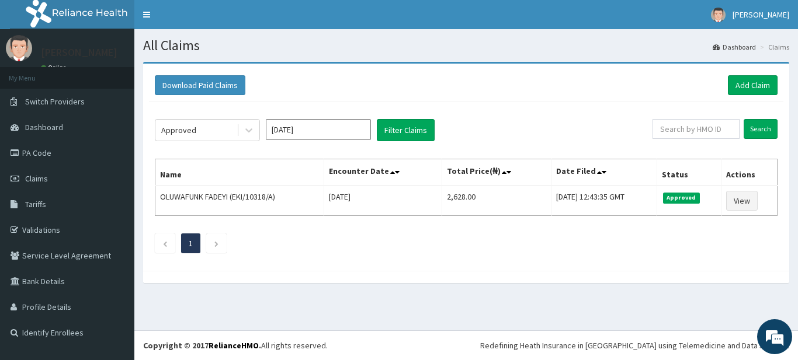
click at [428, 234] on ul "1" at bounding box center [466, 244] width 623 height 20
click at [746, 92] on link "Add Claim" at bounding box center [753, 85] width 50 height 20
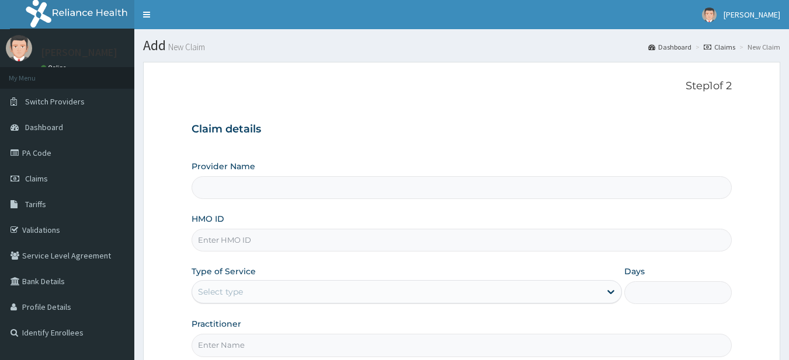
type input "Supreme Faith Hospital"
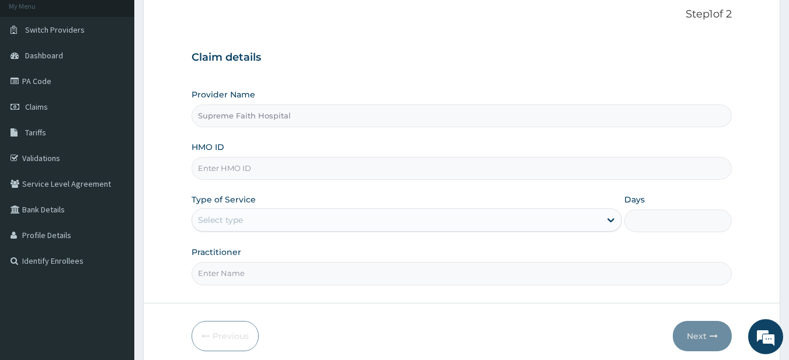
scroll to position [120, 0]
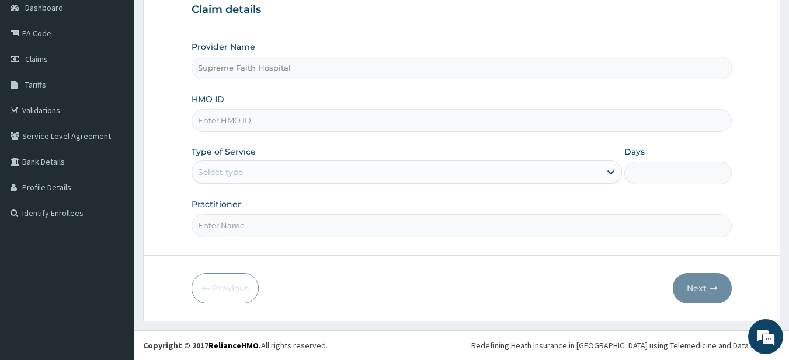
click at [355, 117] on input "HMO ID" at bounding box center [462, 120] width 541 height 23
click at [290, 129] on input "HMO ID" at bounding box center [462, 120] width 541 height 23
type input "EKI/10257/C"
click at [478, 186] on div "Provider Name Supreme Faith Hospital HMO ID EKI/10257/C Type of Service Select …" at bounding box center [462, 139] width 541 height 196
click at [482, 178] on div "Select type" at bounding box center [396, 172] width 408 height 19
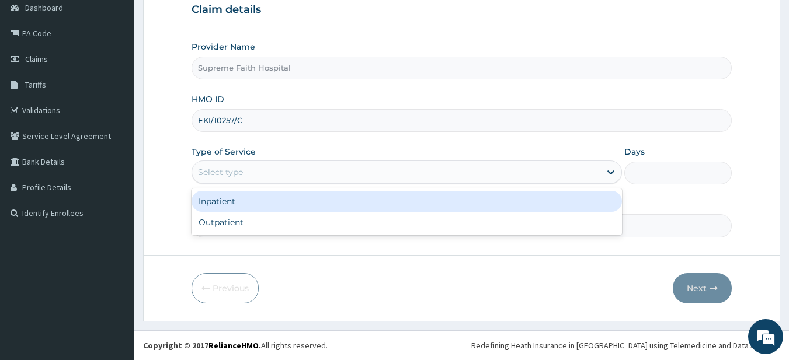
click at [463, 206] on div "Inpatient" at bounding box center [407, 201] width 430 height 21
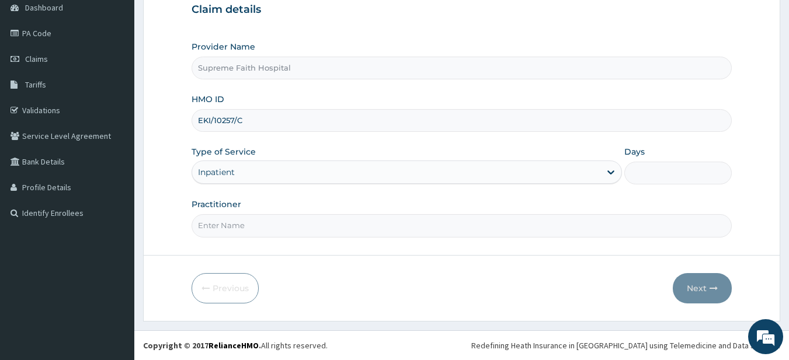
click at [429, 219] on input "Practitioner" at bounding box center [462, 225] width 541 height 23
type input "N"
type input "[PERSON_NAME]"
click at [556, 169] on div "Inpatient" at bounding box center [396, 172] width 408 height 19
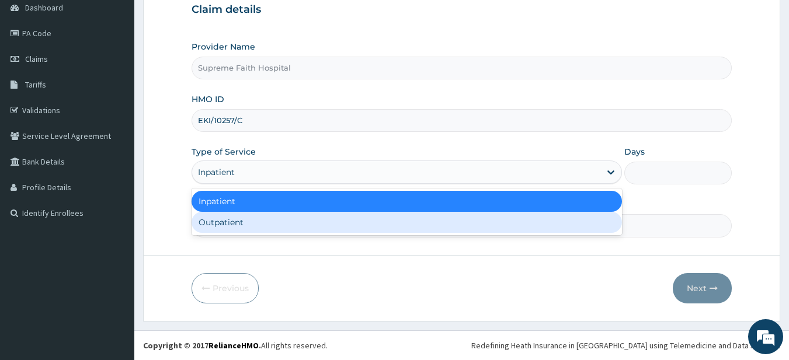
click at [538, 216] on div "Outpatient" at bounding box center [407, 222] width 430 height 21
type input "1"
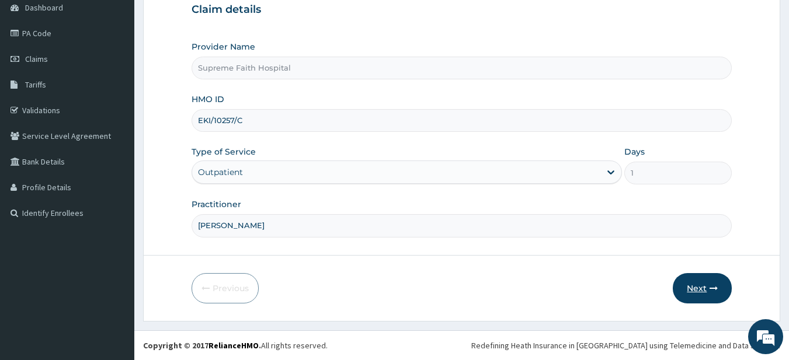
click at [711, 289] on icon "button" at bounding box center [714, 288] width 8 height 8
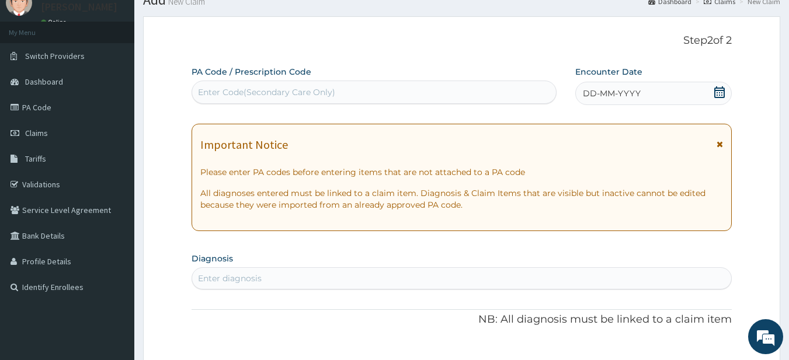
scroll to position [0, 0]
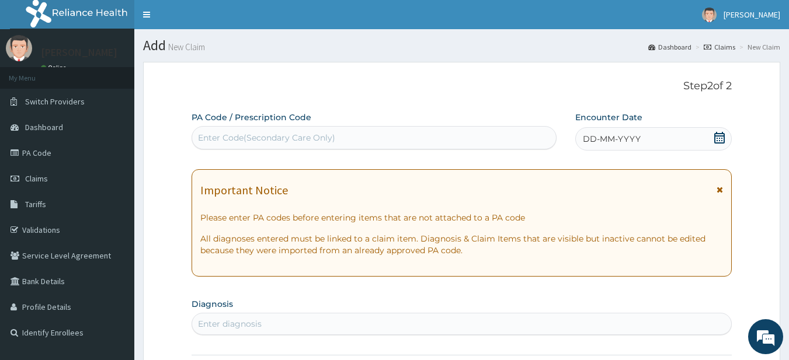
click at [721, 186] on icon at bounding box center [720, 190] width 6 height 8
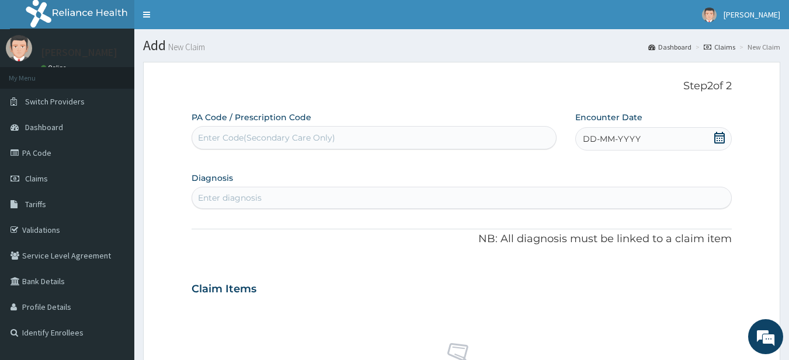
click at [620, 136] on span "DD-MM-YYYY" at bounding box center [612, 139] width 58 height 12
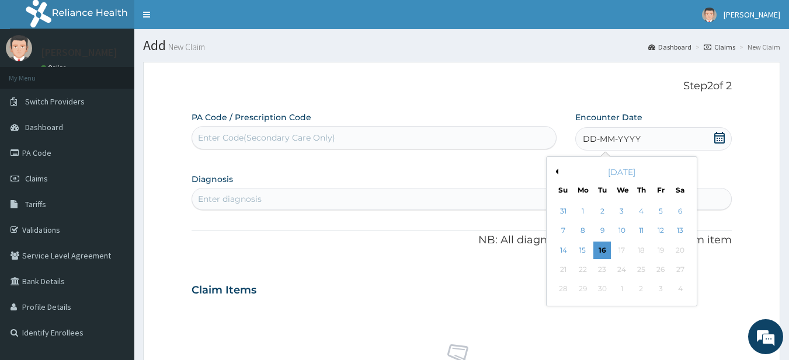
click at [564, 171] on div "[DATE]" at bounding box center [621, 172] width 141 height 12
click at [556, 169] on button "Previous Month" at bounding box center [556, 172] width 6 height 6
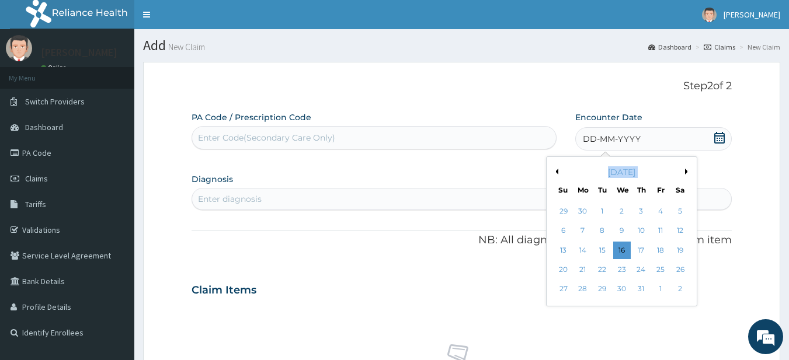
click at [556, 169] on button "Previous Month" at bounding box center [556, 172] width 6 height 6
click at [603, 166] on div "[DATE] Su Mo Tu We Th Fr Sa" at bounding box center [621, 179] width 141 height 34
click at [610, 167] on div "[DATE]" at bounding box center [621, 172] width 141 height 12
click at [707, 168] on div "Previous Month Next Month [DATE] Su Mo Tu We Th Fr Sa 1 2 3 4 5 6 7 8 9 10 11 1…" at bounding box center [645, 233] width 199 height 153
click at [510, 167] on div "PA Code / Prescription Code Enter Code(Secondary Care Only) Encounter Date DD-M…" at bounding box center [462, 352] width 541 height 480
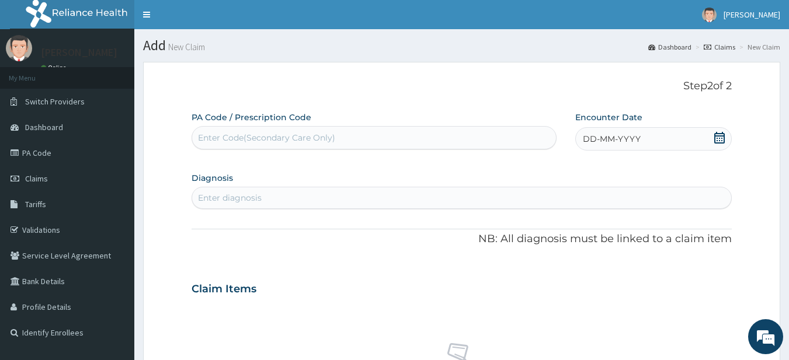
click at [606, 143] on span "DD-MM-YYYY" at bounding box center [612, 139] width 58 height 12
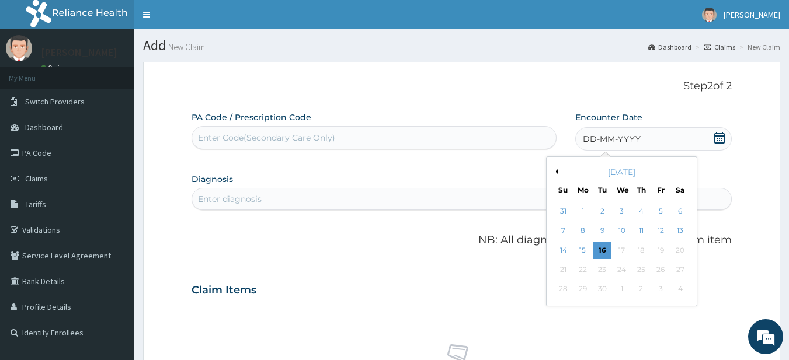
click at [561, 172] on div "[DATE]" at bounding box center [621, 172] width 141 height 12
click at [557, 172] on button "Previous Month" at bounding box center [556, 172] width 6 height 6
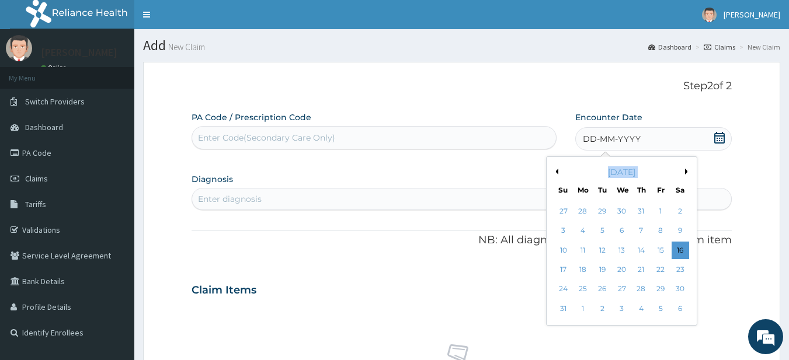
click at [557, 172] on button "Previous Month" at bounding box center [556, 172] width 6 height 6
click at [591, 253] on div "16" at bounding box center [583, 251] width 18 height 18
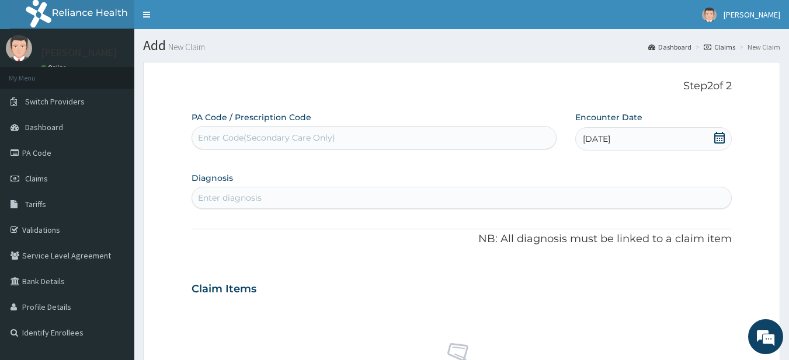
click at [269, 203] on div "Enter diagnosis" at bounding box center [462, 198] width 540 height 19
drag, startPoint x: 269, startPoint y: 202, endPoint x: 237, endPoint y: 196, distance: 32.6
click at [237, 196] on div "Enter diagnosis" at bounding box center [230, 198] width 64 height 12
click at [241, 193] on div "Enter diagnosis" at bounding box center [230, 198] width 64 height 12
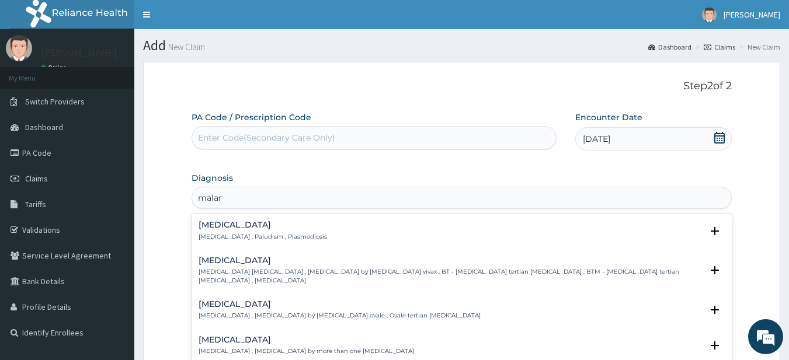
type input "malar"
